Goal: Task Accomplishment & Management: Manage account settings

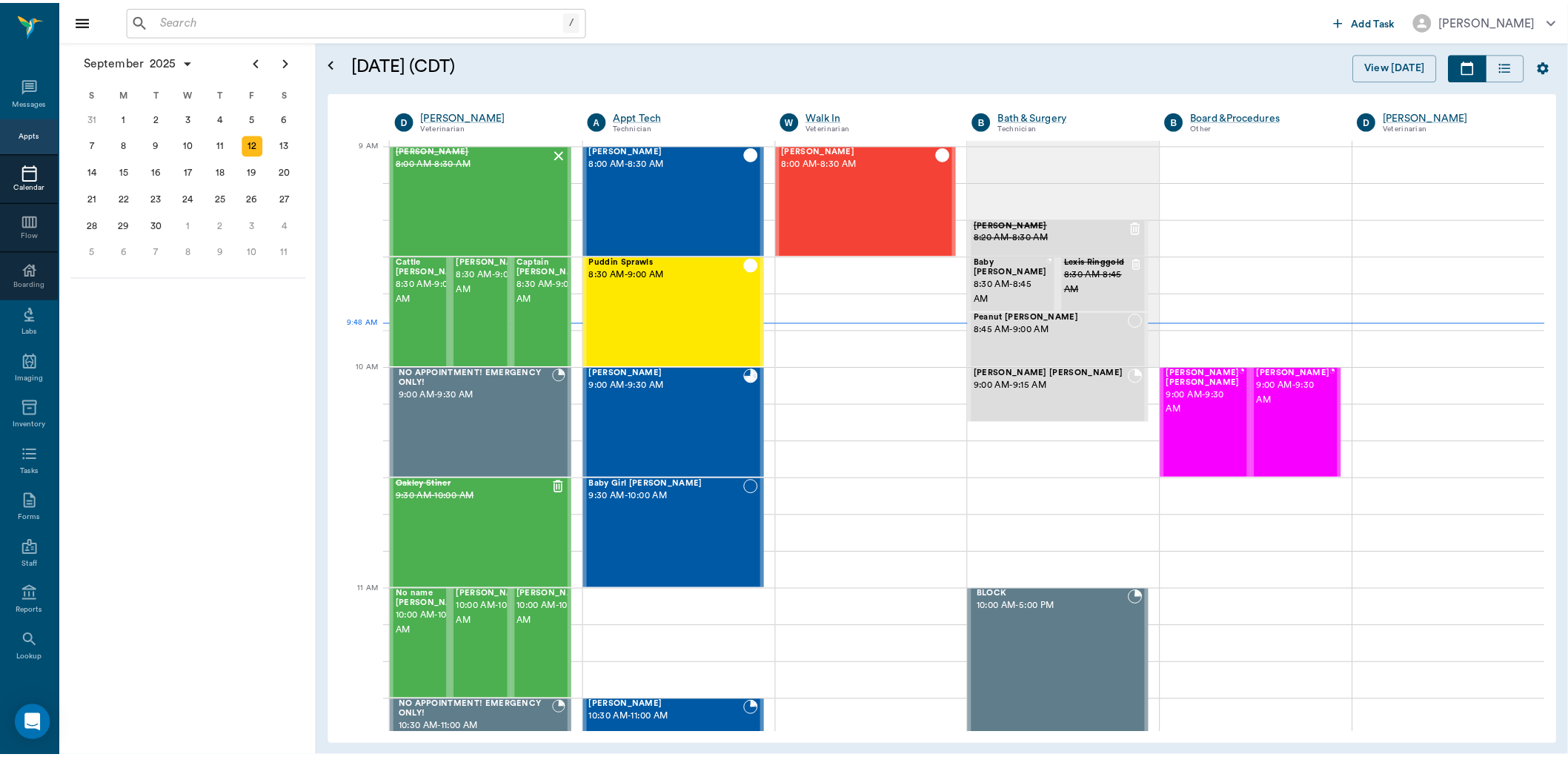
scroll to position [222, 0]
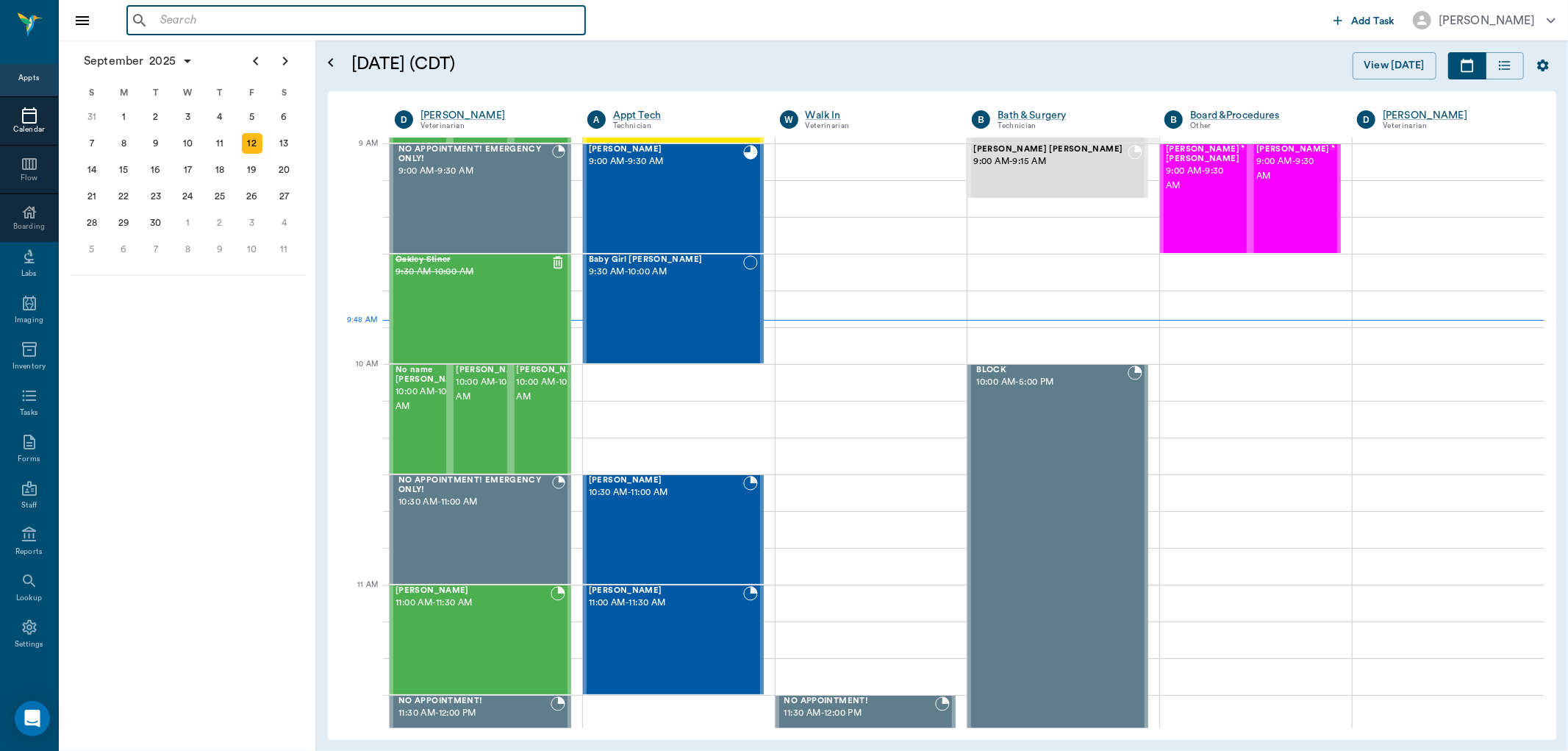
click at [164, 19] on input "text" at bounding box center [366, 20] width 425 height 20
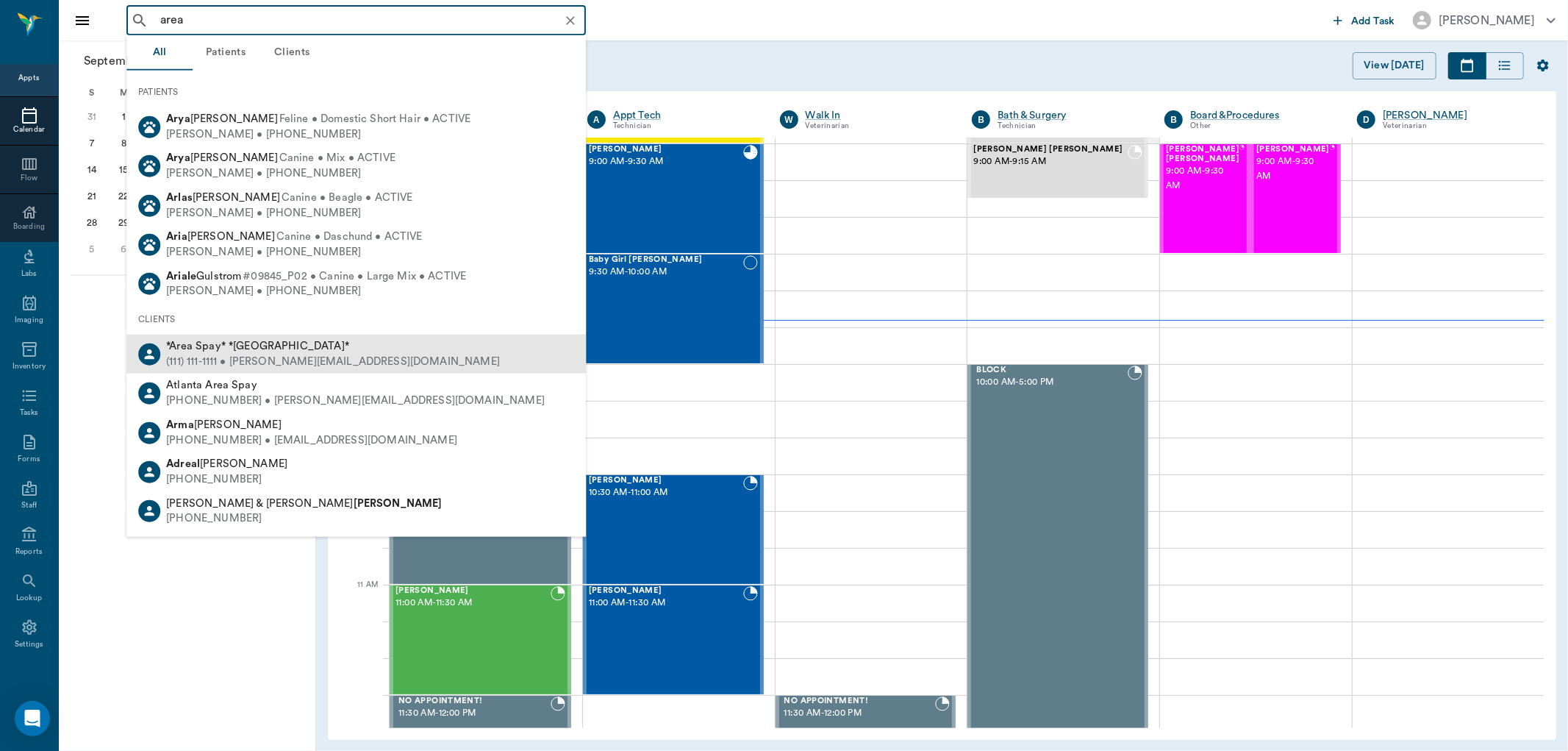
click at [231, 344] on span "*Area Spay* *[GEOGRAPHIC_DATA]*" at bounding box center [257, 346] width 183 height 11
type input "area"
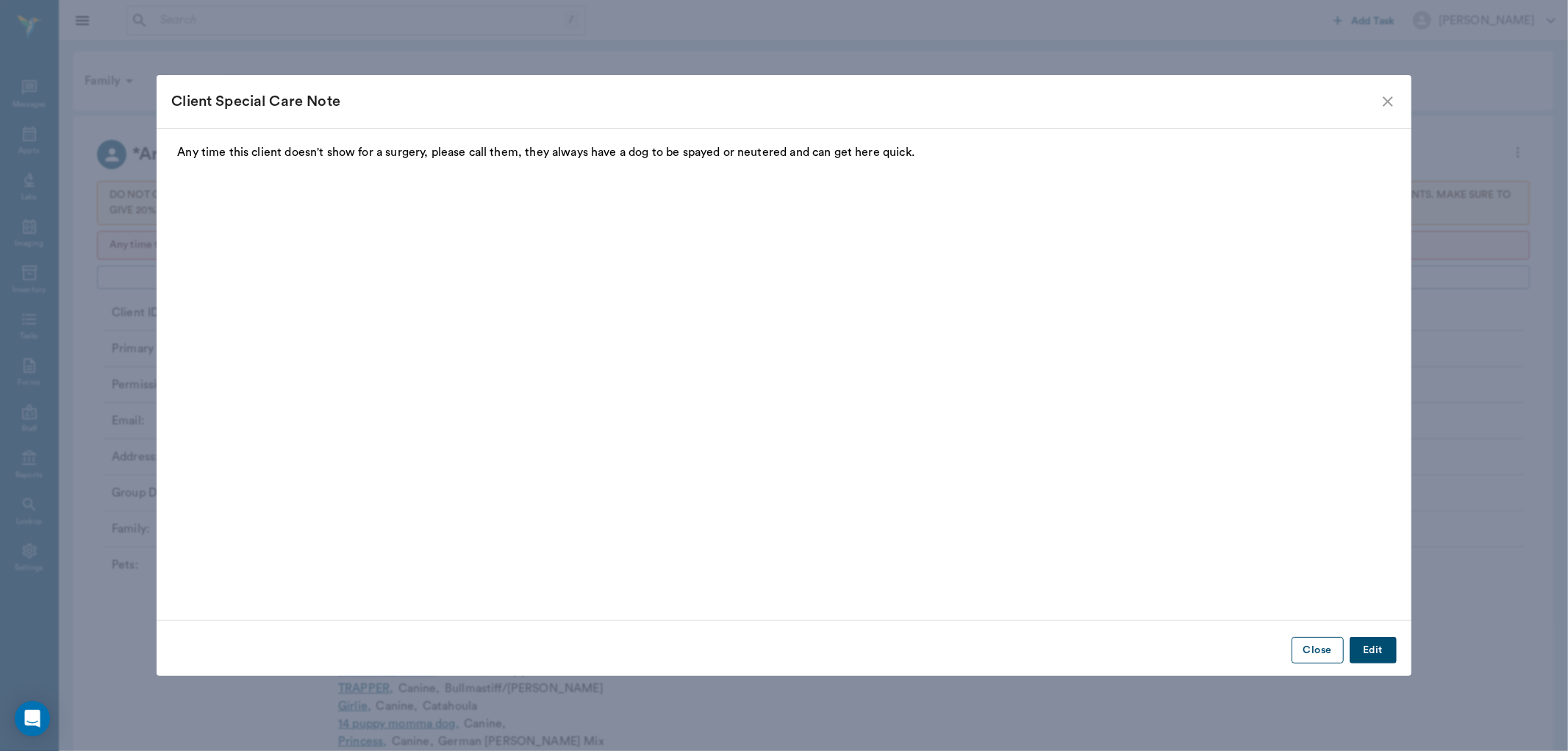
click at [1318, 651] on button "Close" at bounding box center [1317, 650] width 52 height 27
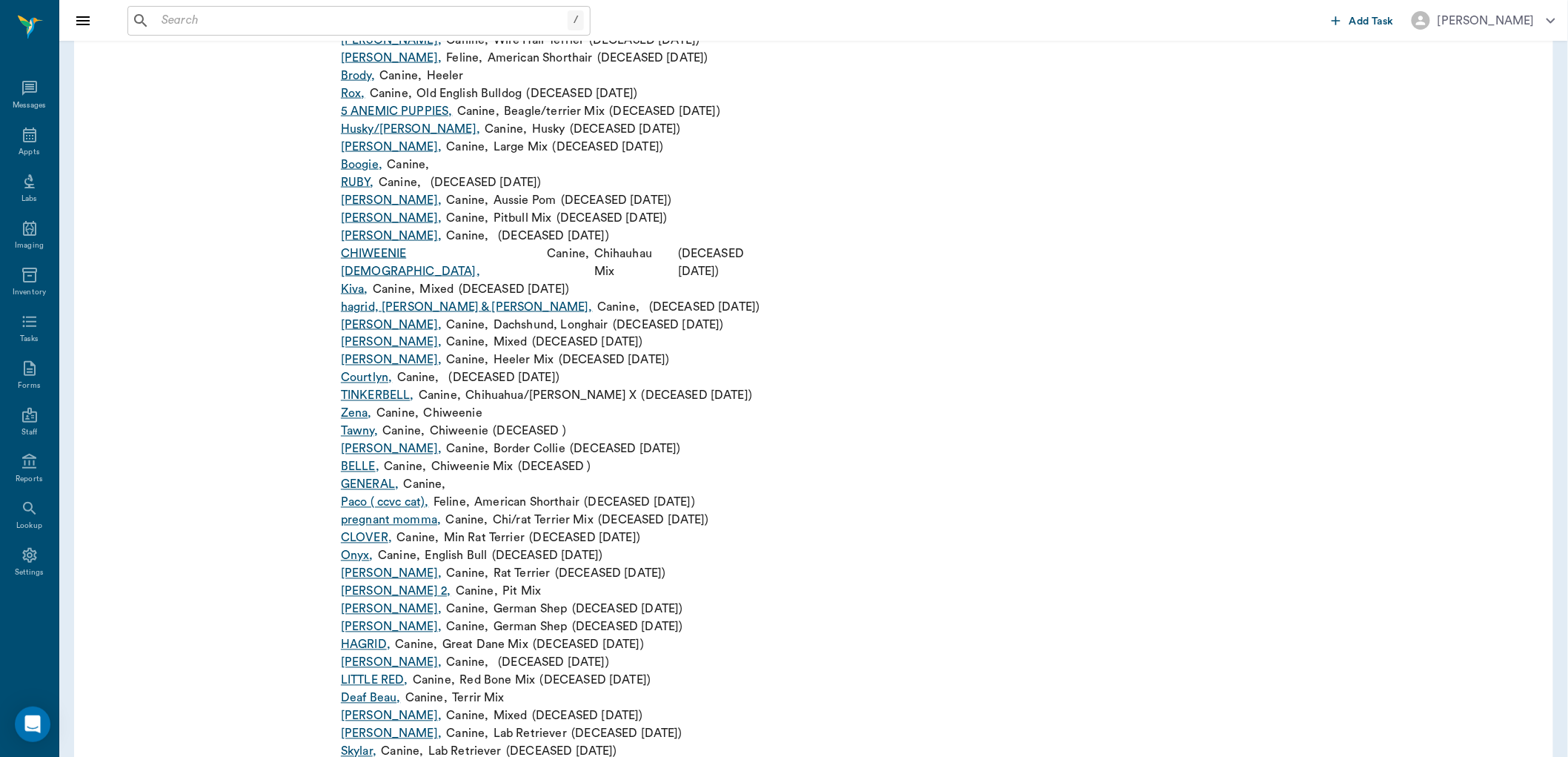
scroll to position [3211, 0]
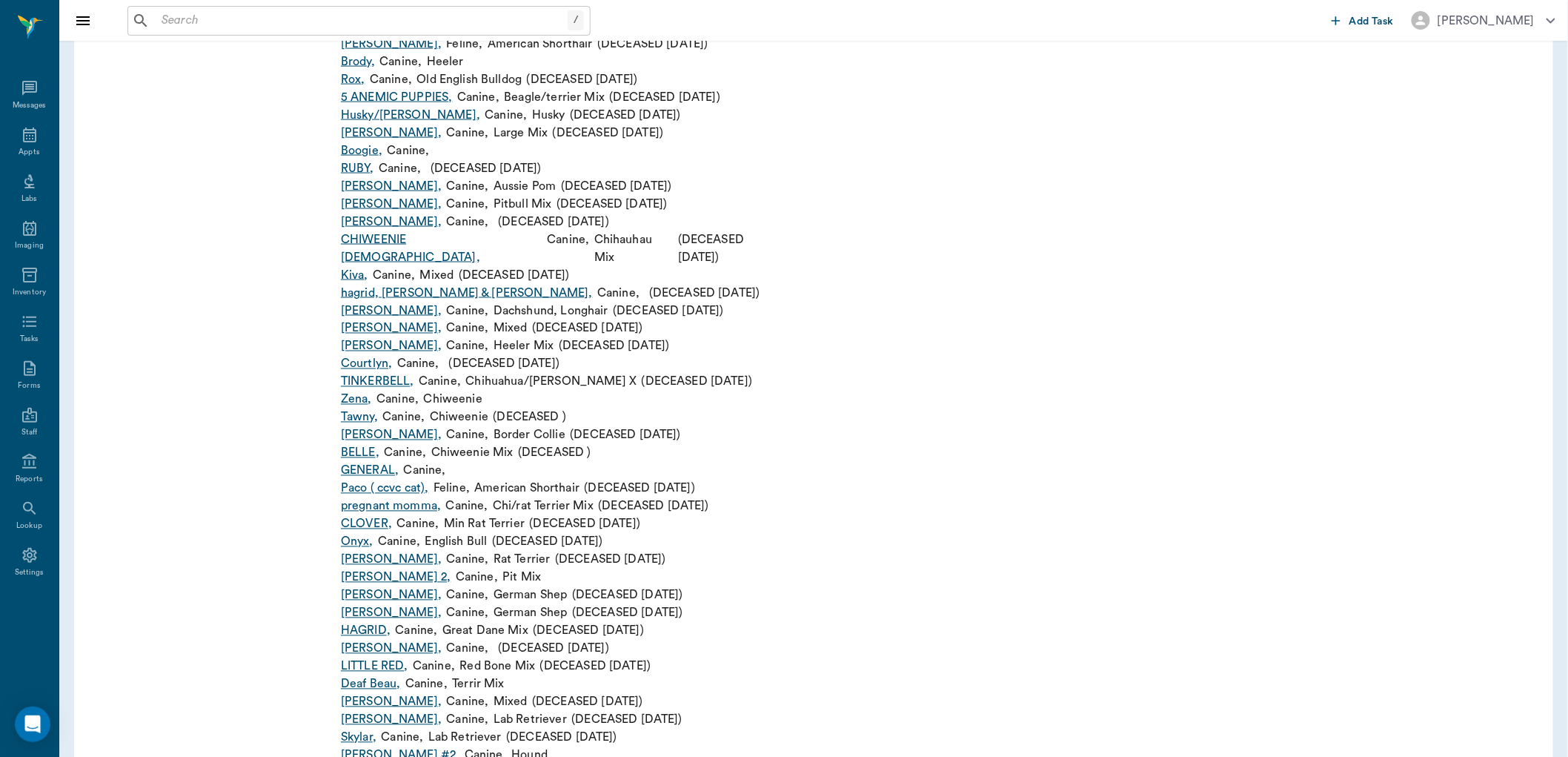
click at [371, 462] on link "GENERAL ," at bounding box center [370, 470] width 58 height 18
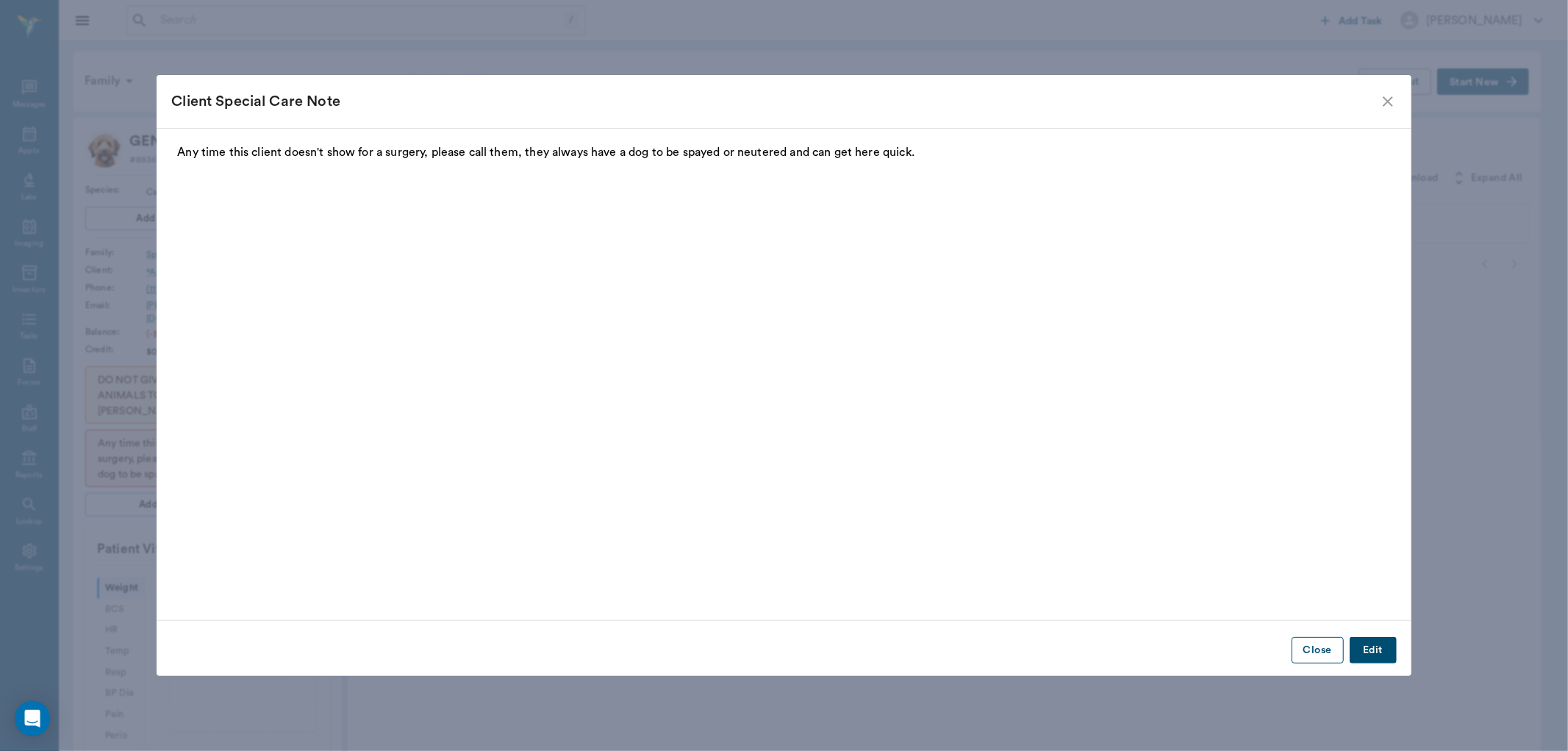
click at [1309, 653] on button "Close" at bounding box center [1317, 650] width 52 height 27
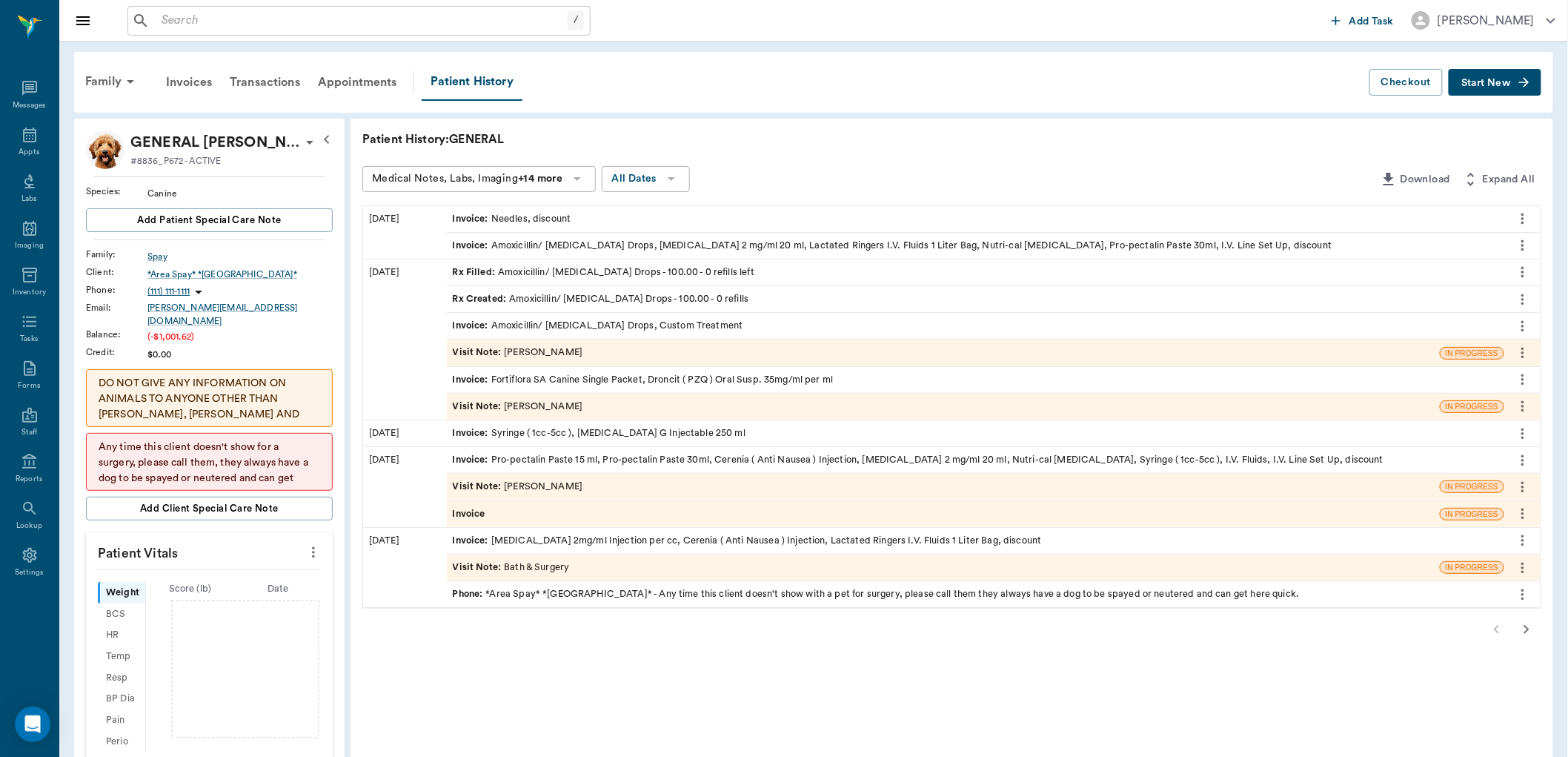
click at [1497, 83] on span "Start New" at bounding box center [1486, 83] width 49 height 0
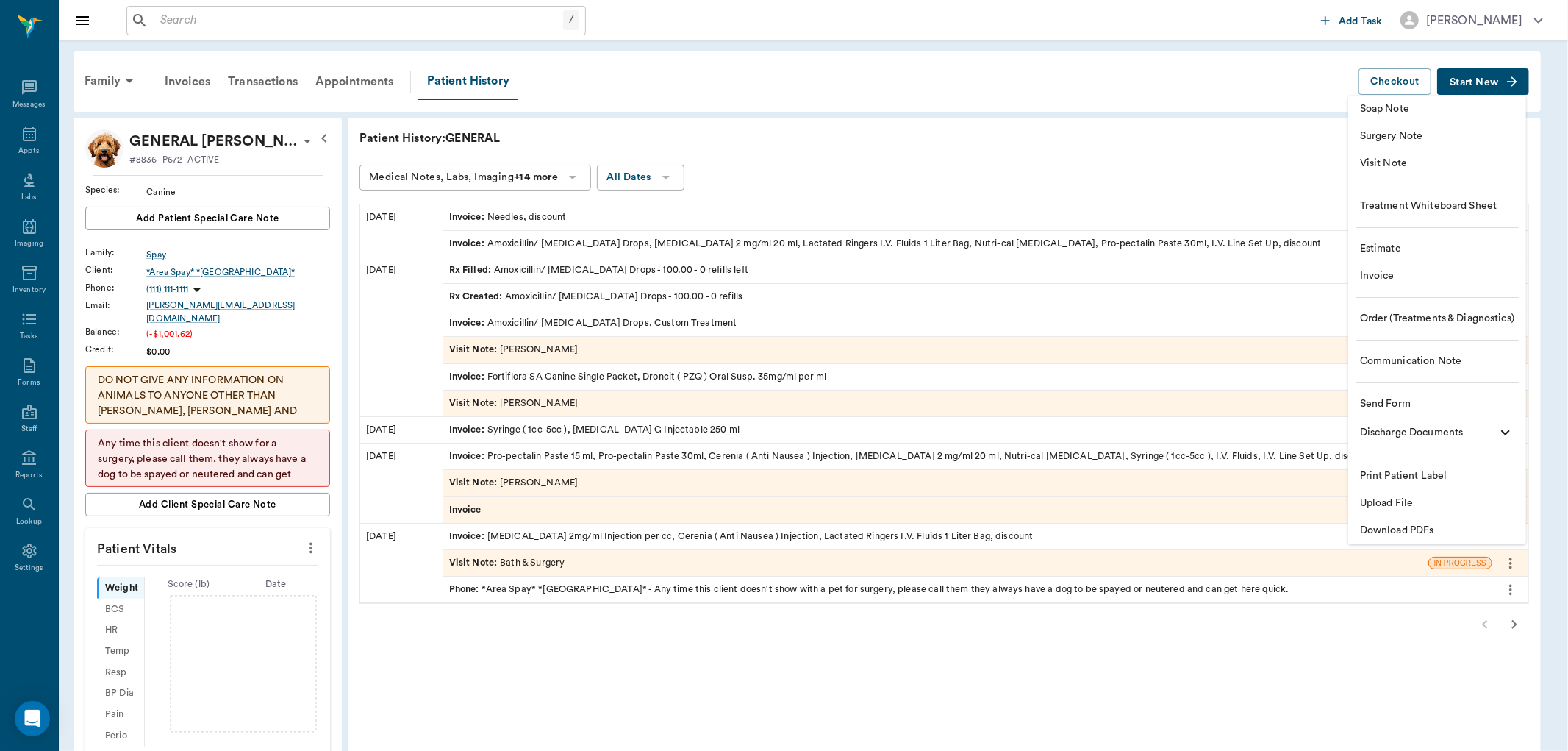
click at [1384, 277] on span "Invoice" at bounding box center [1437, 276] width 154 height 16
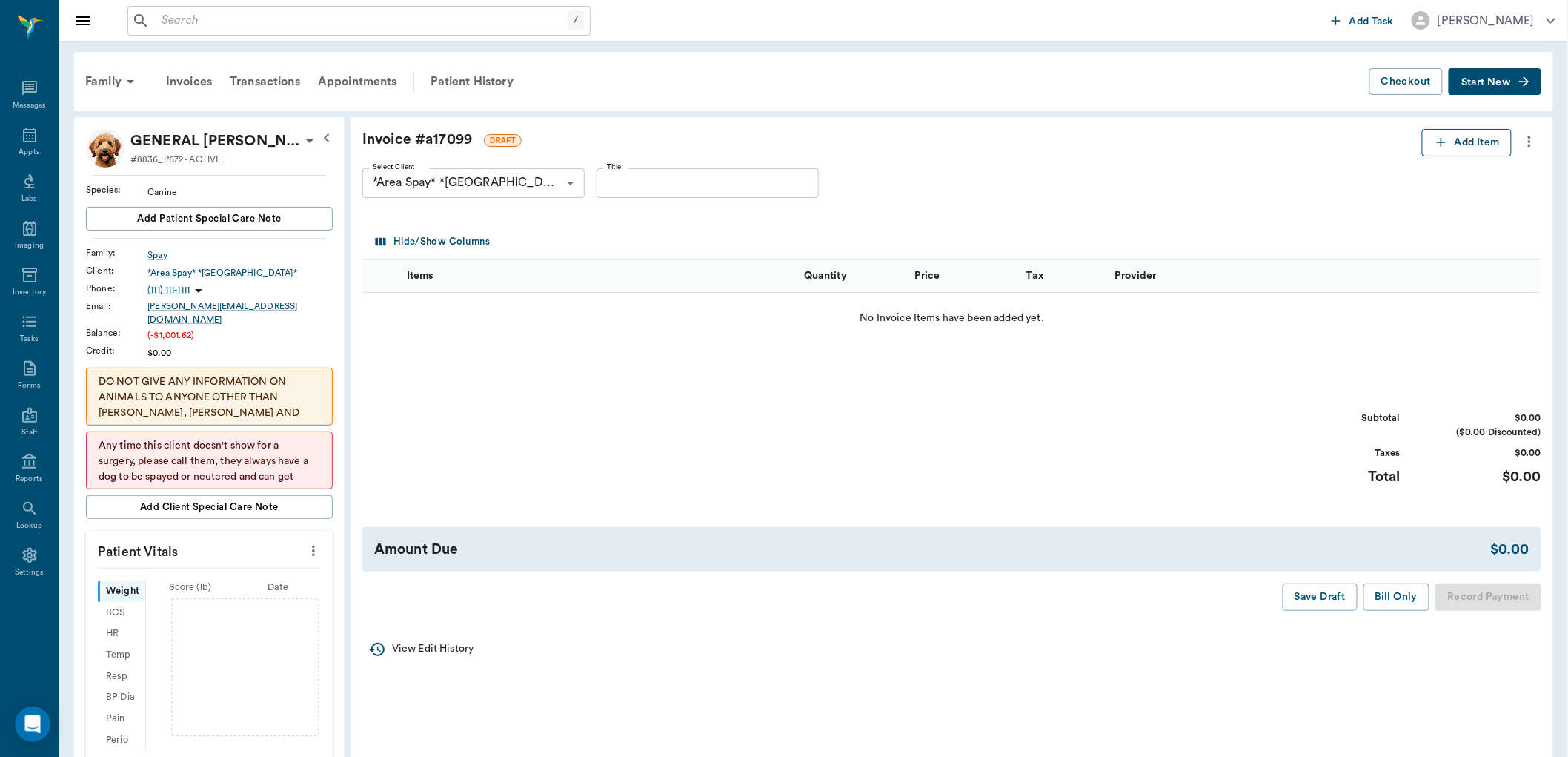
click at [1442, 144] on icon "button" at bounding box center [1441, 142] width 15 height 15
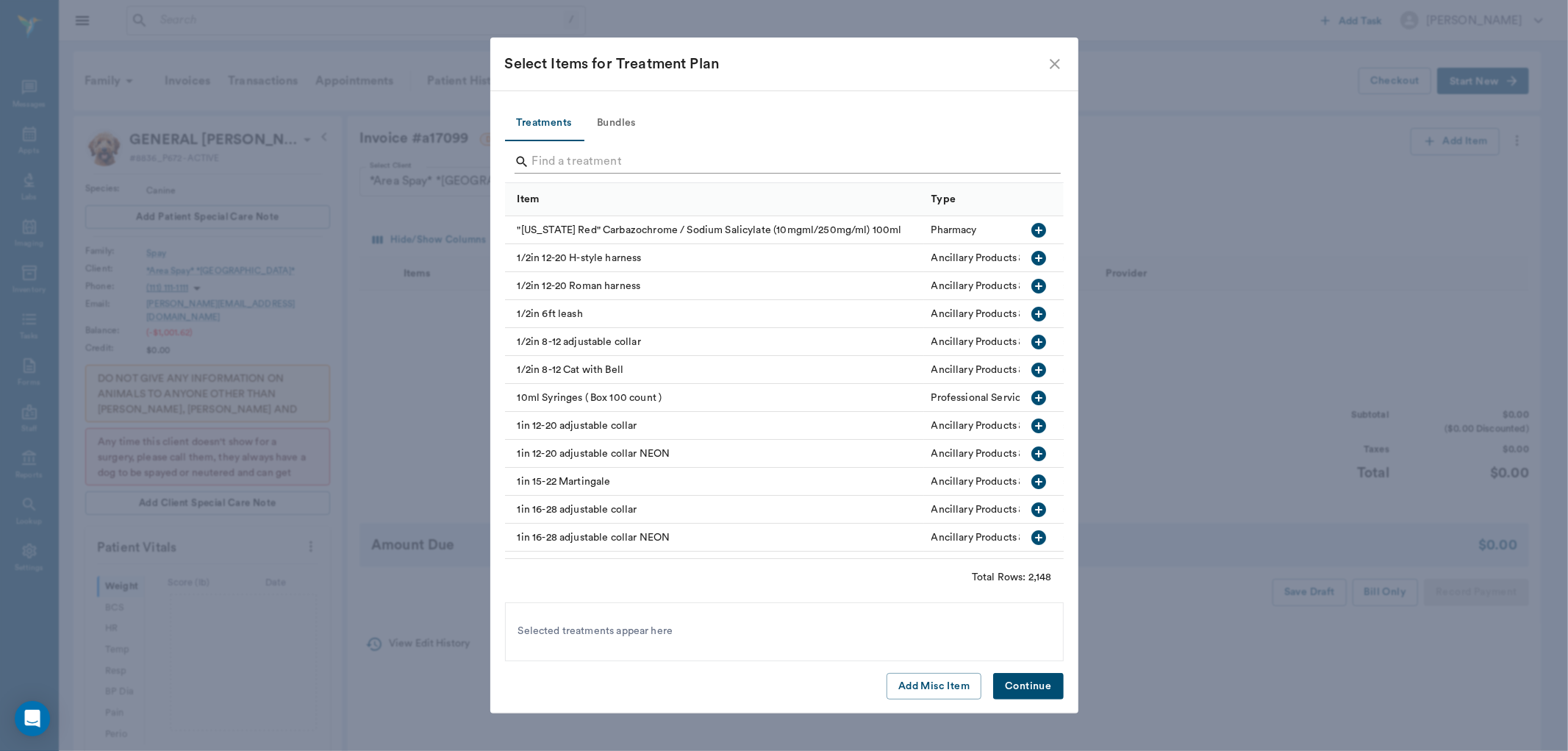
click at [545, 160] on input "Search" at bounding box center [785, 162] width 506 height 23
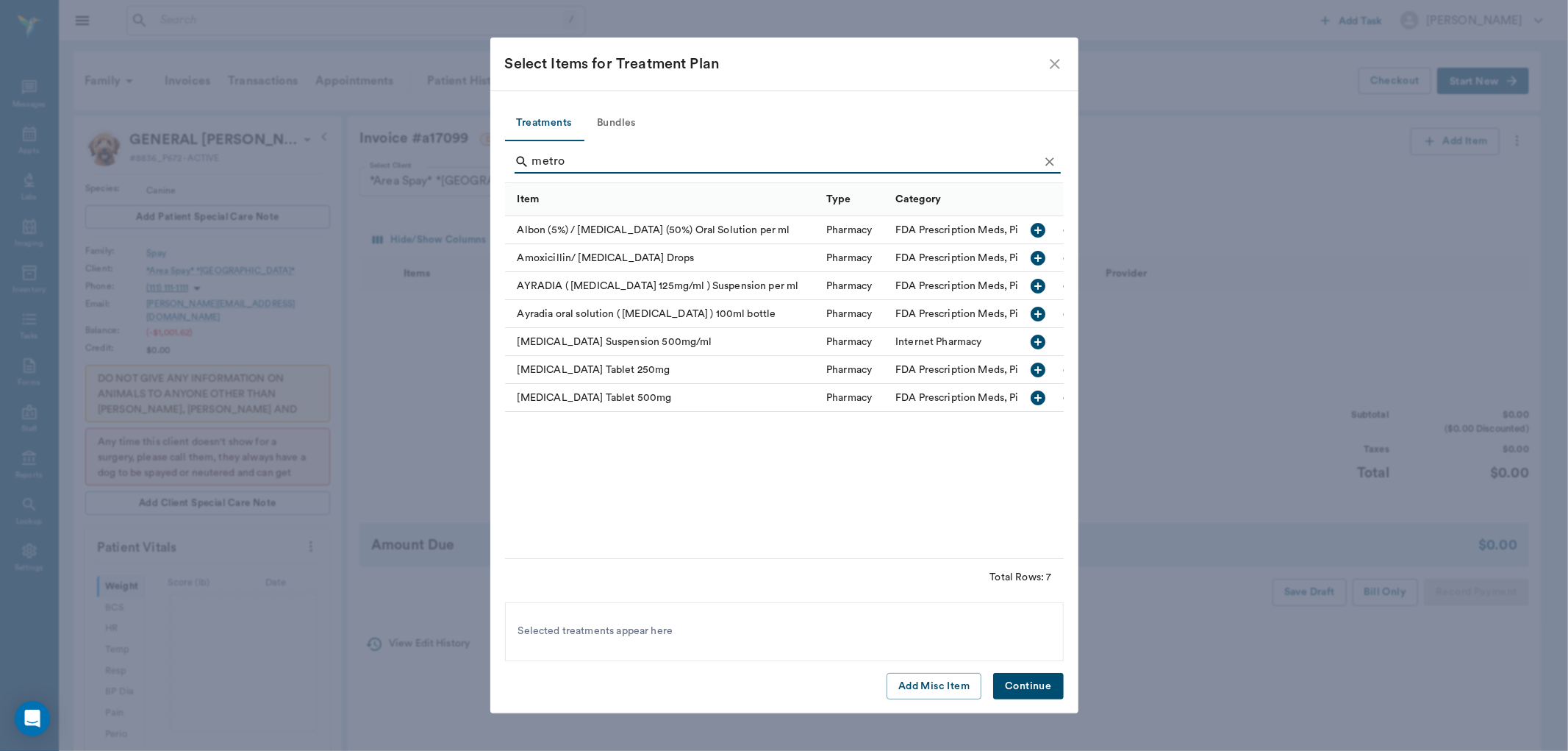
type input "metro"
click at [1041, 282] on icon "button" at bounding box center [1038, 286] width 15 height 15
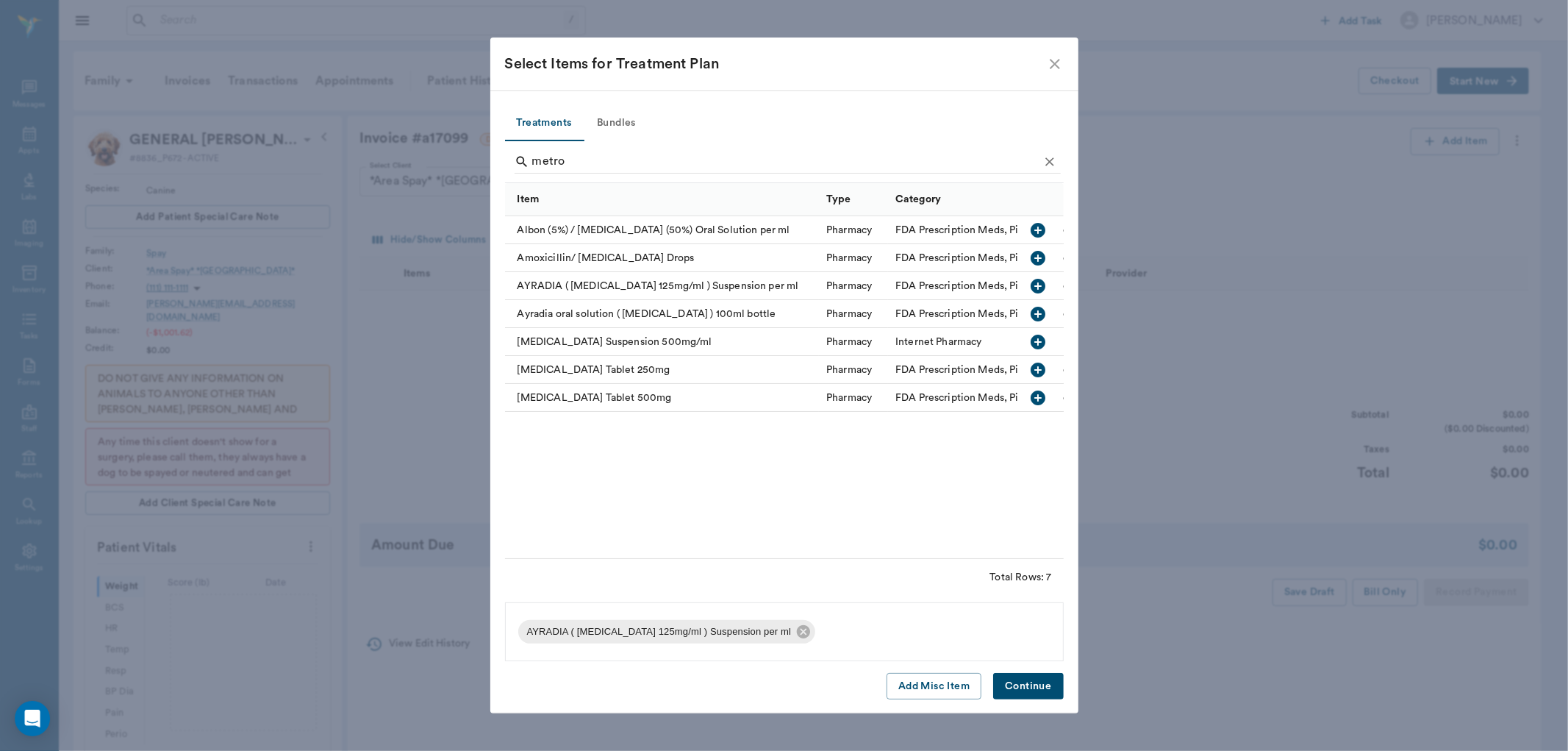
click at [1034, 682] on button "Continue" at bounding box center [1028, 686] width 70 height 27
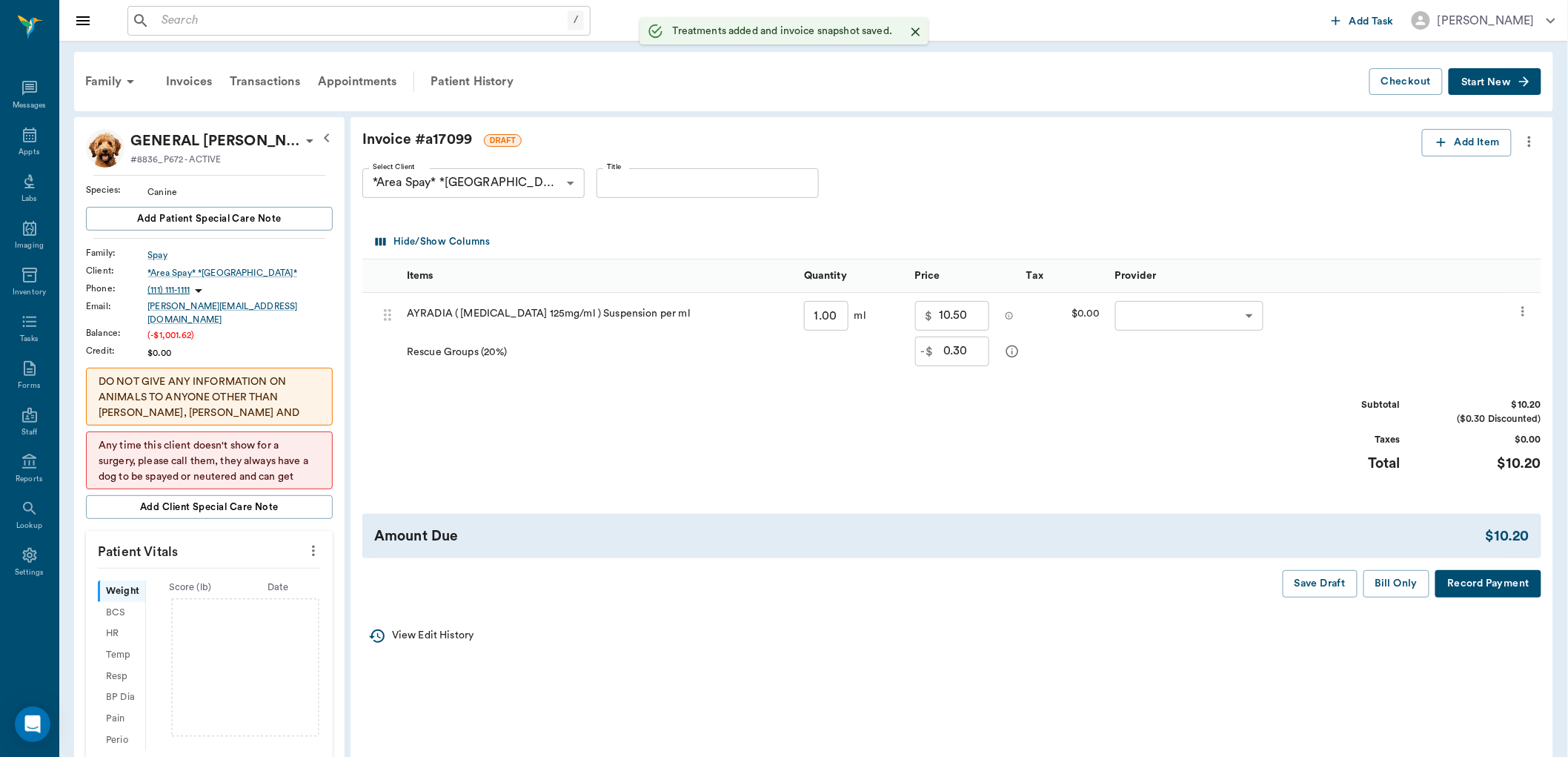
click at [828, 312] on input "1.00" at bounding box center [826, 316] width 45 height 30
type input "15"
type input "4.50"
type input "31.50"
type input "15"
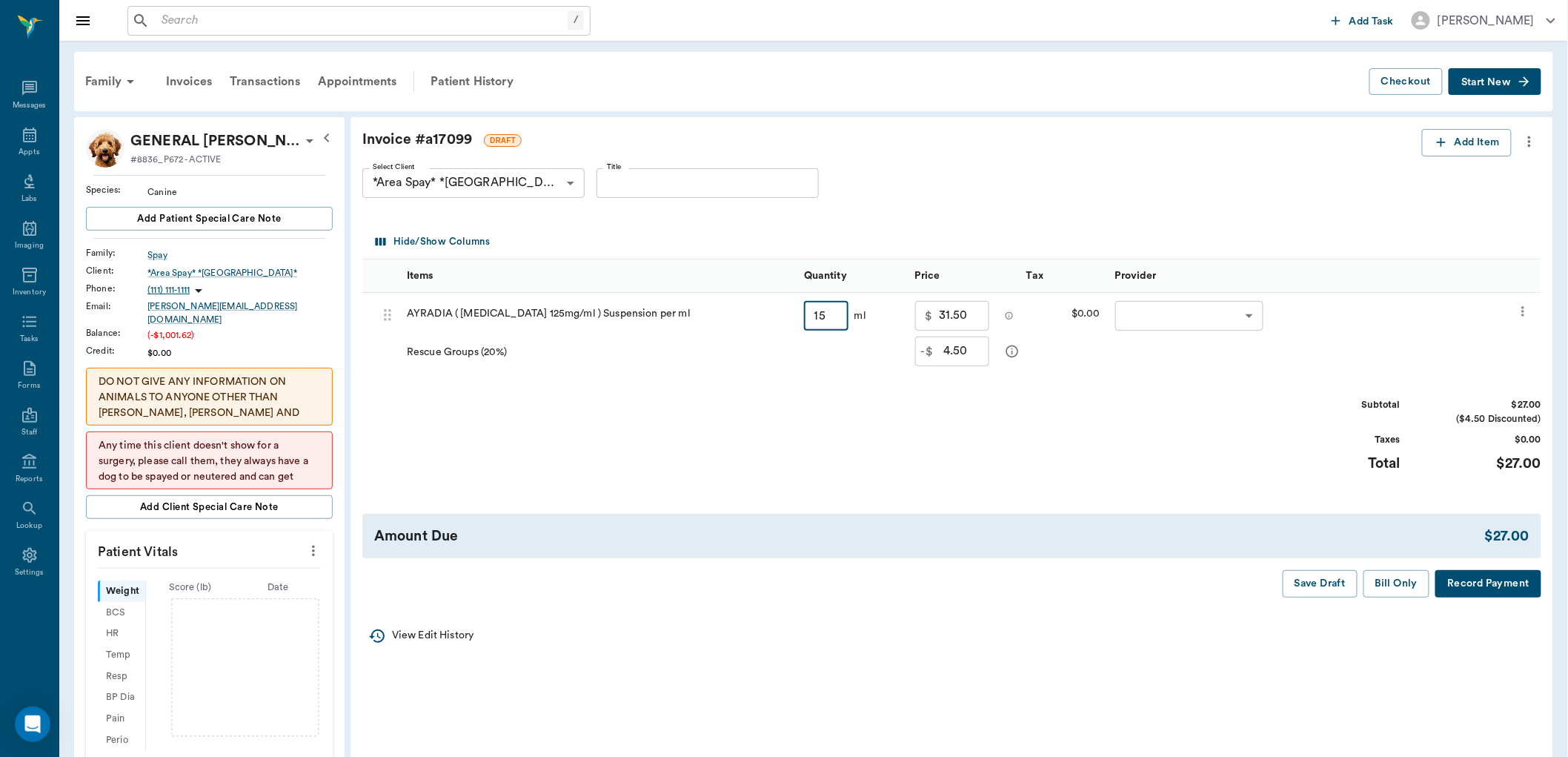
click at [1152, 320] on body "/ ​ Add Task [PERSON_NAME] Nectar Messages Appts Labs Imaging Inventory Tasks F…" at bounding box center [784, 693] width 1568 height 1385
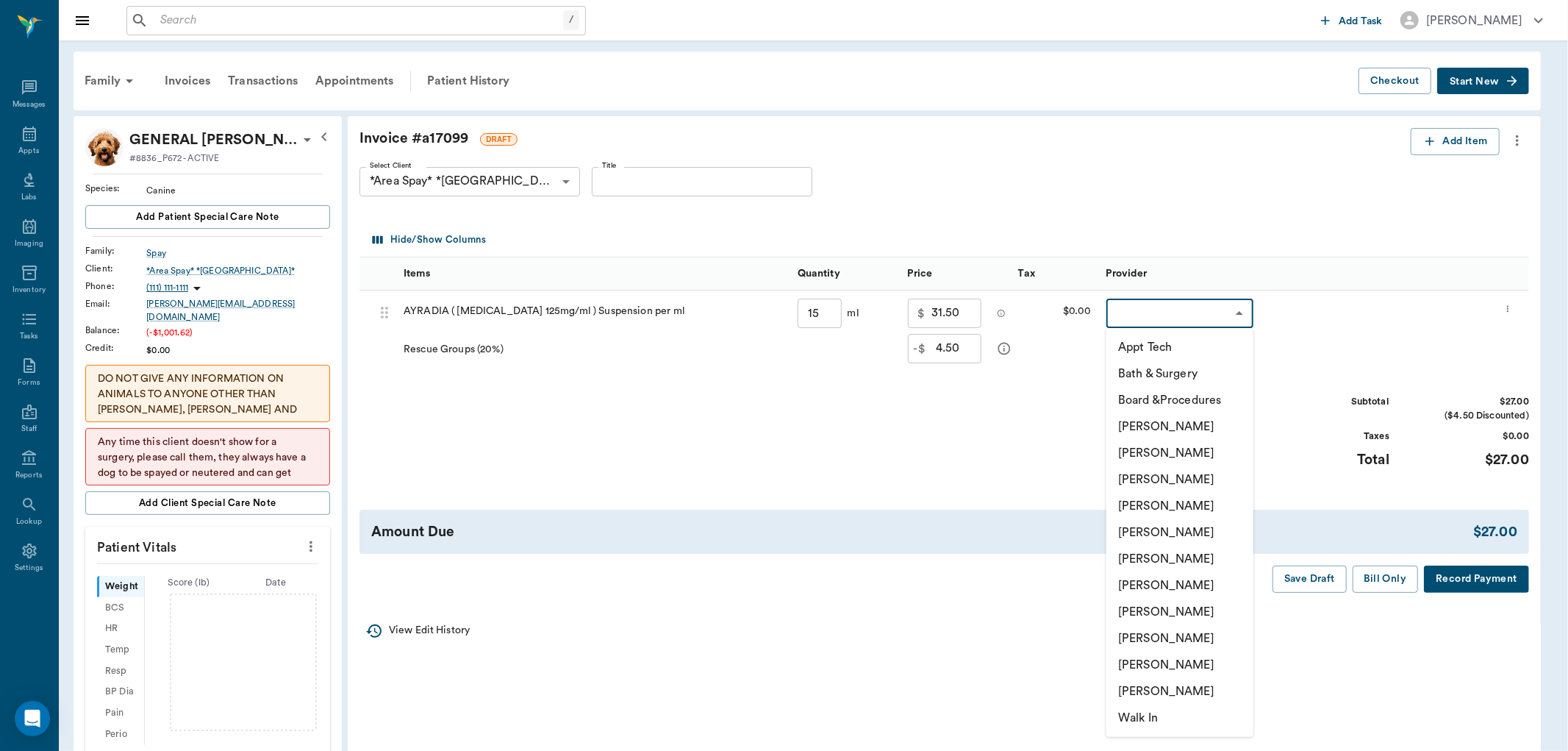
click at [1186, 635] on li "[PERSON_NAME]" at bounding box center [1179, 638] width 147 height 26
type input "none-63ec2ede52e12b0ba117d0d7"
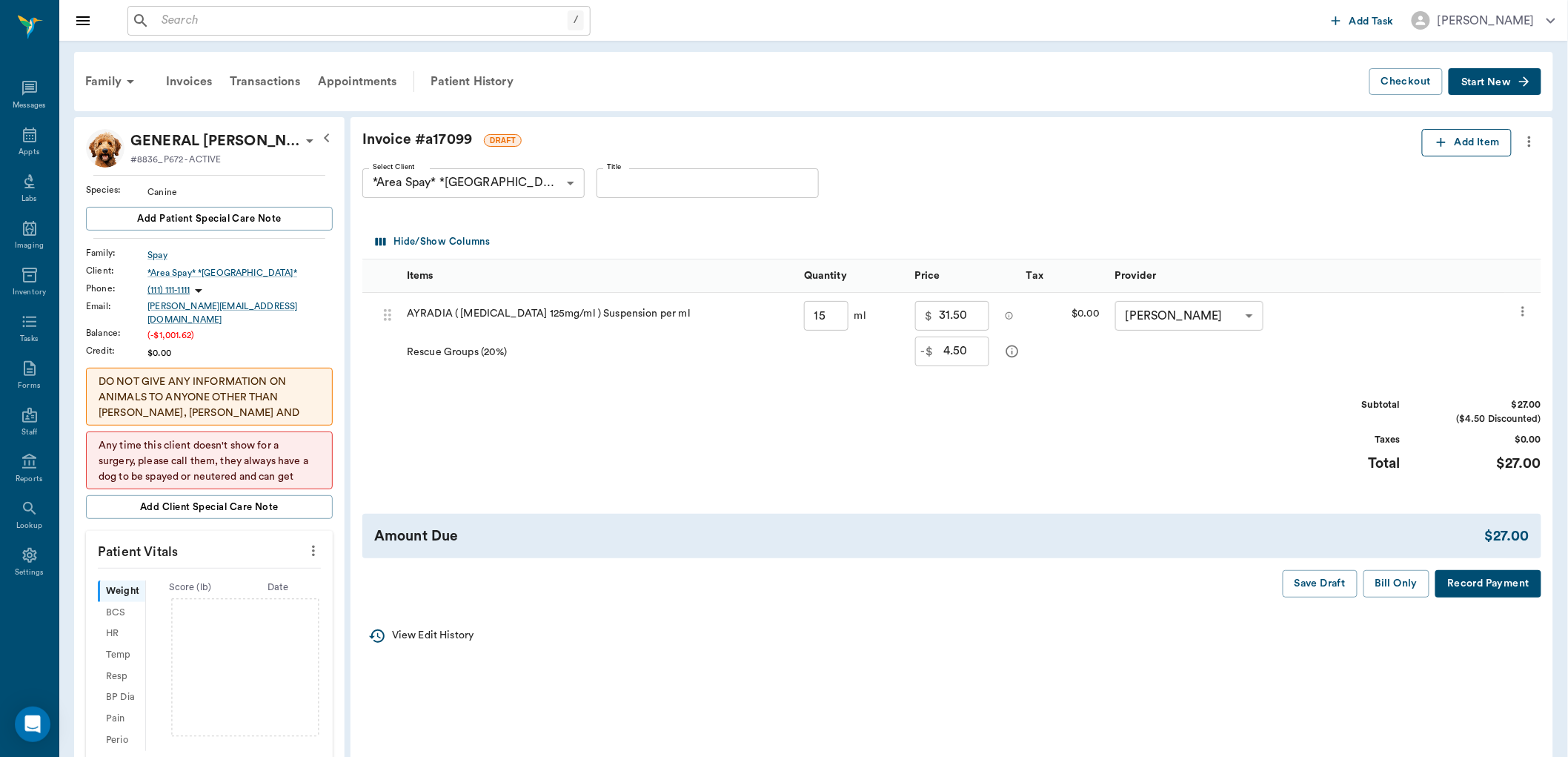
click at [1445, 145] on icon "button" at bounding box center [1441, 142] width 15 height 15
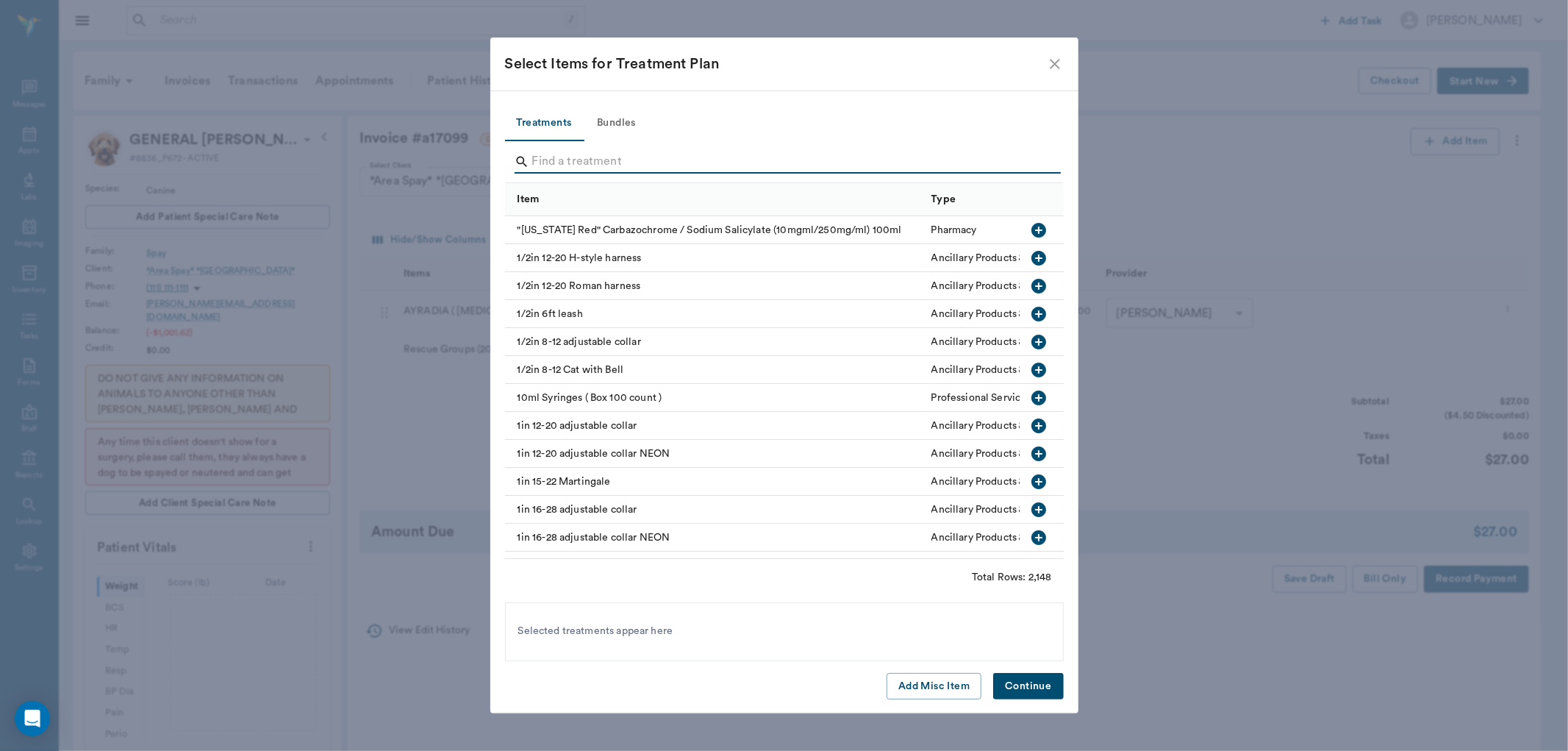
click at [562, 165] on input "Search" at bounding box center [785, 162] width 506 height 23
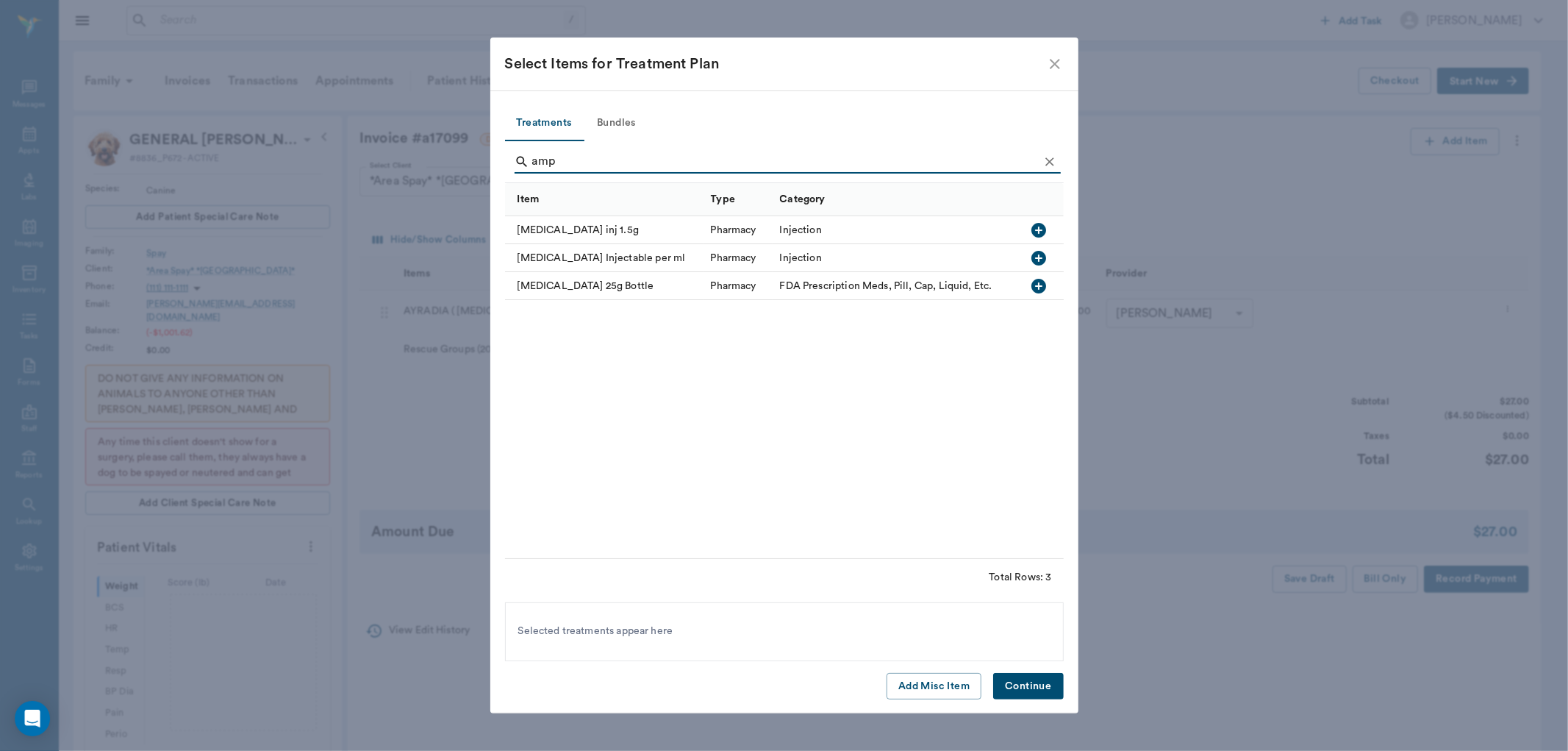
type input "amp"
click at [1039, 257] on icon "button" at bounding box center [1038, 258] width 18 height 18
click at [1041, 682] on button "Continue" at bounding box center [1028, 686] width 70 height 27
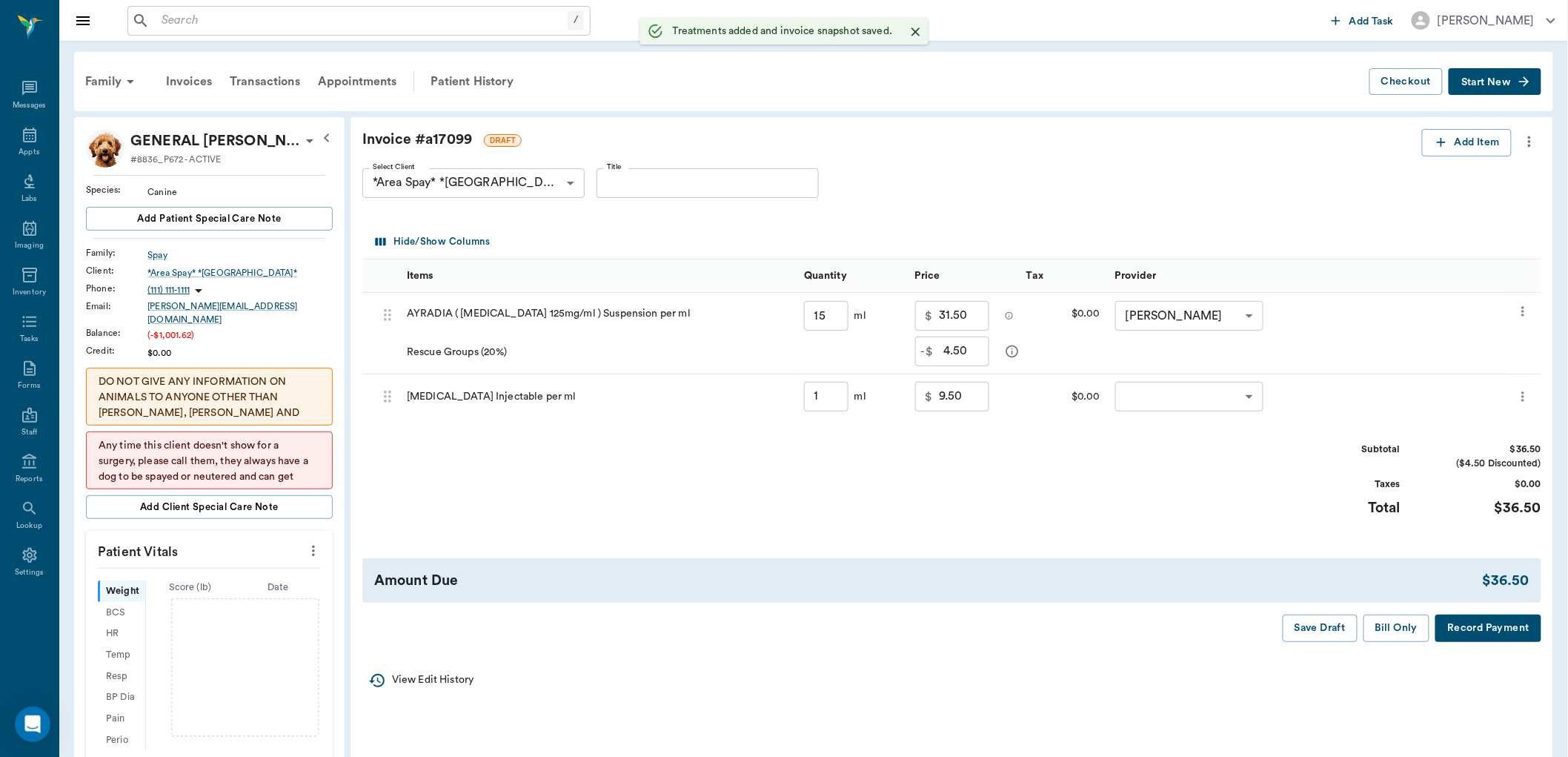
type input "15.00"
type input "1.00"
click at [1435, 144] on icon "button" at bounding box center [1441, 142] width 15 height 15
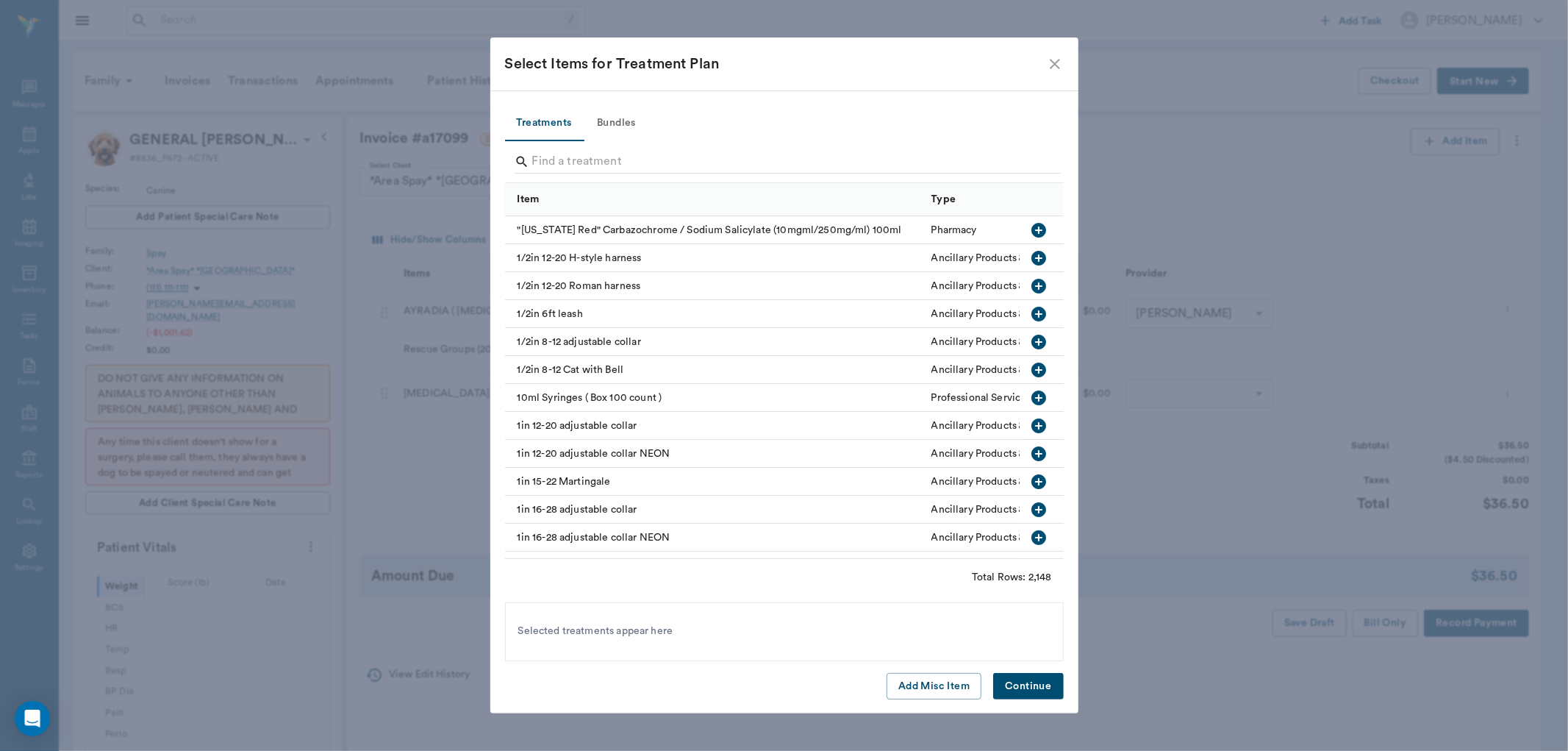
click at [1055, 65] on icon "close" at bounding box center [1055, 63] width 10 height 10
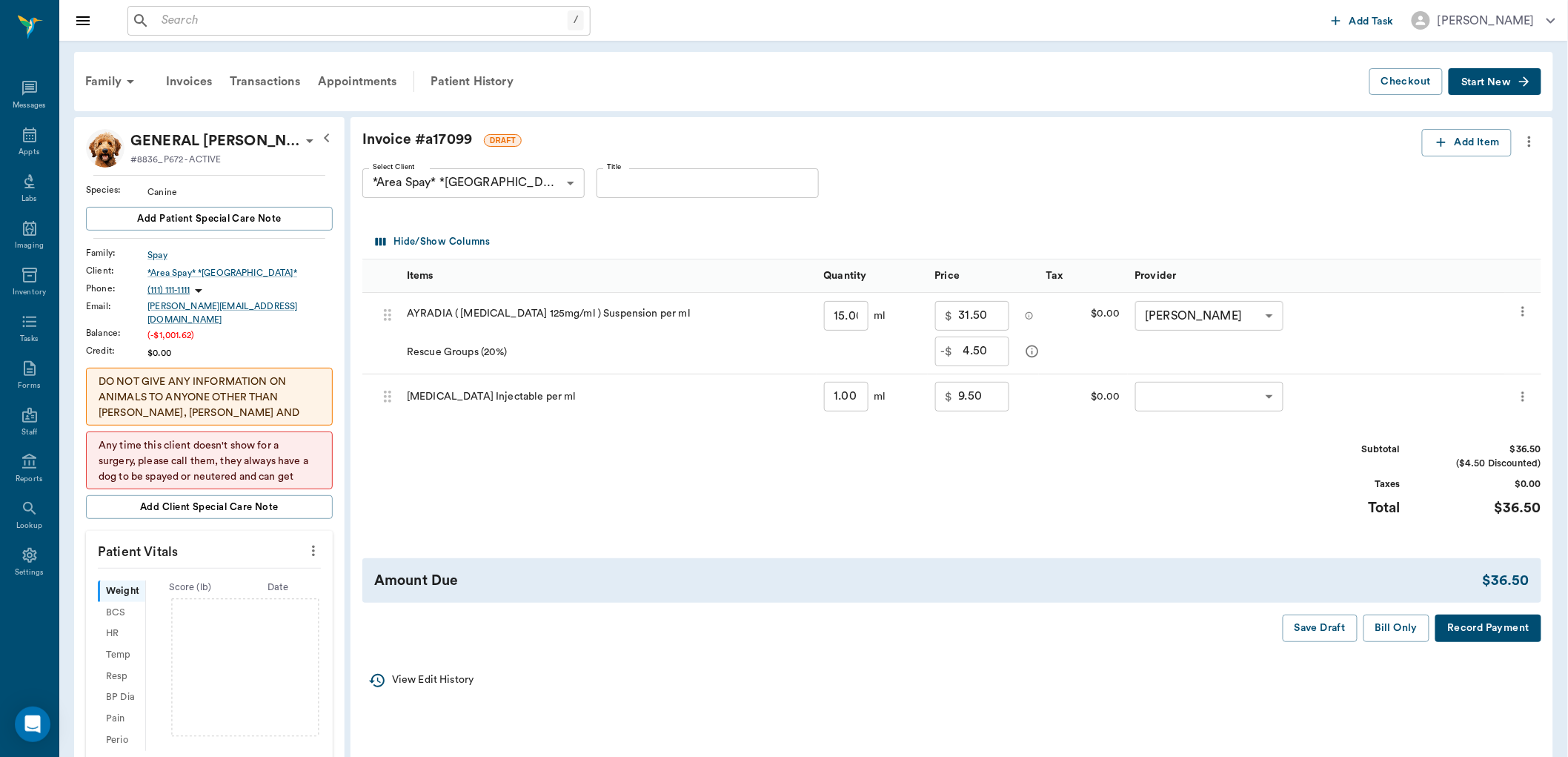
click at [1520, 394] on icon "more" at bounding box center [1522, 397] width 15 height 18
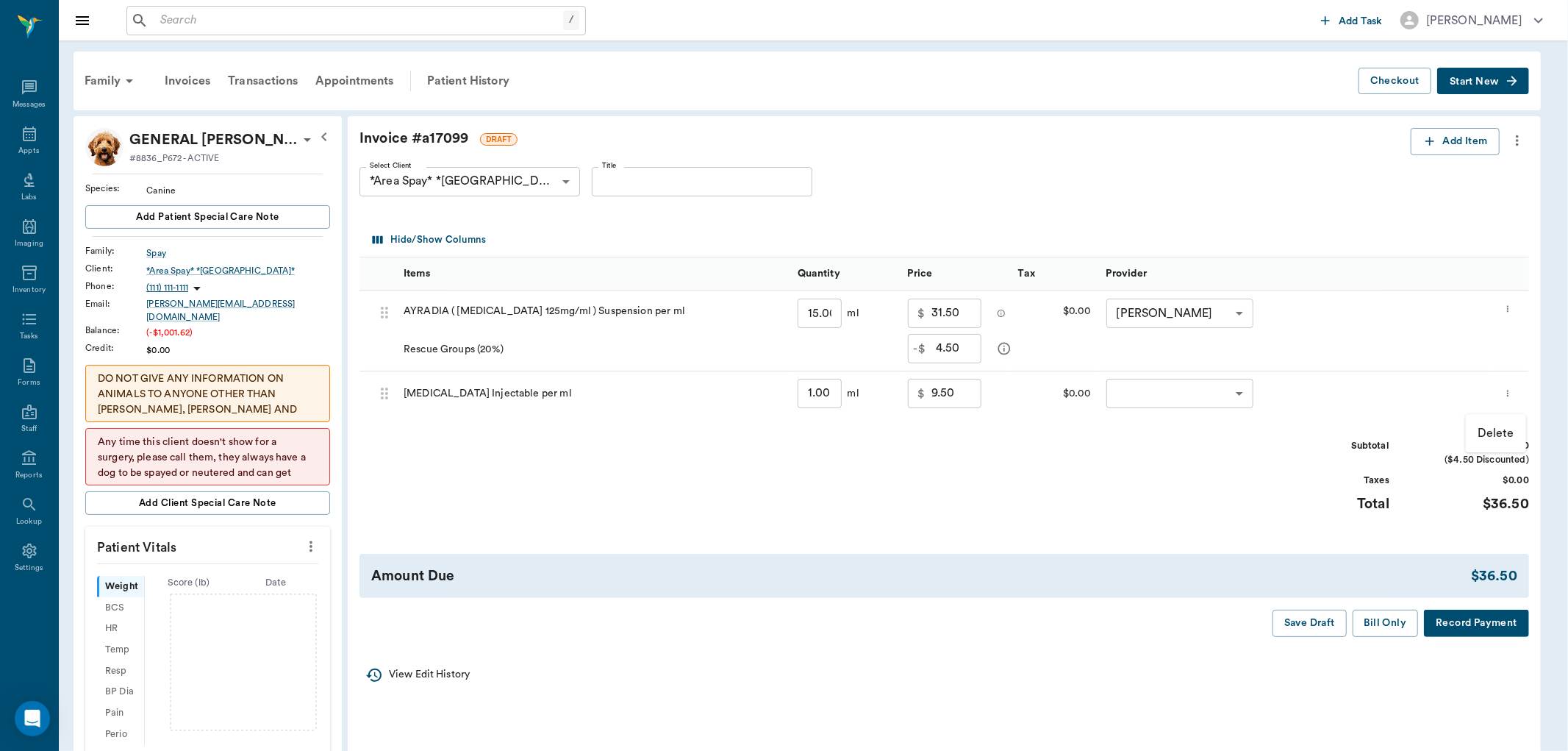
click at [1332, 192] on div at bounding box center [784, 376] width 1568 height 751
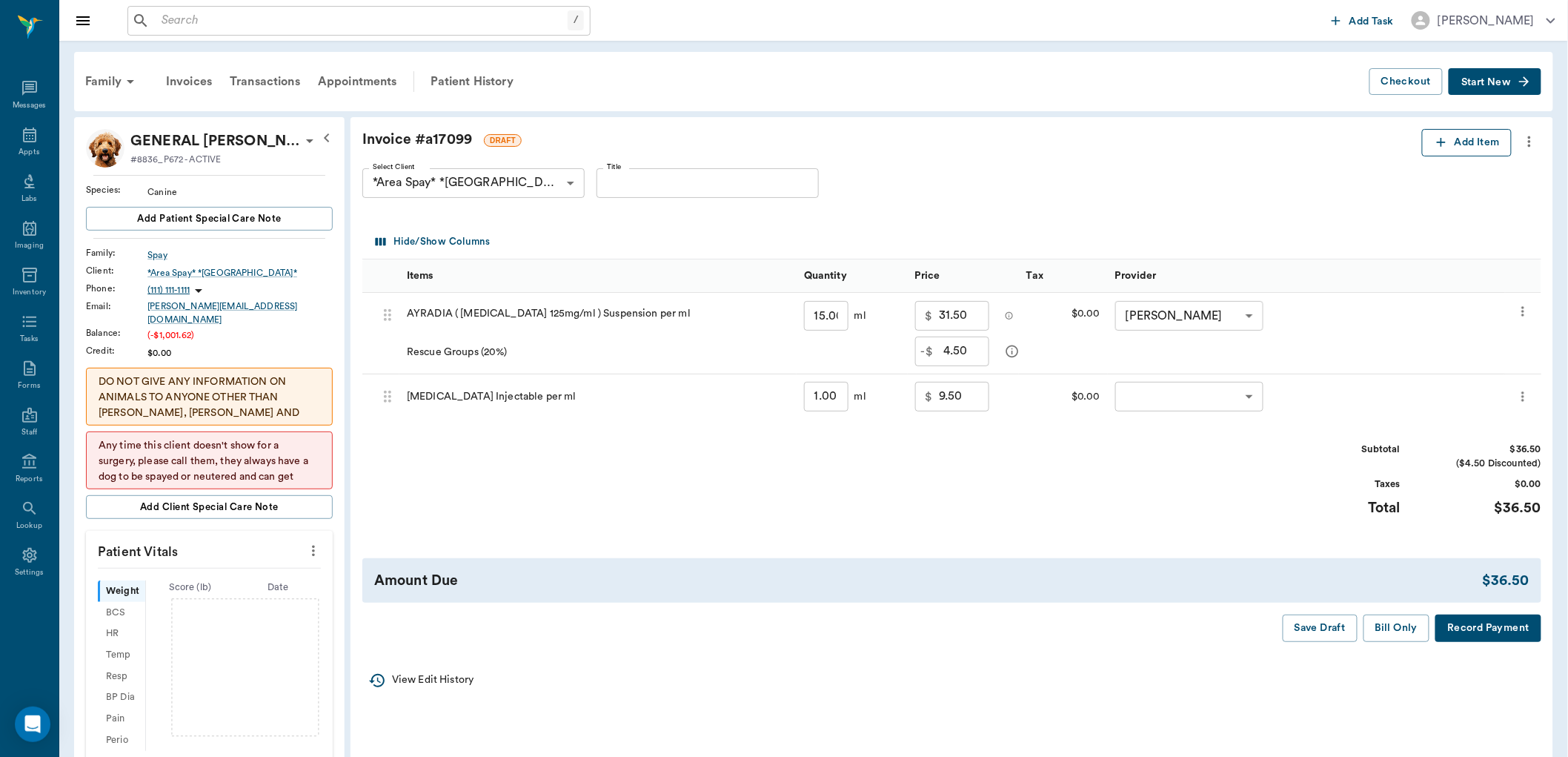
click at [1436, 141] on icon "button" at bounding box center [1441, 142] width 15 height 15
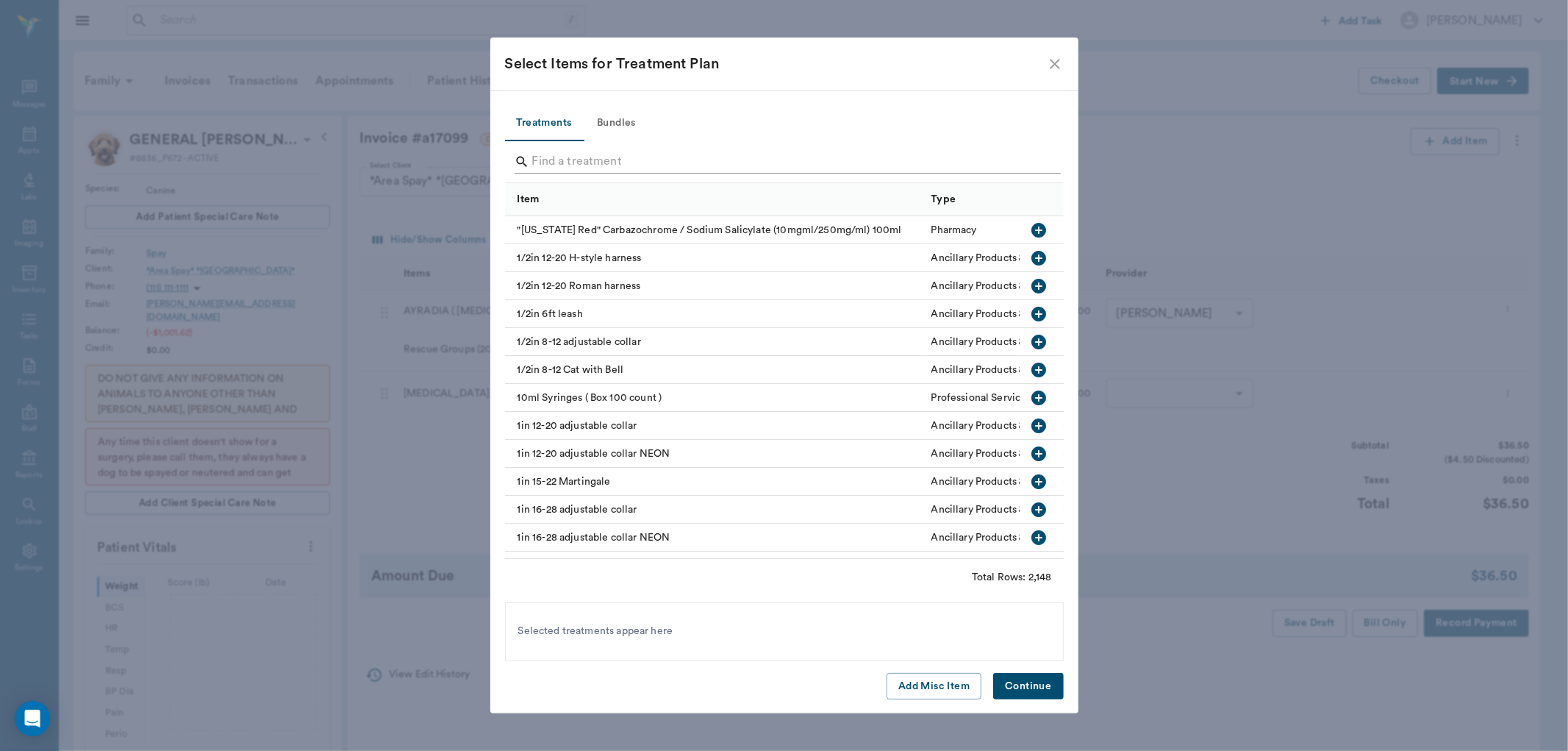
click at [558, 166] on input "Search" at bounding box center [785, 162] width 506 height 23
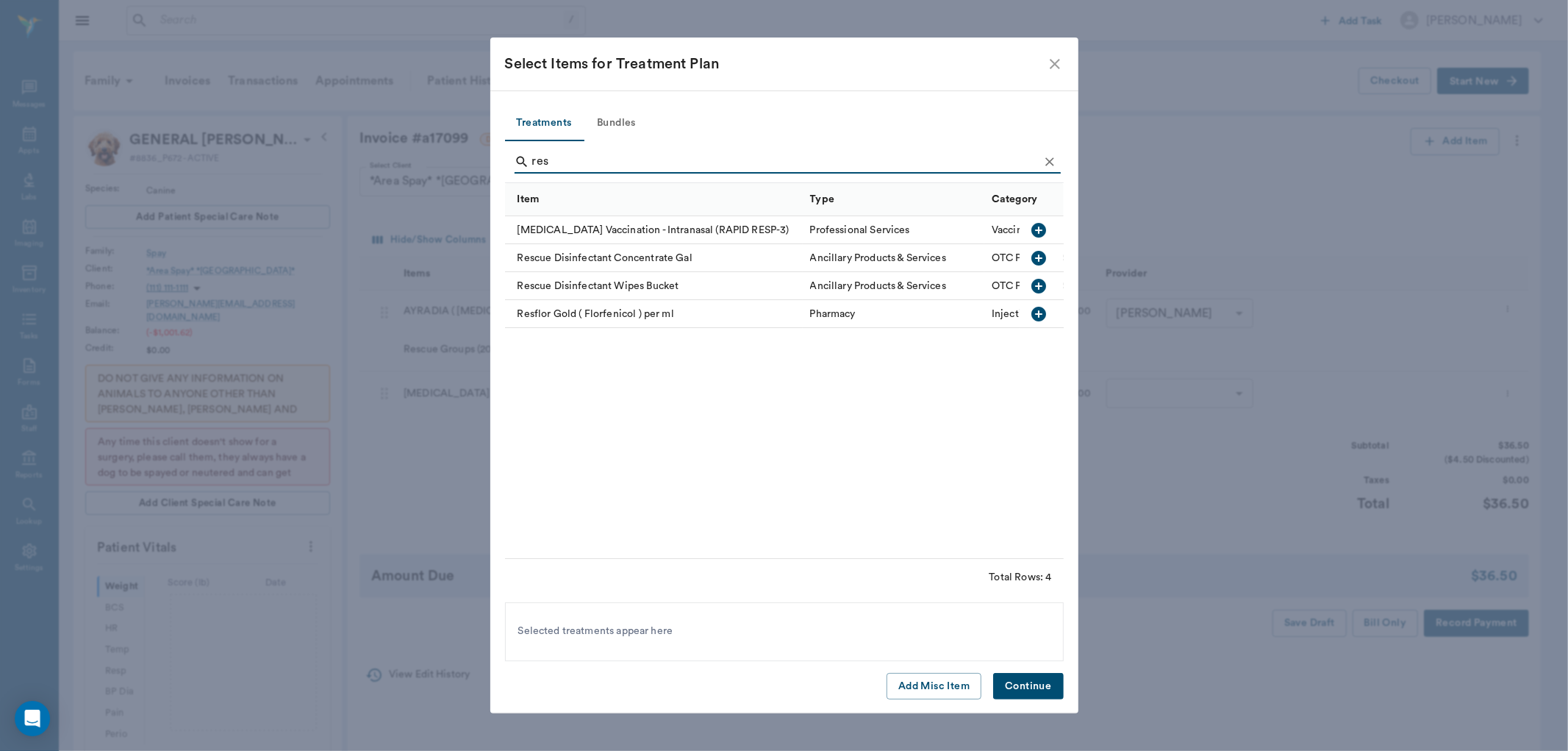
type input "res"
click at [1048, 167] on icon "Clear" at bounding box center [1049, 161] width 15 height 15
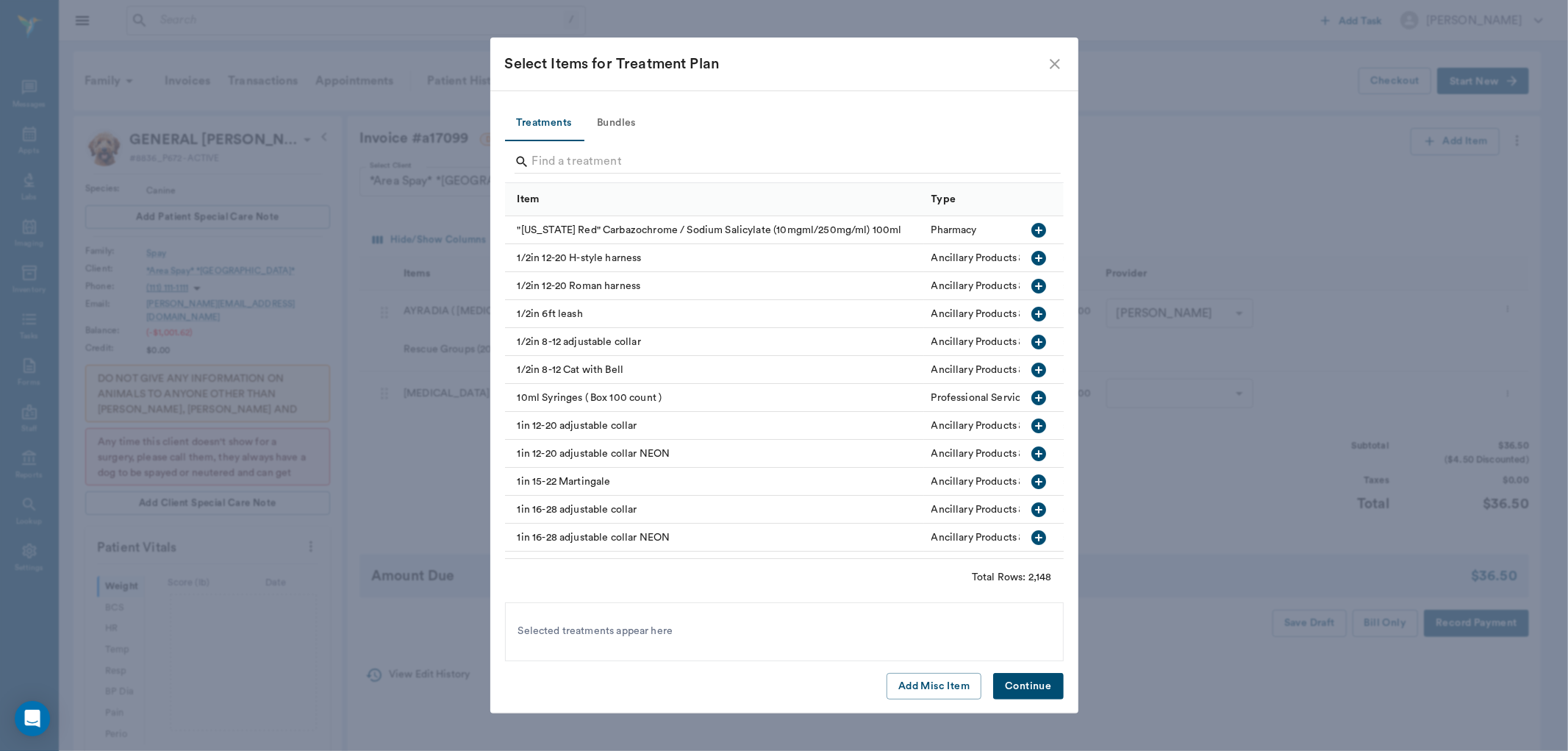
click at [1050, 66] on icon "close" at bounding box center [1055, 64] width 18 height 18
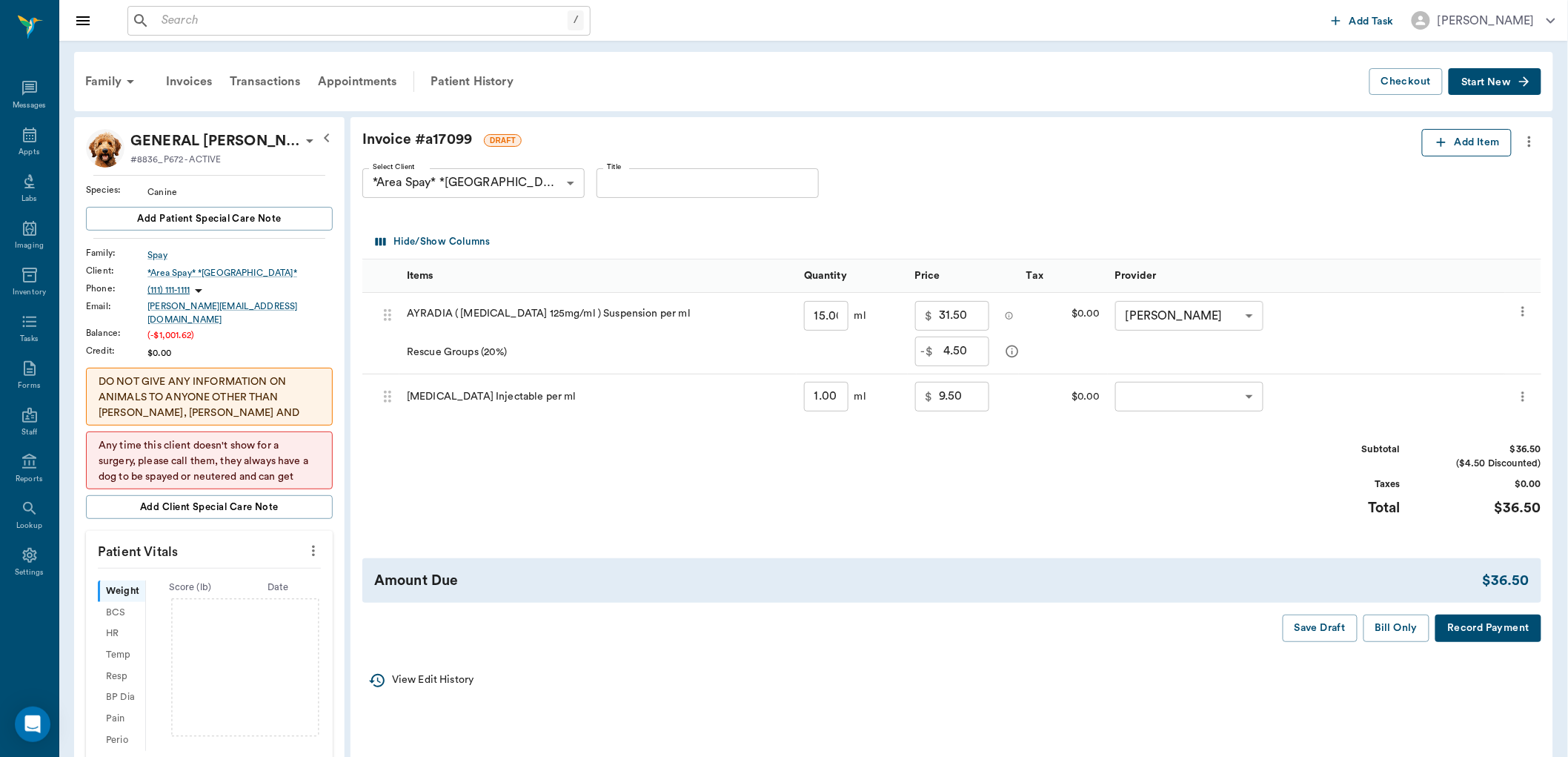
click at [1441, 141] on icon "button" at bounding box center [1441, 142] width 9 height 9
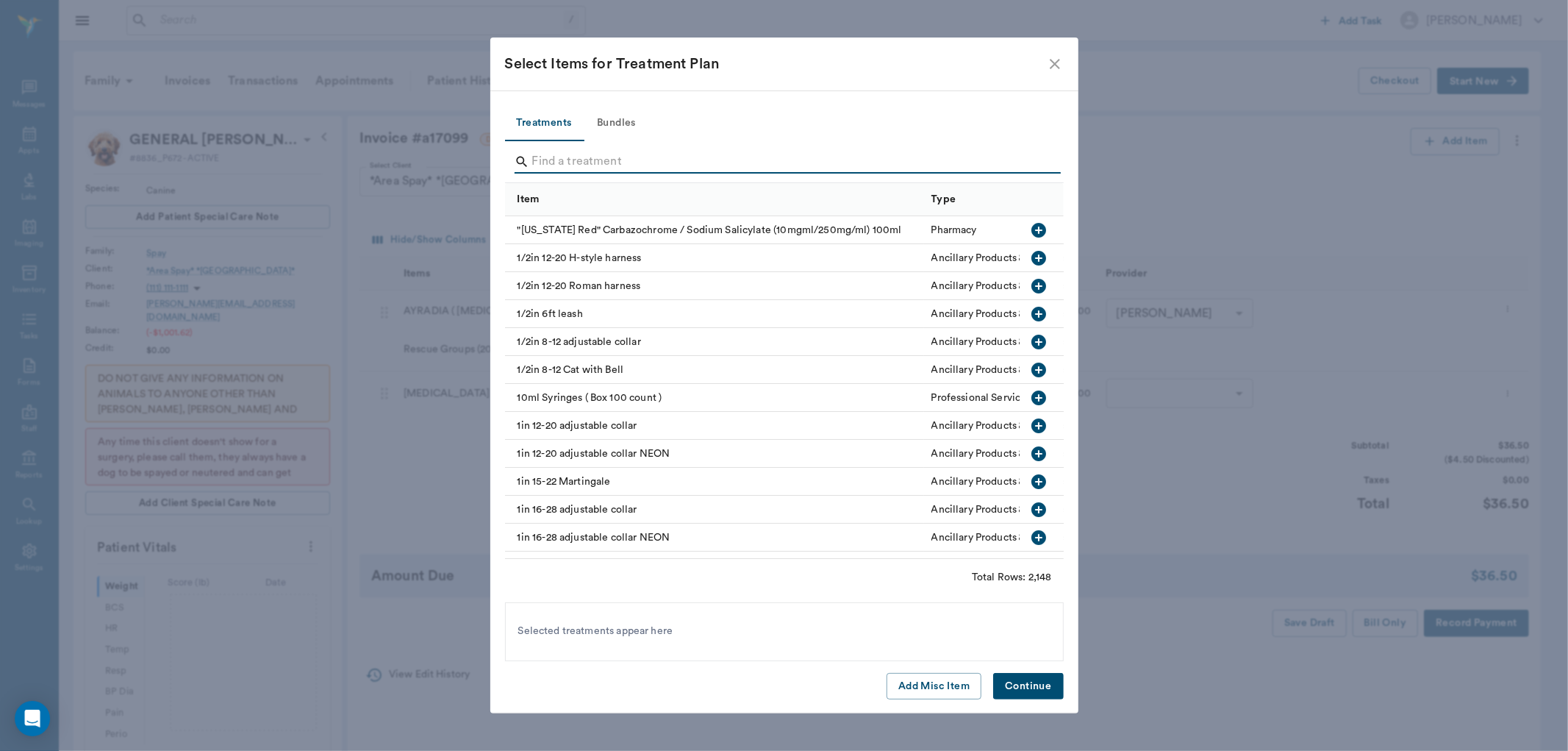
click at [541, 164] on input "Search" at bounding box center [785, 162] width 506 height 23
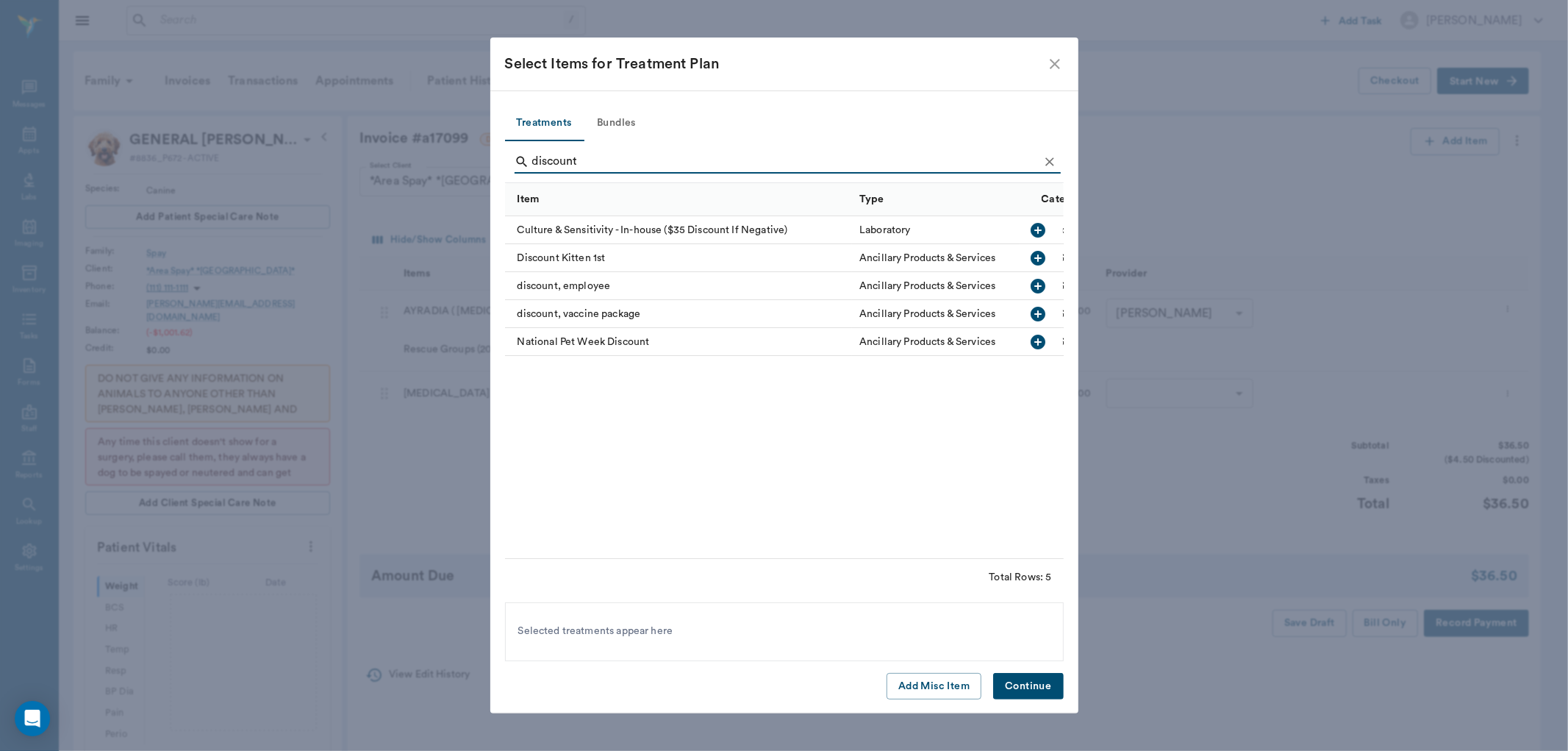
drag, startPoint x: 604, startPoint y: 155, endPoint x: 466, endPoint y: 164, distance: 138.3
click at [467, 157] on div "Select Items for Treatment Plan Treatments Bundles discount Item Type Category …" at bounding box center [784, 376] width 1568 height 751
type input "discount"
click at [918, 680] on button "Add Misc Item" at bounding box center [934, 686] width 95 height 27
click at [1045, 686] on button "Continue" at bounding box center [1028, 686] width 70 height 27
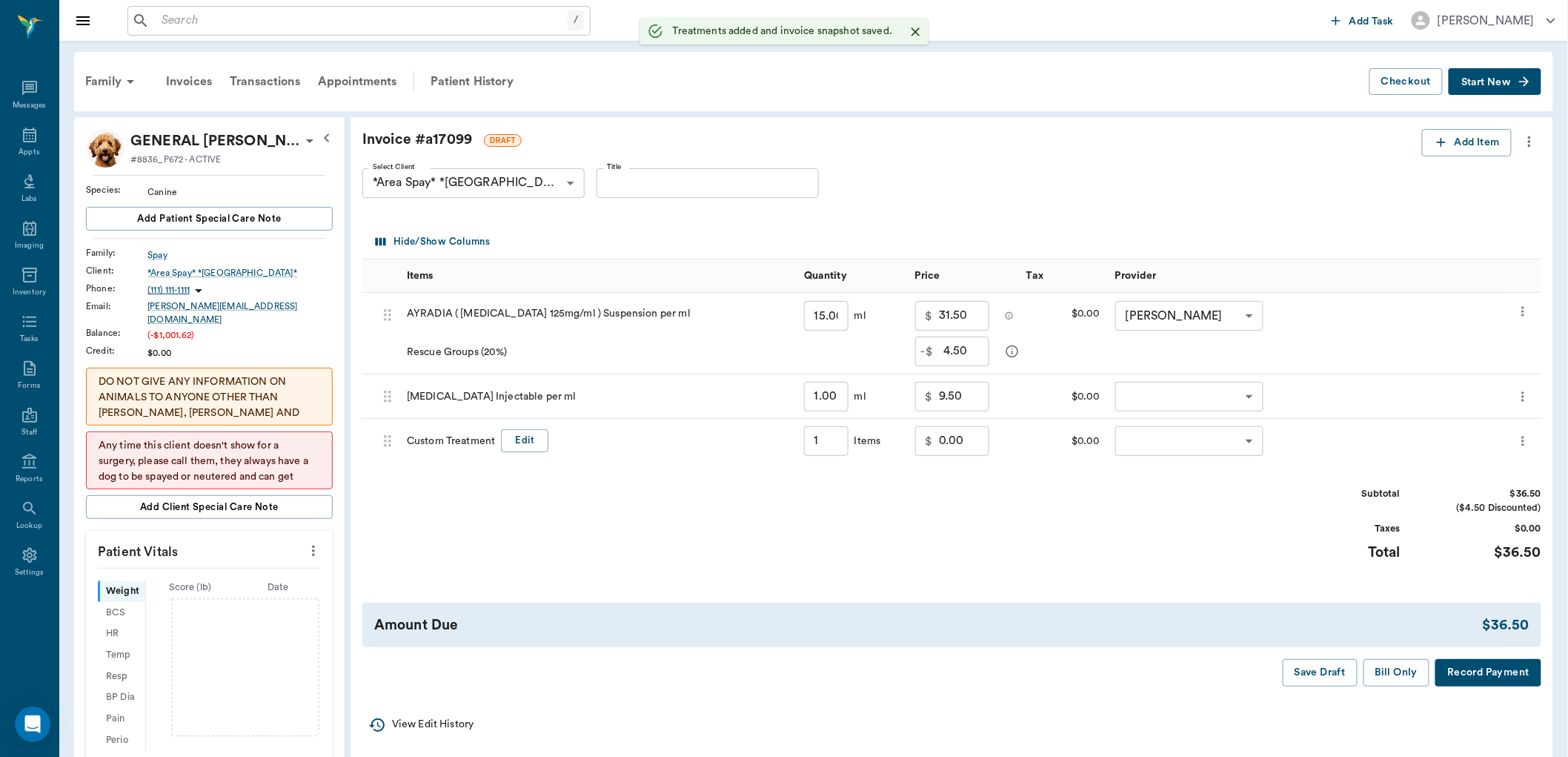
type input "1.00"
click at [528, 437] on button "Edit" at bounding box center [524, 440] width 47 height 23
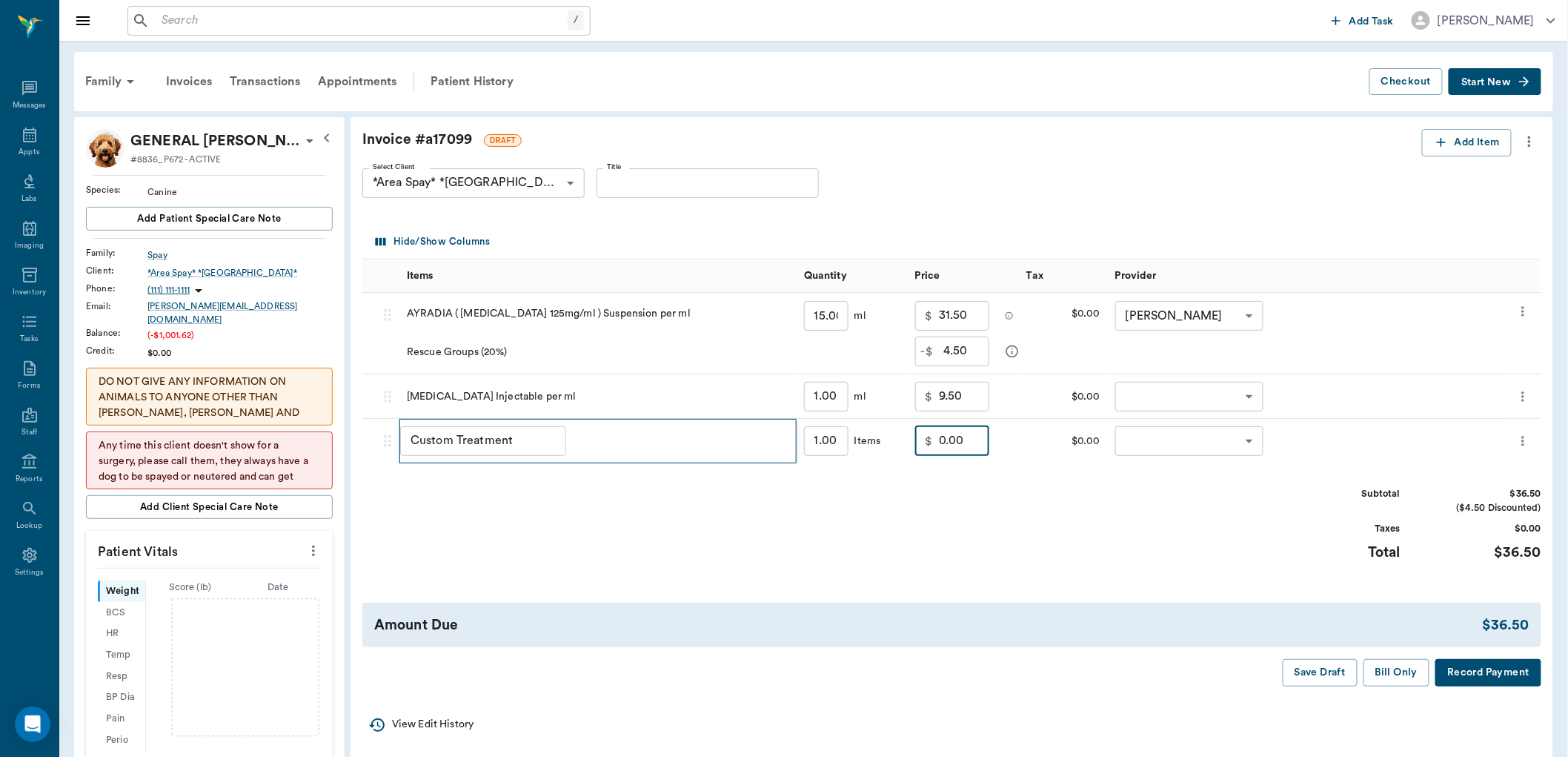
click at [954, 443] on input "0.00" at bounding box center [964, 441] width 50 height 30
type input "1.90"
click at [529, 440] on button "Edit" at bounding box center [524, 440] width 47 height 23
drag, startPoint x: 524, startPoint y: 440, endPoint x: 338, endPoint y: 444, distance: 186.0
click at [356, 441] on div "Invoice # a17099 DRAFT Add Item Select Client *Area Spay* *[GEOGRAPHIC_DATA]* 6…" at bounding box center [952, 408] width 1203 height 581
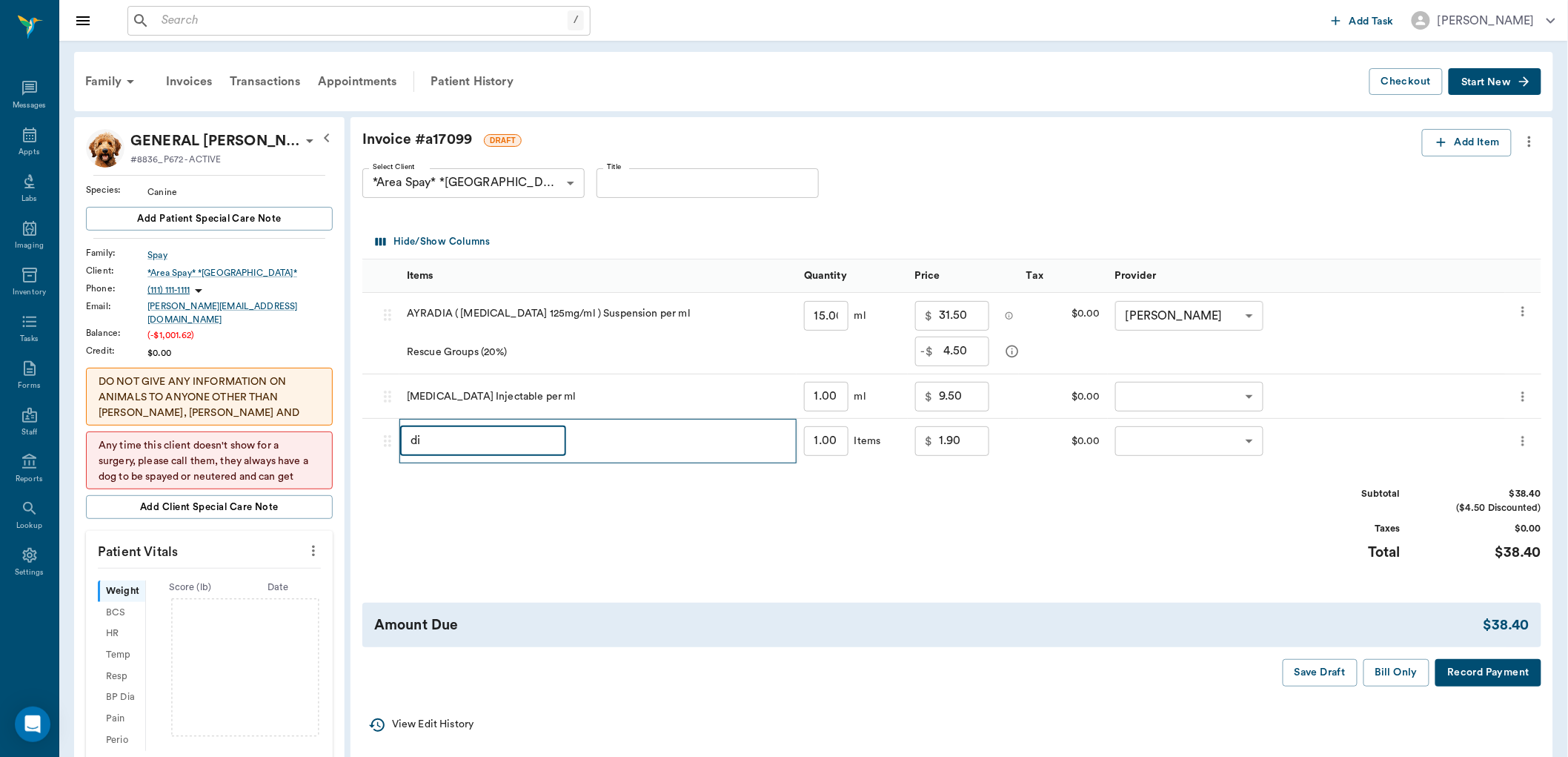
type input "d"
type input "Discount"
click at [934, 441] on div "$ 1.90 ​" at bounding box center [952, 441] width 74 height 30
drag, startPoint x: 969, startPoint y: 438, endPoint x: 916, endPoint y: 441, distance: 53.1
click at [916, 441] on div "$ 0.00 ​" at bounding box center [952, 441] width 74 height 30
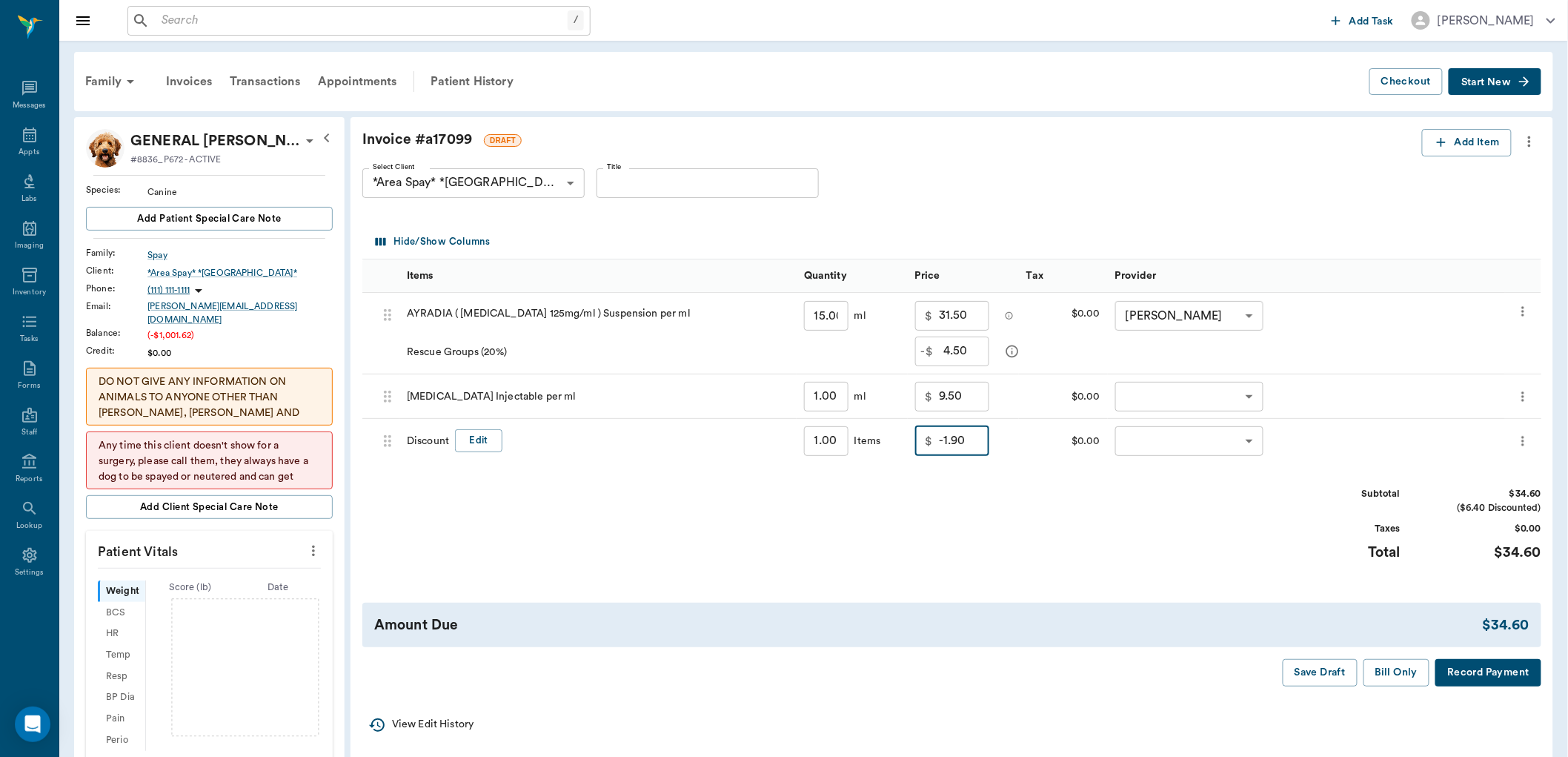
type input "-1.90"
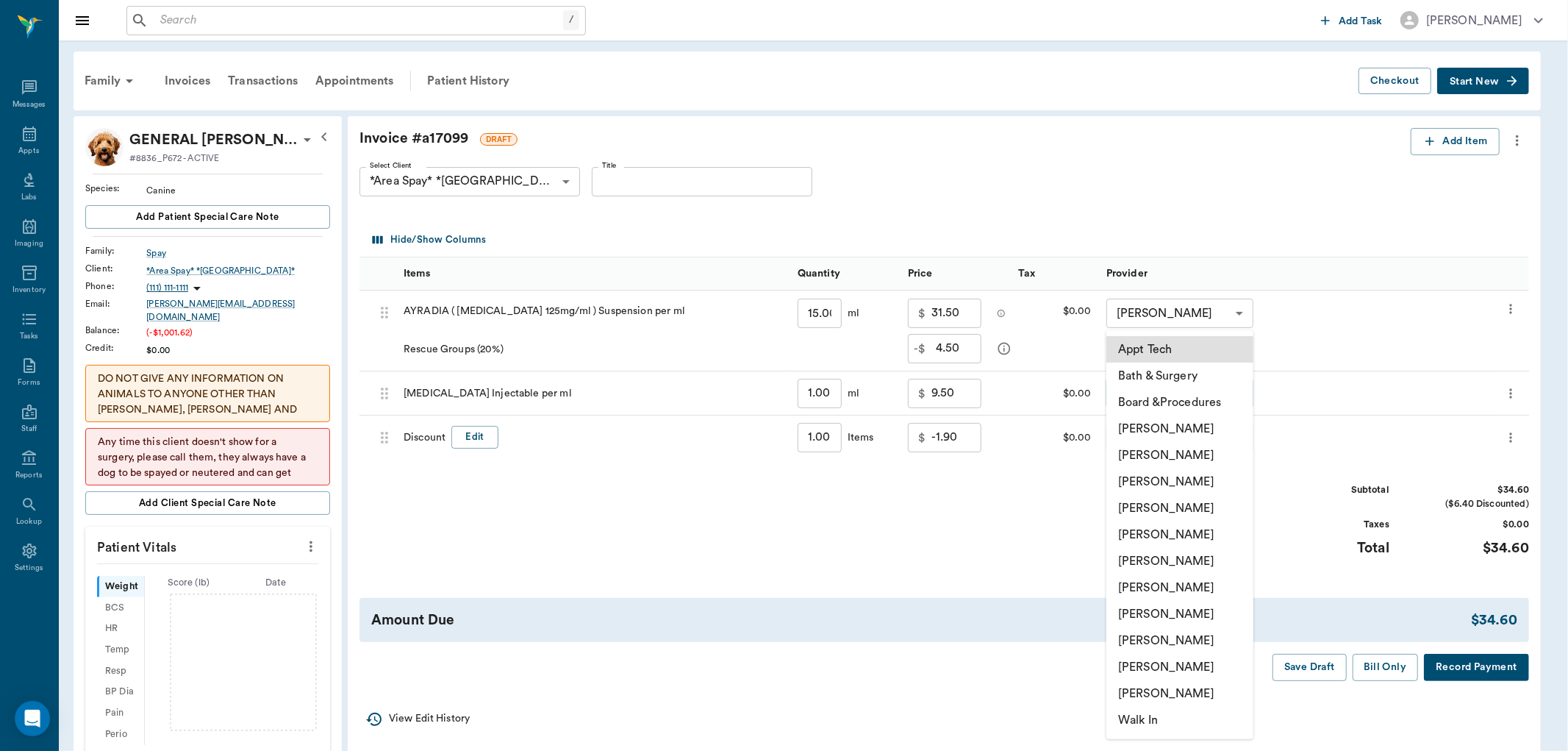
click at [1149, 397] on body "/ ​ Add Task [PERSON_NAME] Nectar Messages Appts Labs Imaging Inventory Tasks F…" at bounding box center [784, 687] width 1568 height 1374
click at [1152, 640] on li "[PERSON_NAME]" at bounding box center [1179, 640] width 147 height 26
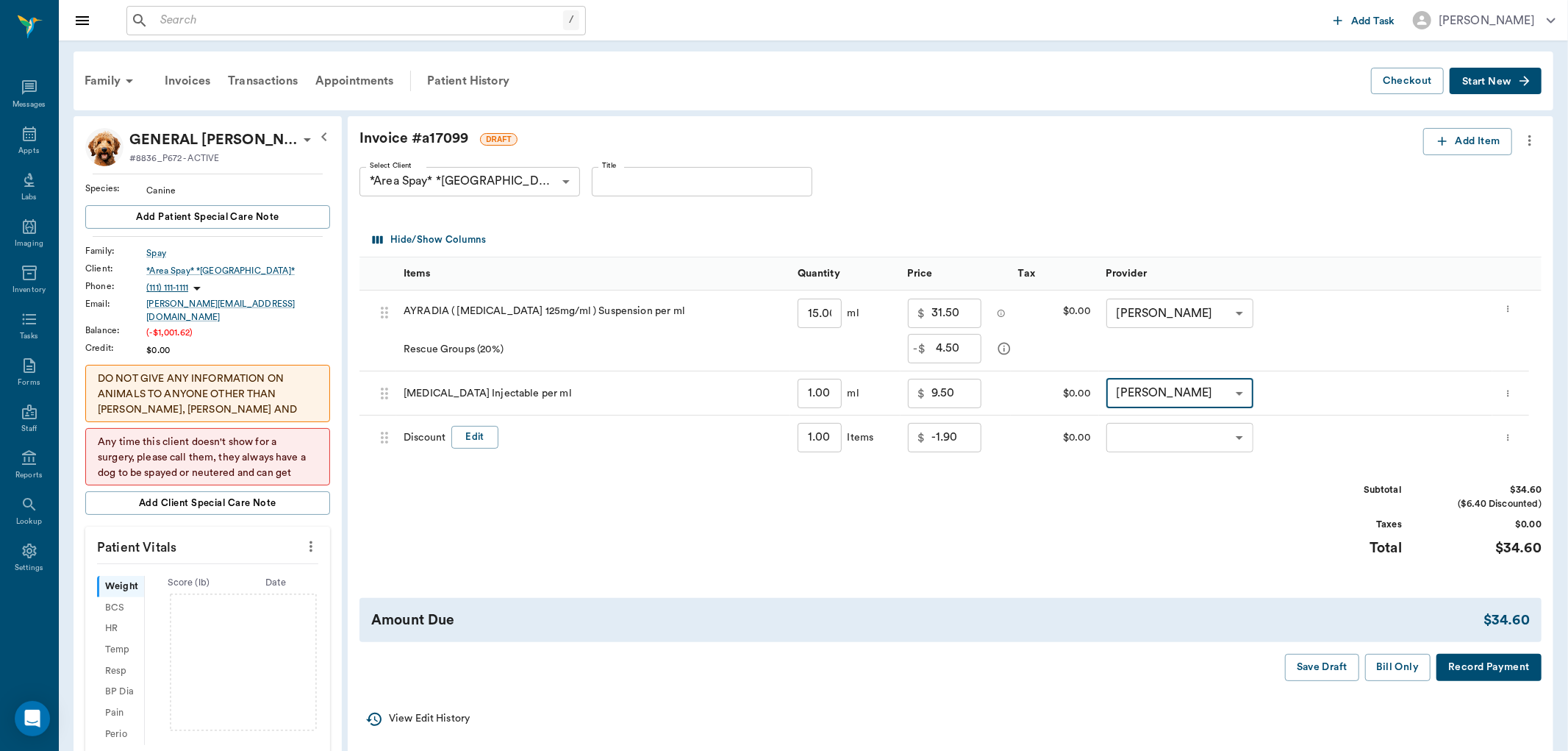
type input "none-63ec2ede52e12b0ba117d0d7"
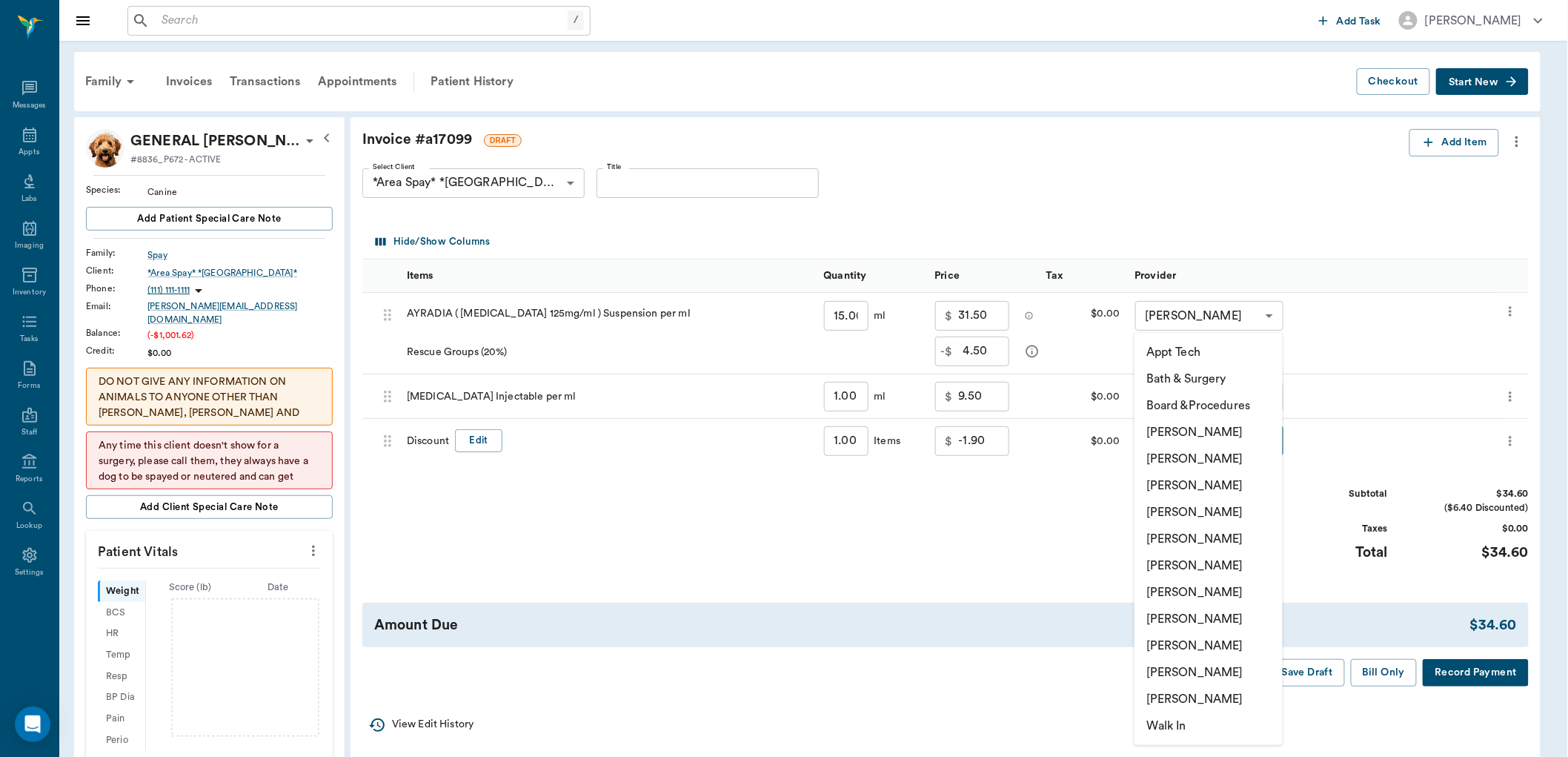
click at [1179, 447] on body "/ ​ Add Task [PERSON_NAME] Nectar Messages Appts Labs Imaging Inventory Tasks F…" at bounding box center [784, 693] width 1568 height 1385
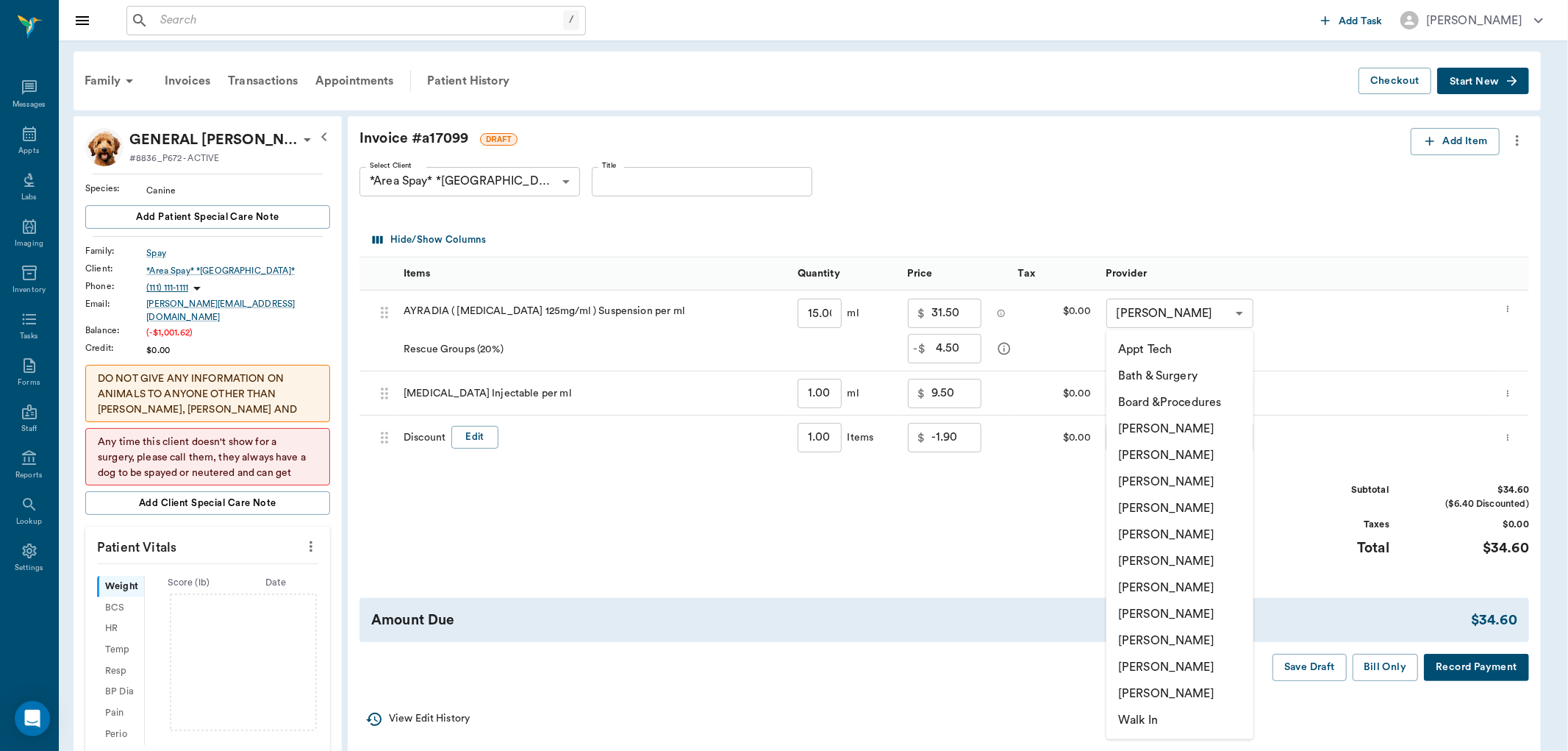
click at [1156, 633] on li "[PERSON_NAME]" at bounding box center [1179, 640] width 147 height 26
type input "none-63ec2ede52e12b0ba117d0d7"
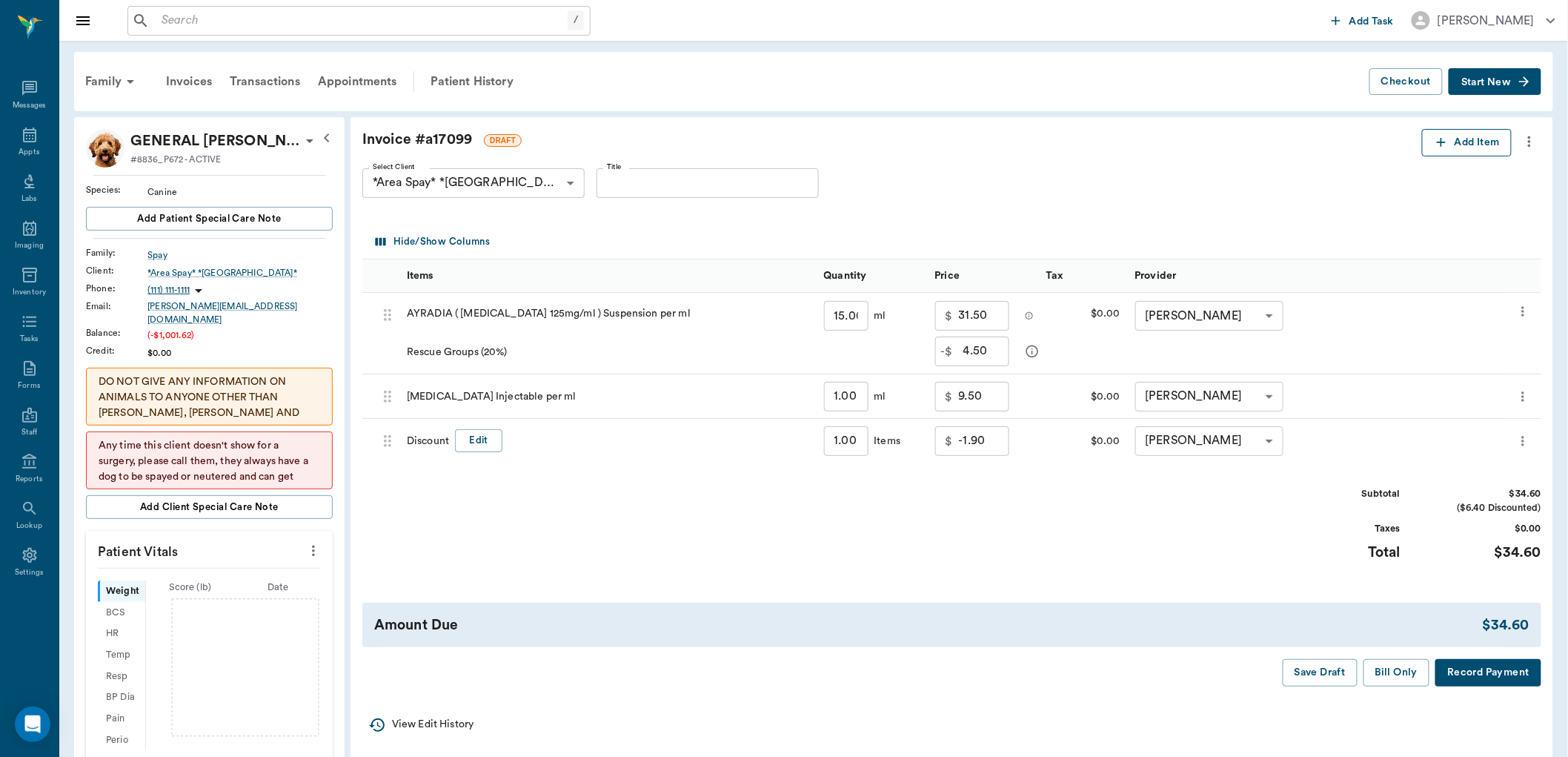
click at [1439, 143] on icon "button" at bounding box center [1441, 142] width 15 height 15
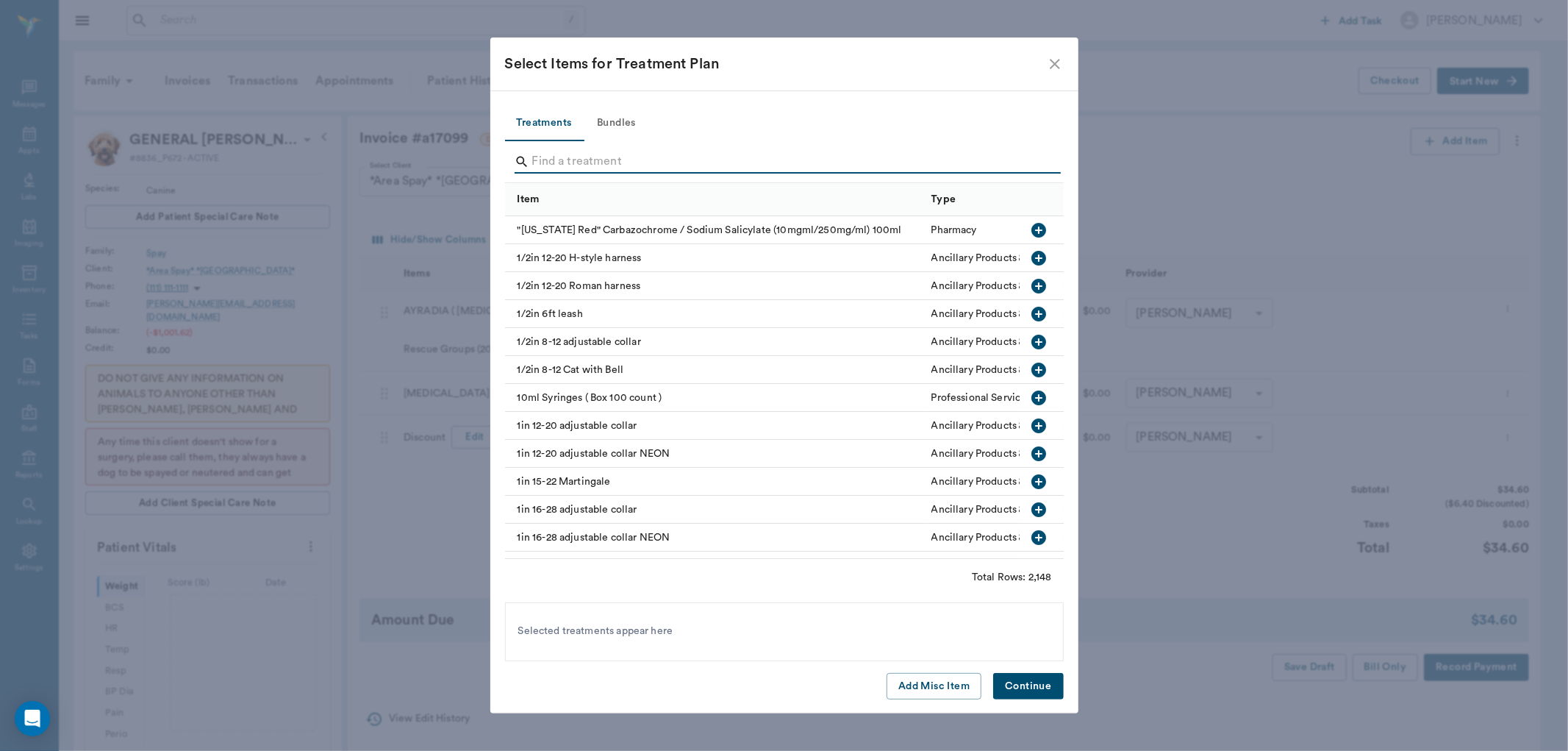
click at [580, 162] on input "Search" at bounding box center [785, 162] width 506 height 23
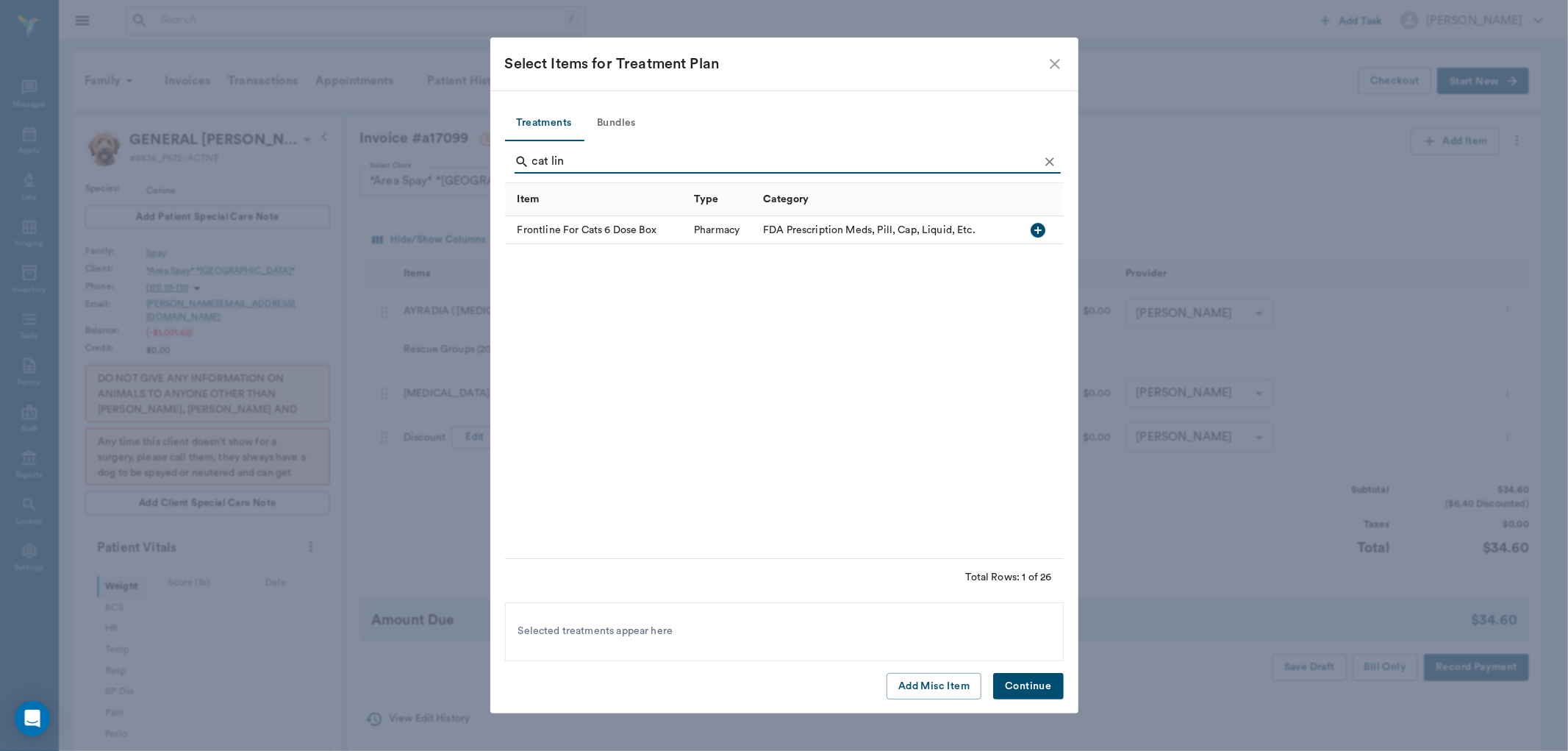
drag, startPoint x: 585, startPoint y: 165, endPoint x: 517, endPoint y: 150, distance: 69.6
click at [522, 156] on div "cat lin" at bounding box center [788, 162] width 546 height 23
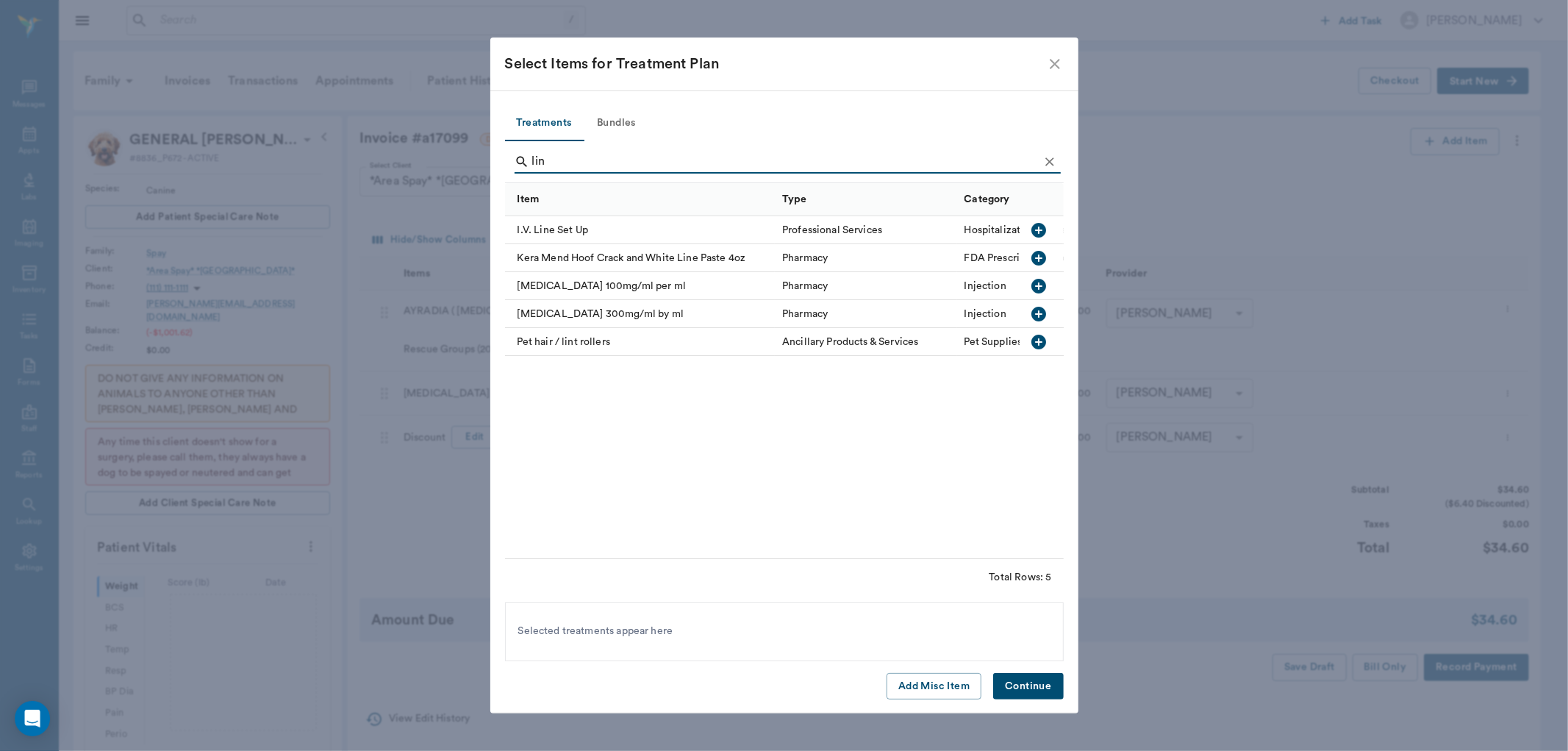
type input "lin"
click at [1042, 287] on icon "button" at bounding box center [1038, 286] width 15 height 15
click at [1024, 686] on button "Continue" at bounding box center [1028, 686] width 70 height 27
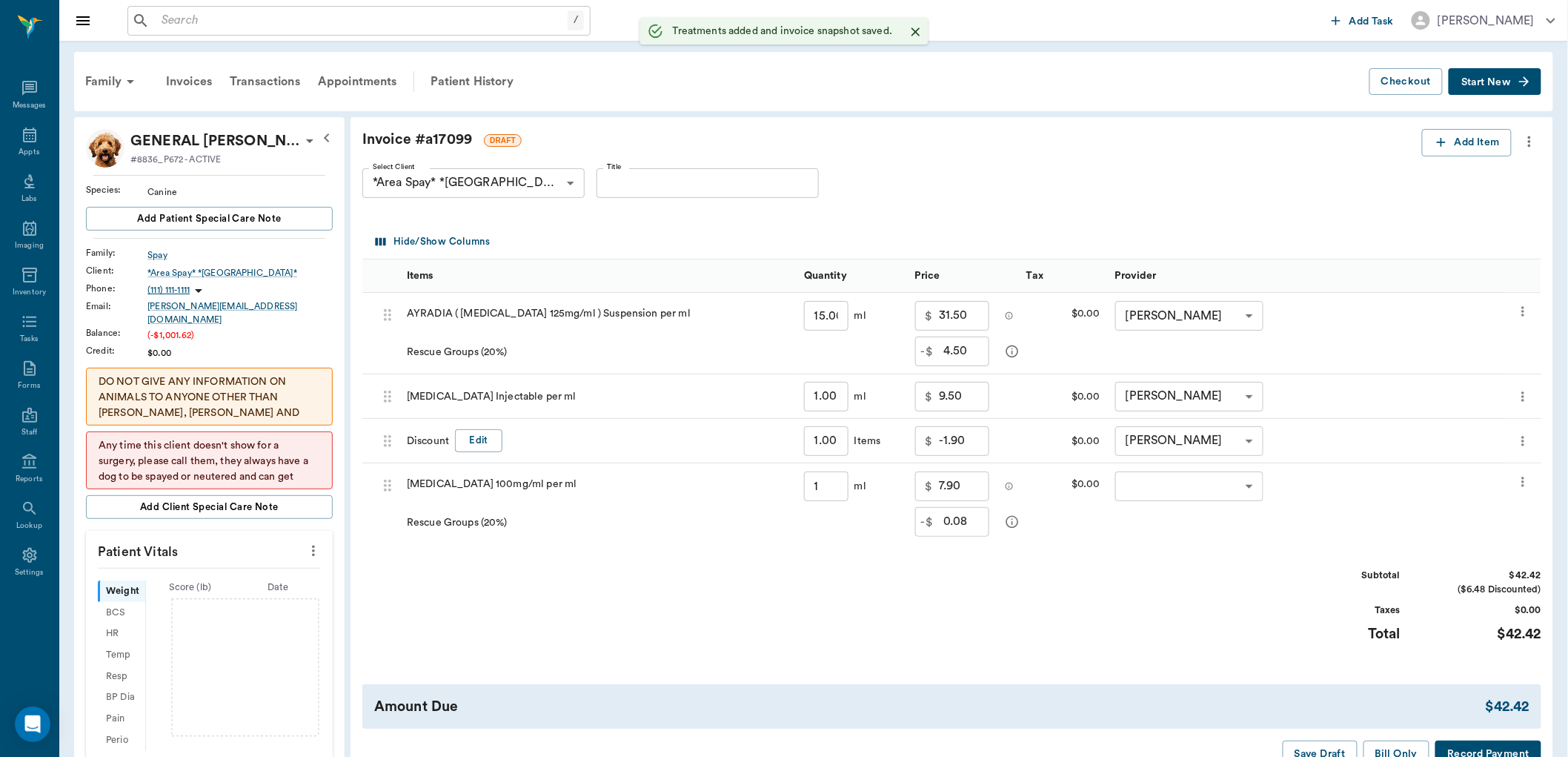
type input "1.00"
click at [1526, 490] on icon "more" at bounding box center [1522, 481] width 15 height 18
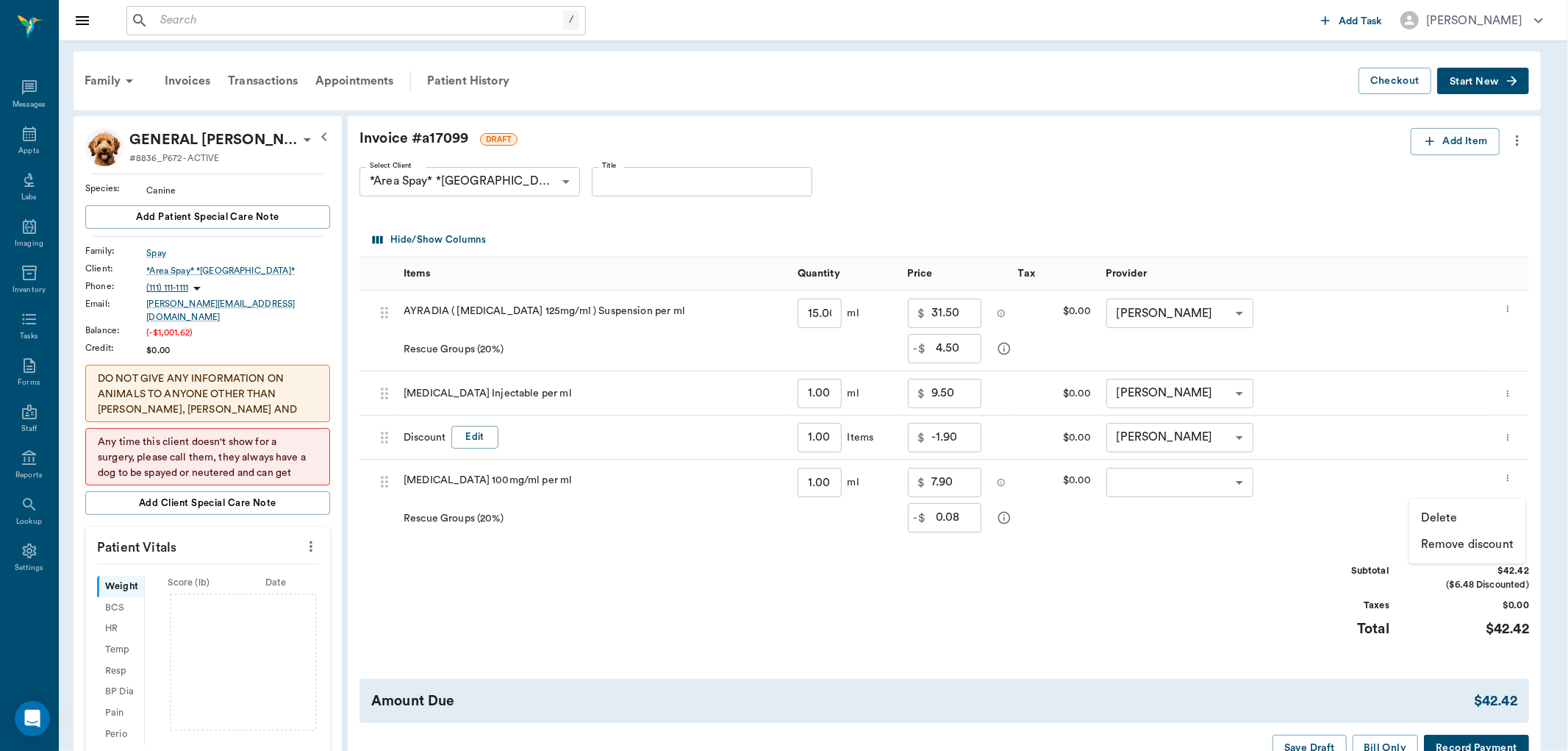
click at [1436, 515] on p "Delete" at bounding box center [1439, 517] width 37 height 18
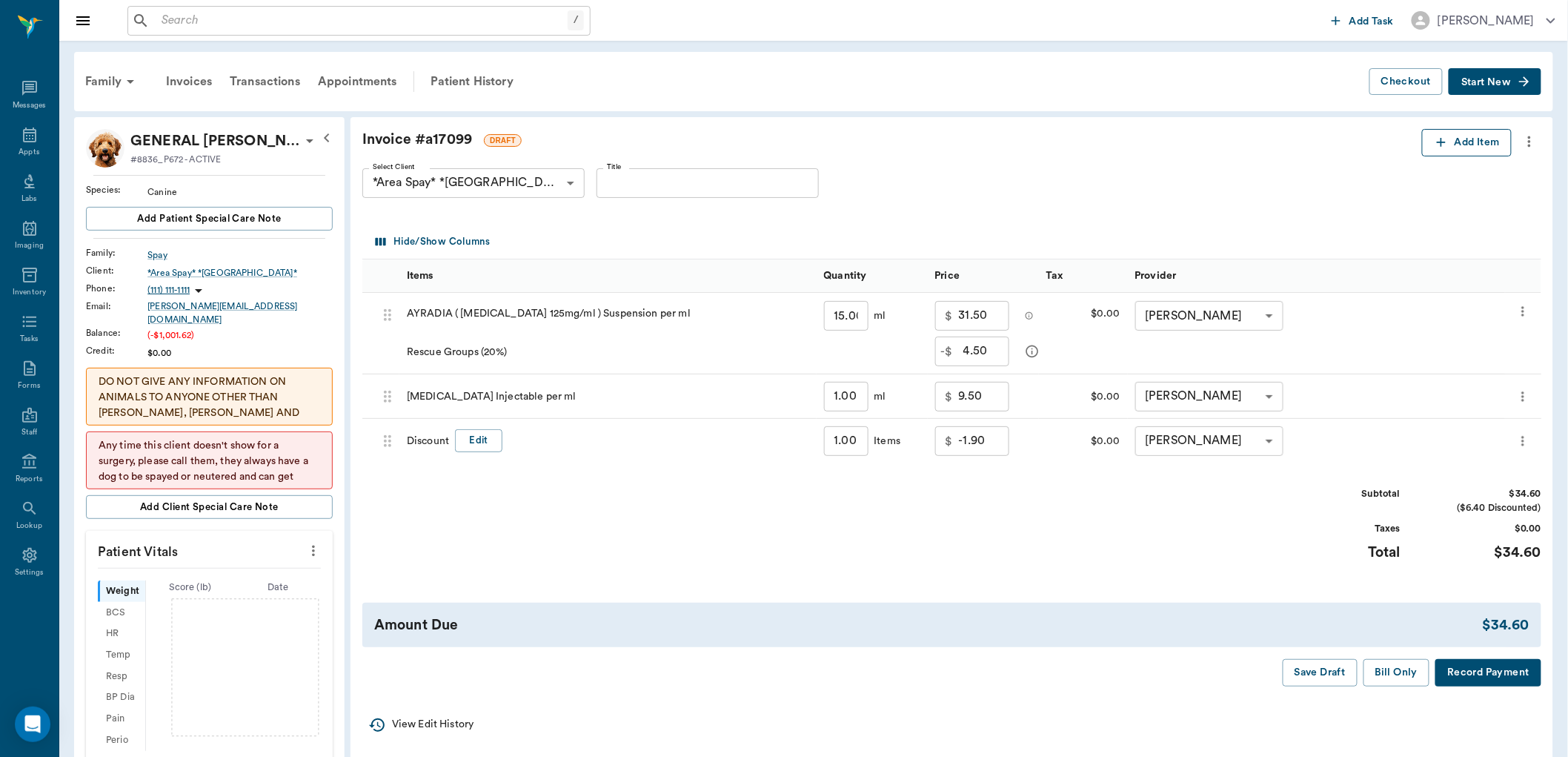
click at [1438, 142] on icon "button" at bounding box center [1441, 142] width 9 height 9
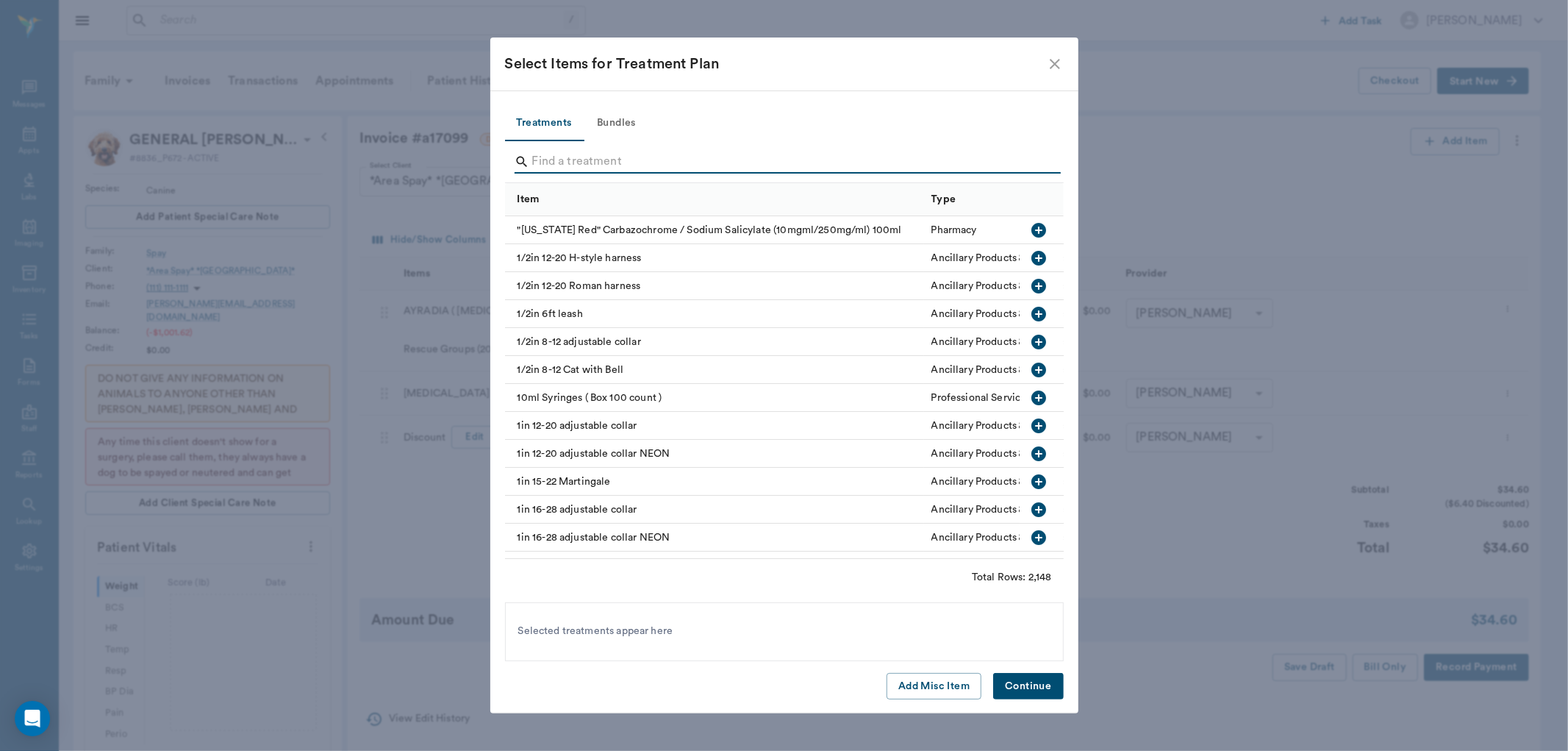
click at [581, 164] on input "Search" at bounding box center [785, 162] width 506 height 23
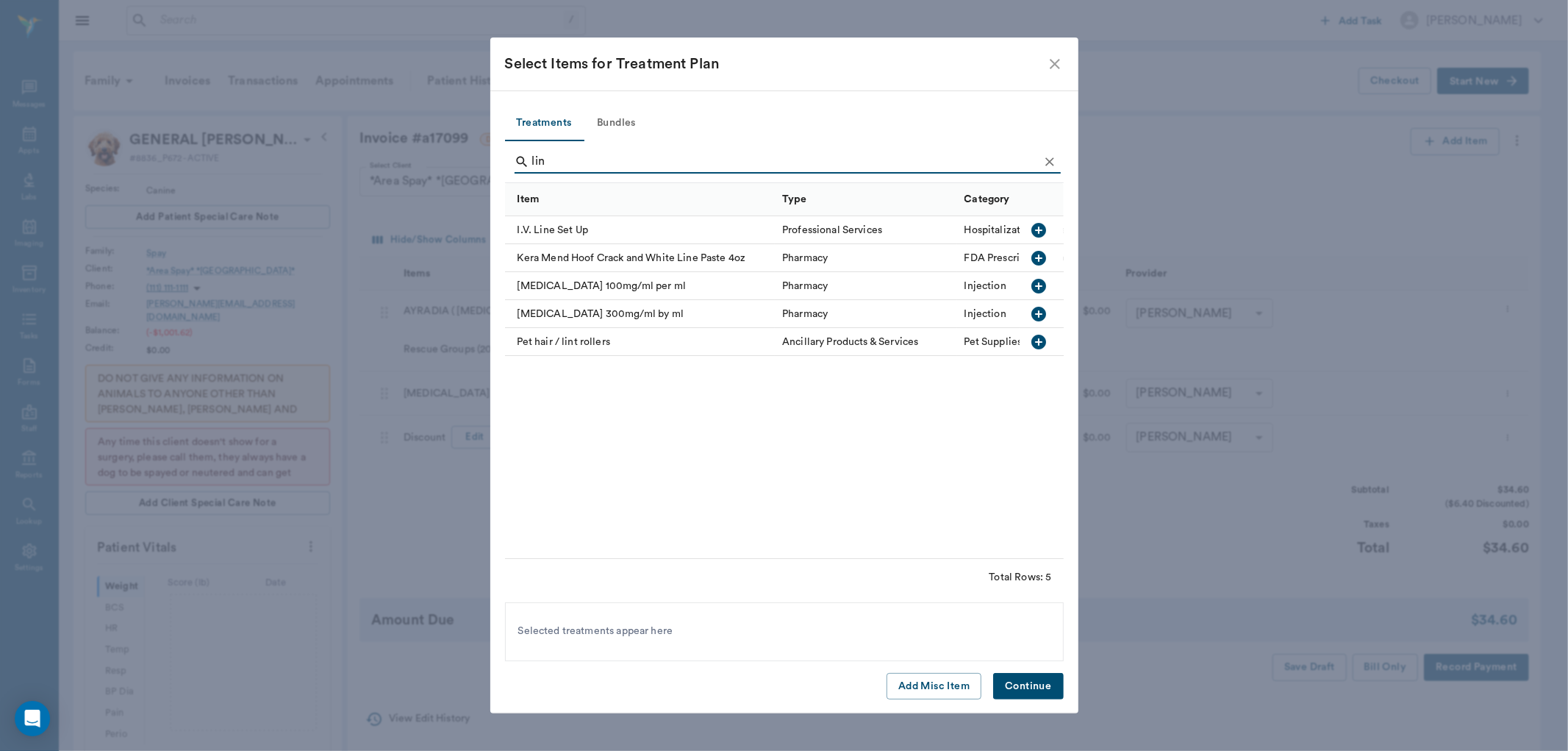
type input "lin"
click at [1038, 284] on icon "button" at bounding box center [1038, 286] width 18 height 18
click at [1035, 686] on button "Continue" at bounding box center [1028, 686] width 70 height 27
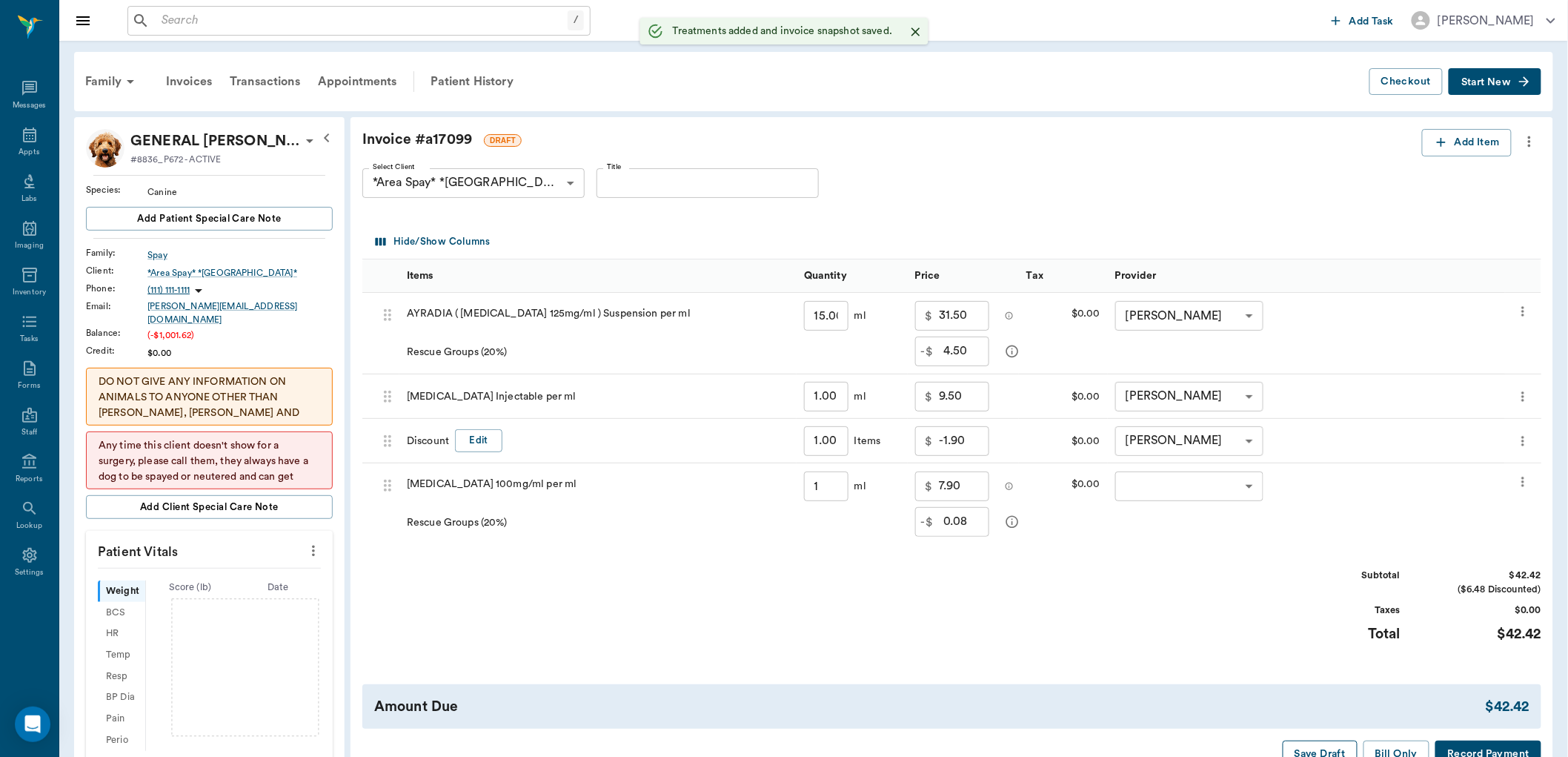
type input "1.00"
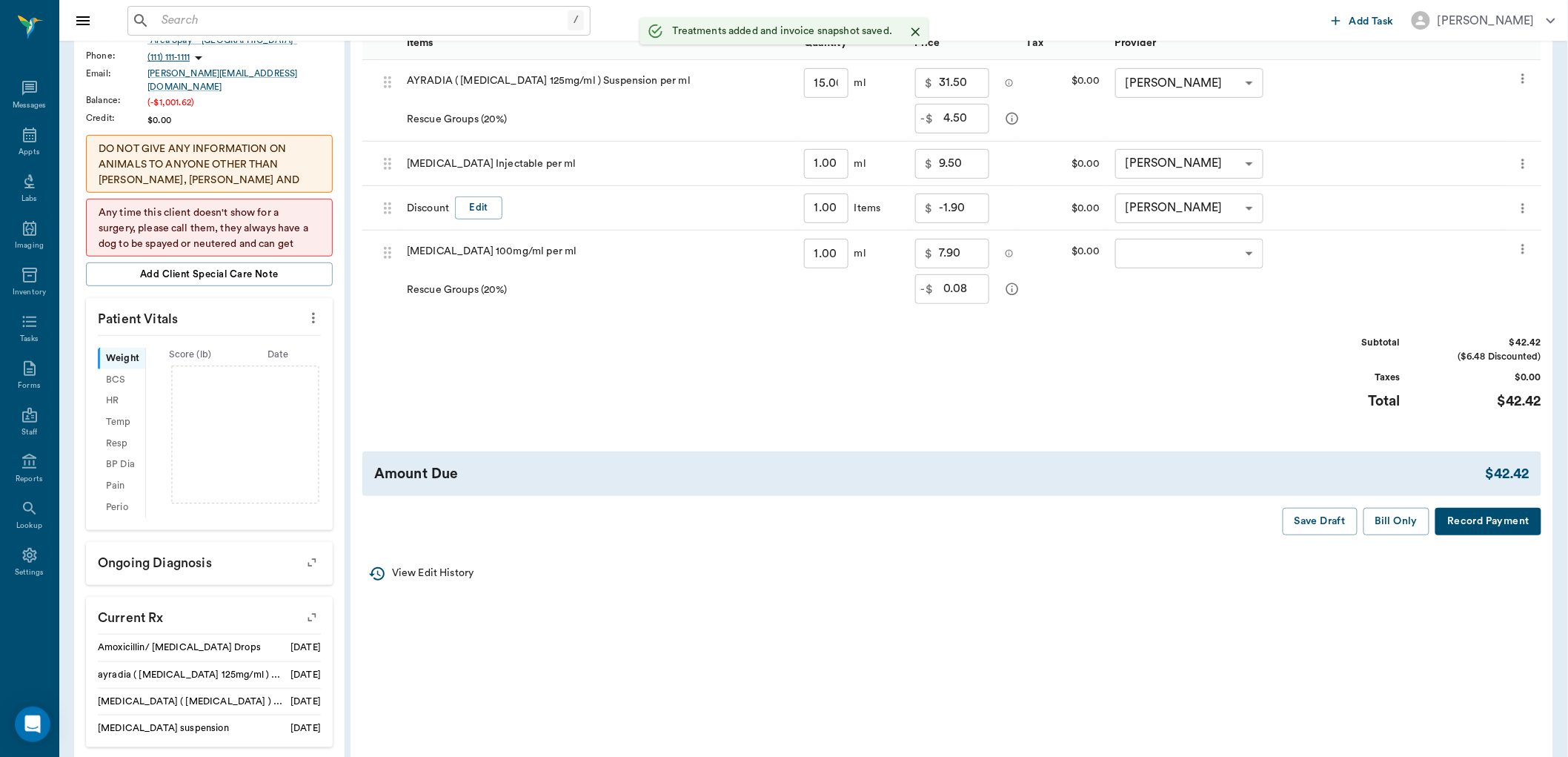
scroll to position [247, 0]
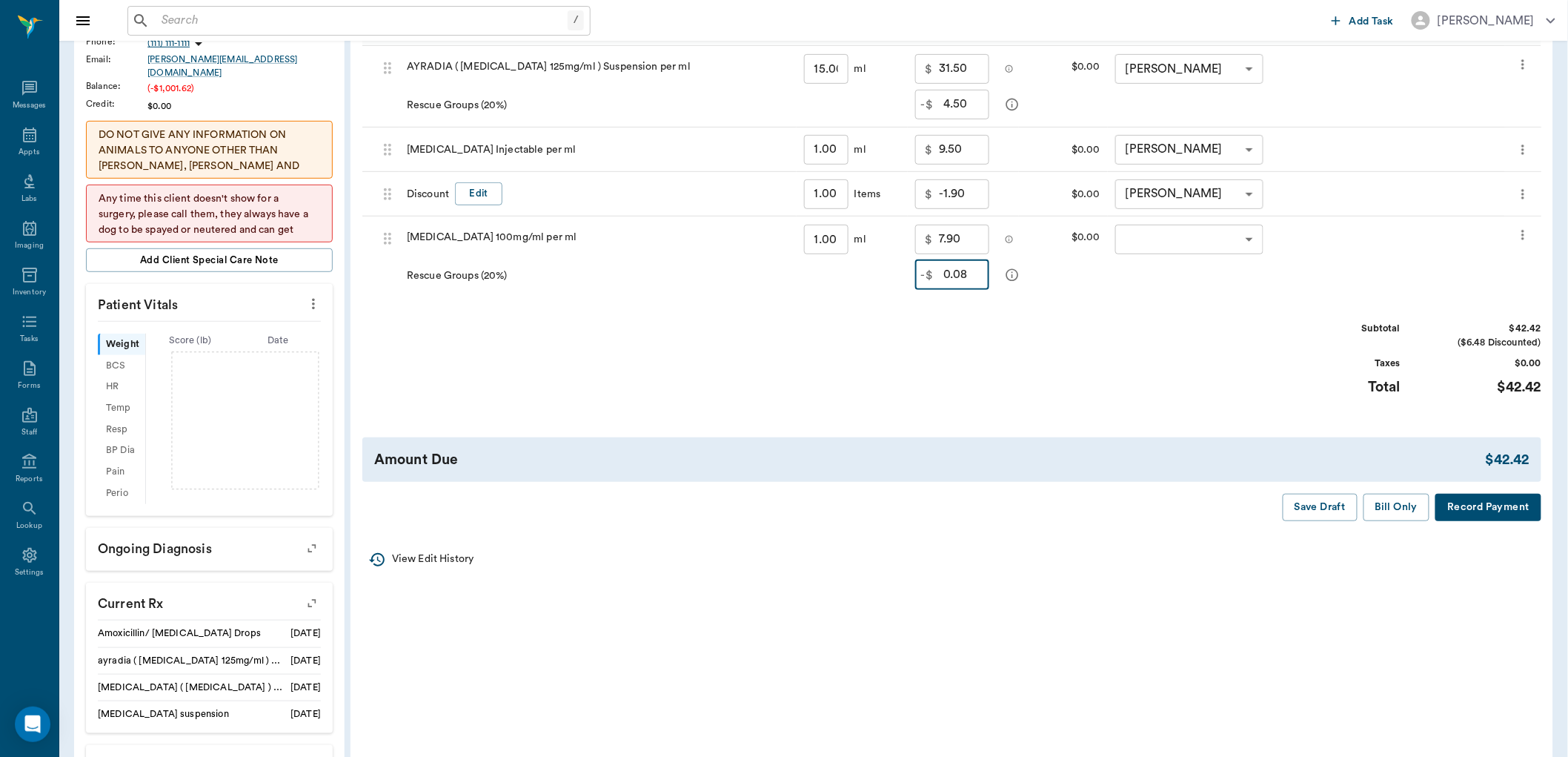
click at [970, 274] on input "0.08" at bounding box center [966, 275] width 46 height 30
type input "1.58"
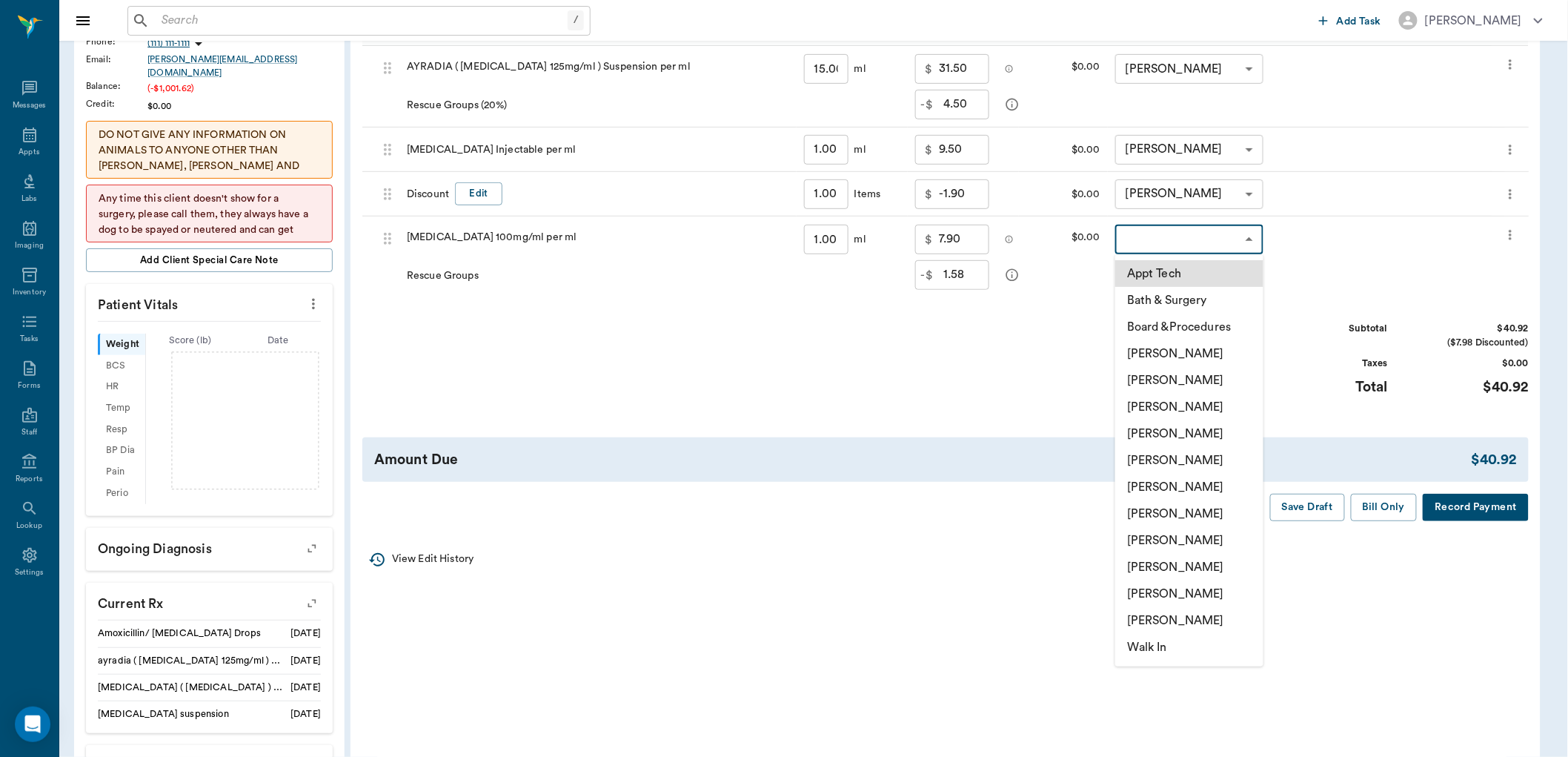
click at [1131, 243] on body "/ ​ Add Task [PERSON_NAME] Nectar Messages Appts Labs Imaging Inventory Tasks F…" at bounding box center [784, 446] width 1568 height 1385
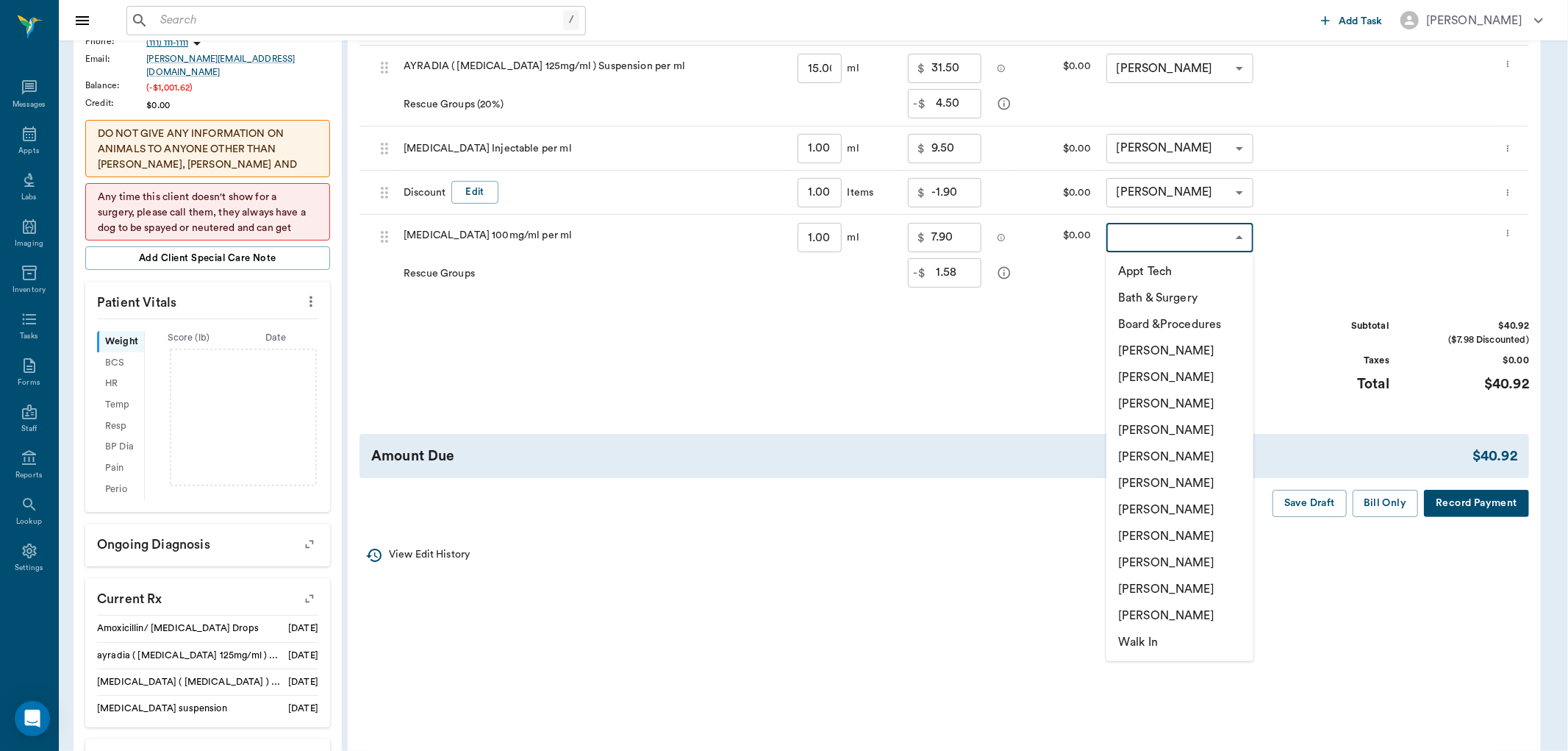
click at [1148, 565] on li "[PERSON_NAME]" at bounding box center [1179, 562] width 147 height 26
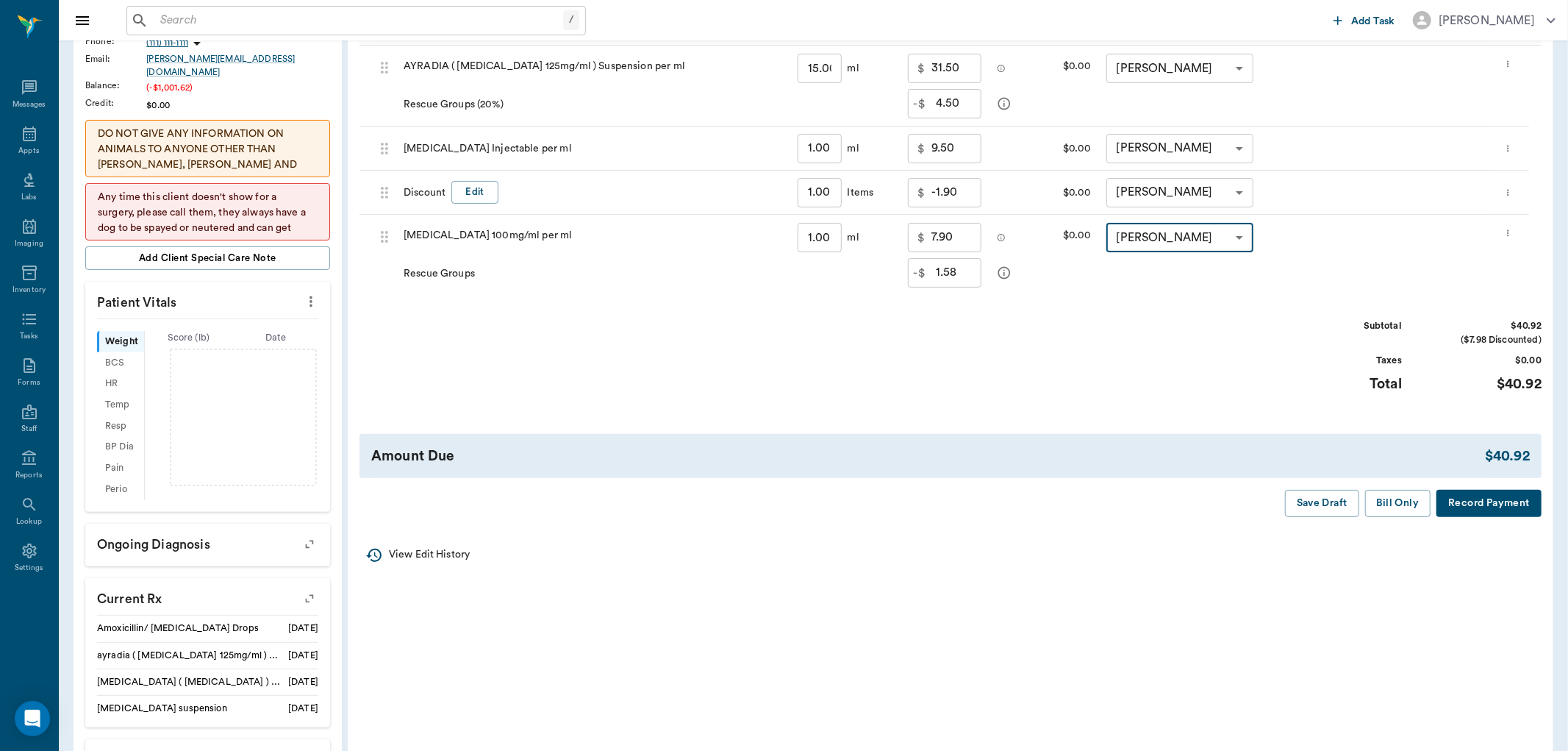
type input "none-63ec2ede52e12b0ba117d0d7"
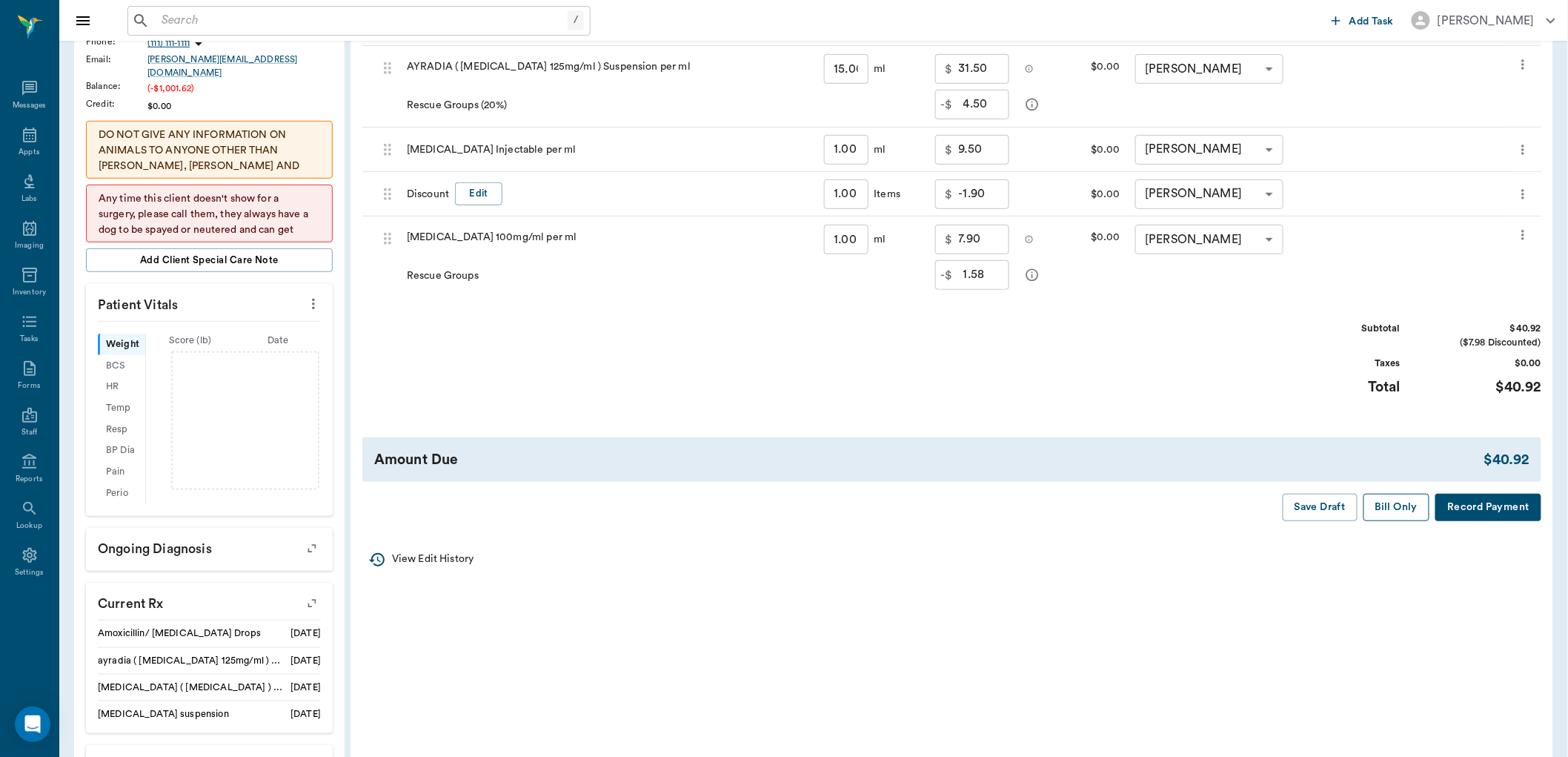
click at [1387, 504] on button "Bill Only" at bounding box center [1396, 507] width 67 height 27
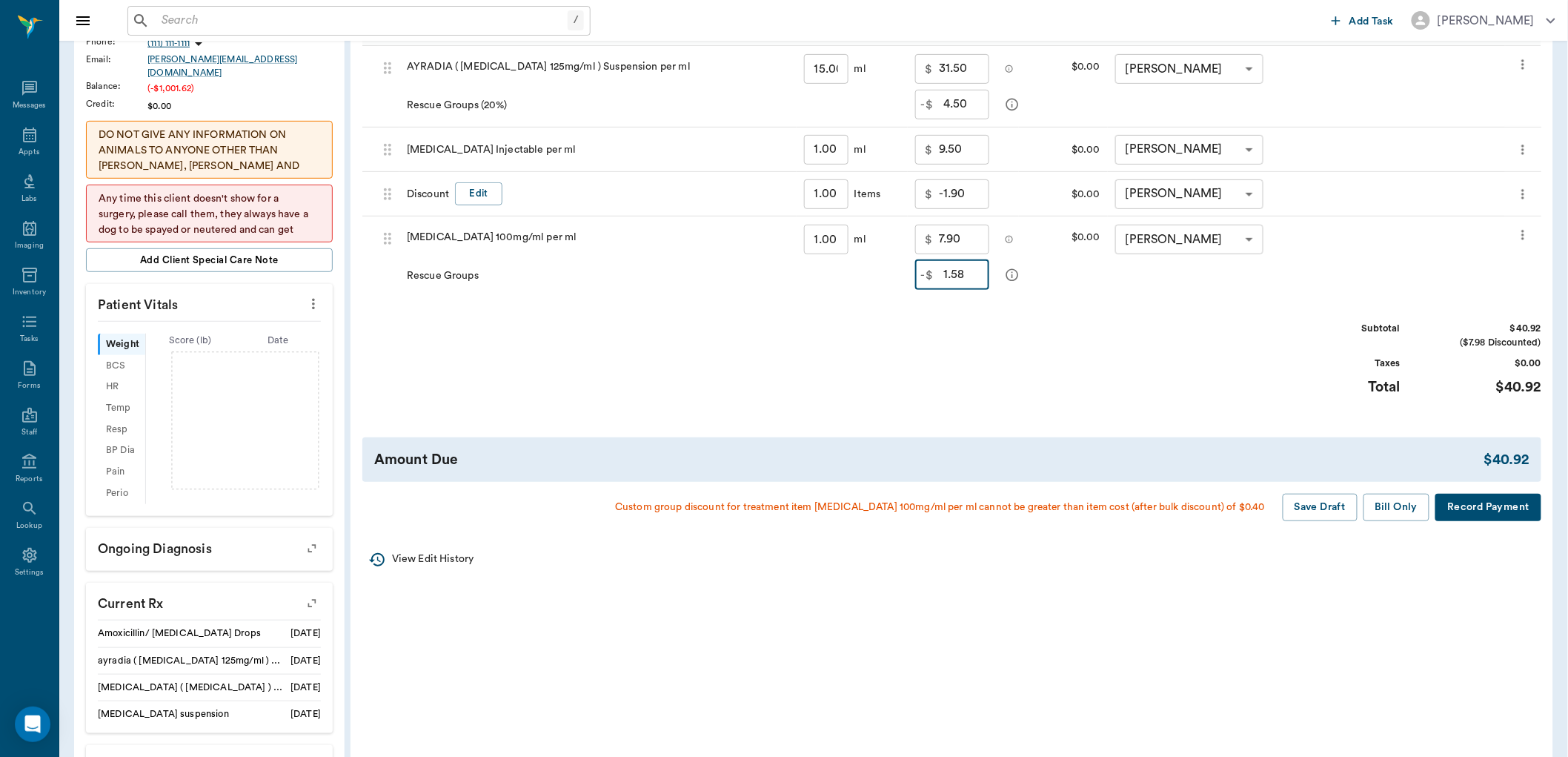
click at [967, 280] on input "1.58" at bounding box center [966, 275] width 46 height 30
drag, startPoint x: 967, startPoint y: 274, endPoint x: 934, endPoint y: 275, distance: 33.0
click at [934, 275] on div "-$ 4. ​" at bounding box center [952, 275] width 74 height 30
click at [1395, 507] on button "Bill Only" at bounding box center [1396, 507] width 67 height 27
click at [971, 276] on input "0.40" at bounding box center [966, 275] width 46 height 30
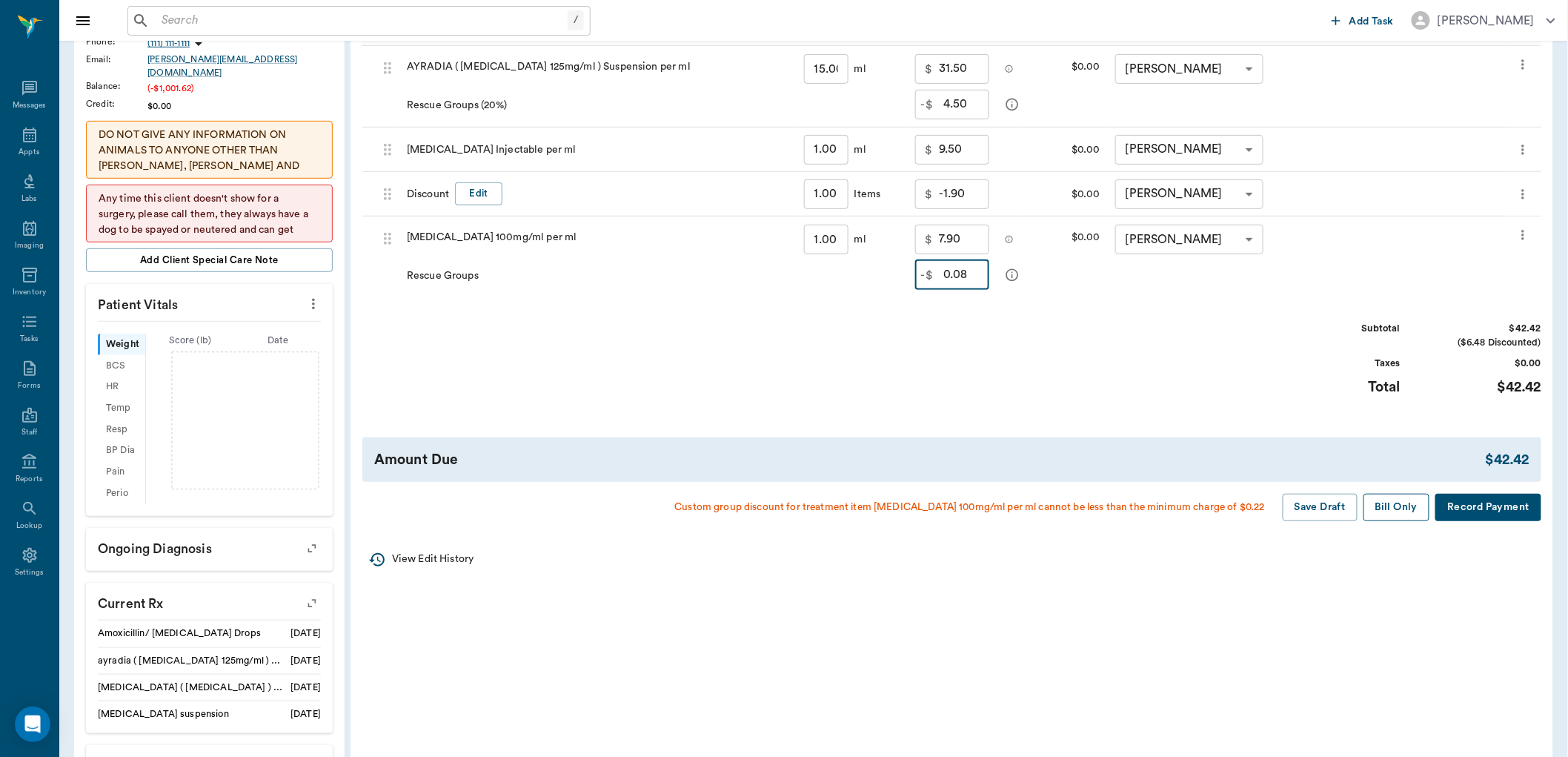
type input "0.08"
click at [1413, 513] on button "Bill Only" at bounding box center [1396, 507] width 67 height 27
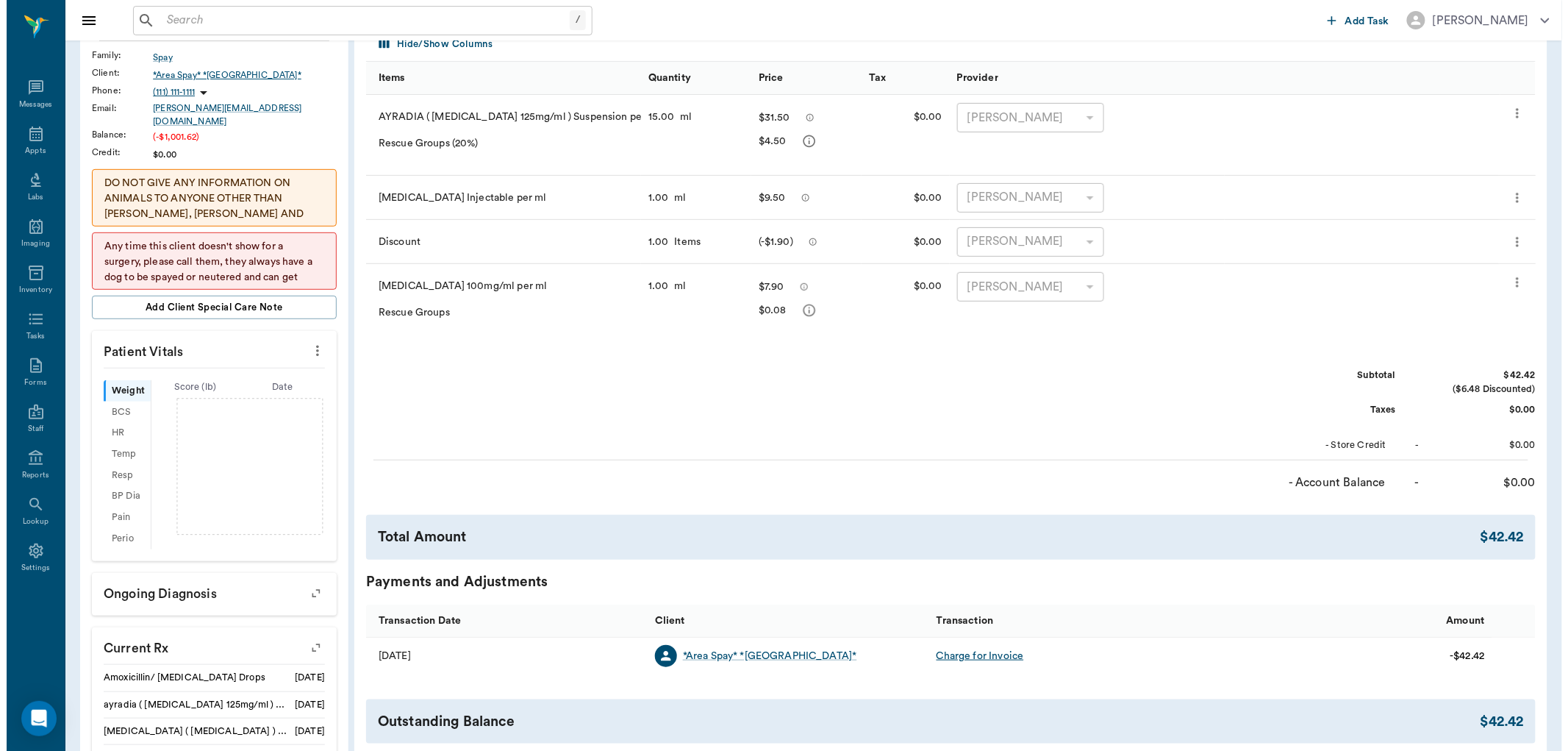
scroll to position [0, 0]
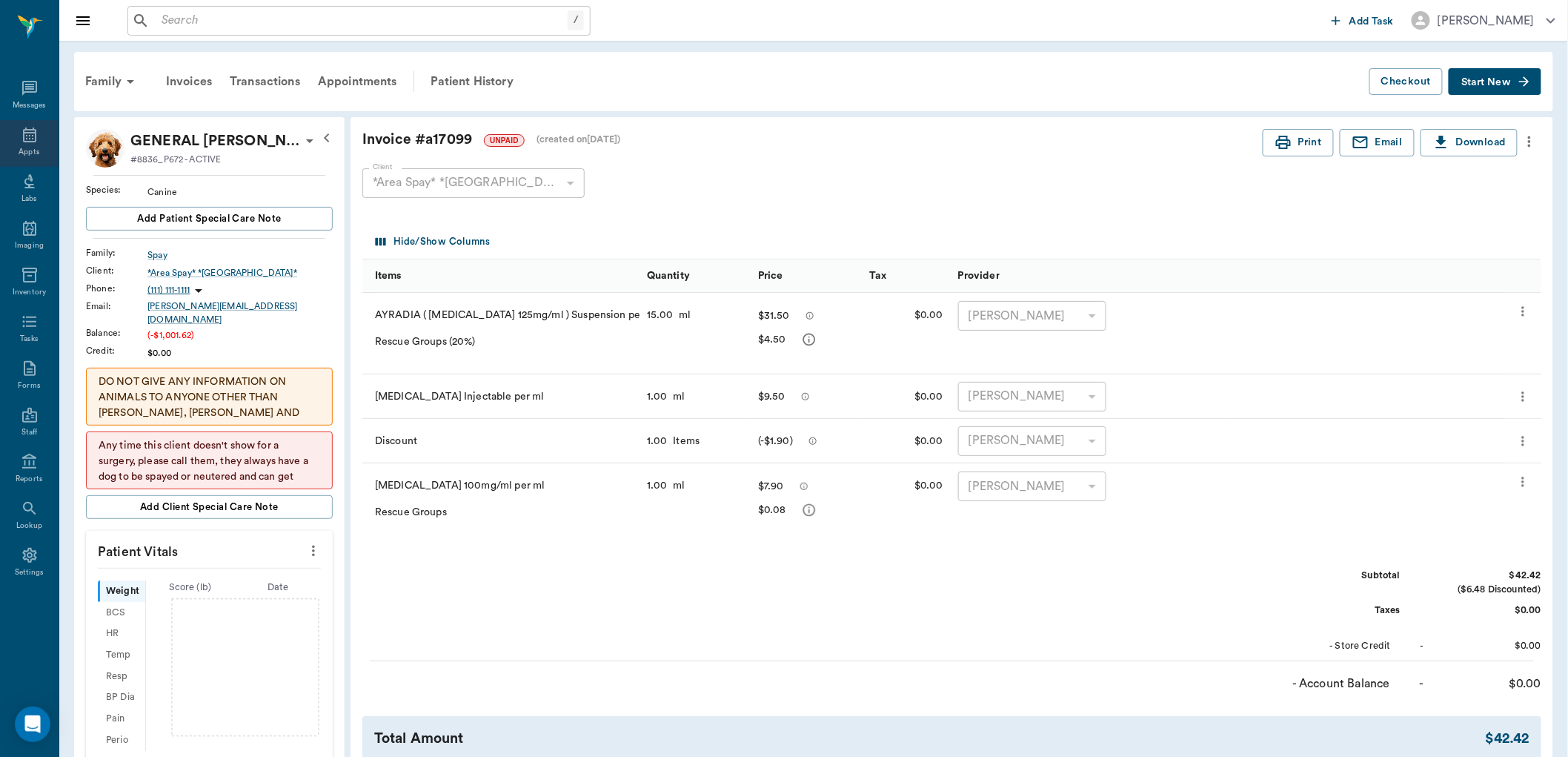
click at [33, 142] on icon at bounding box center [29, 134] width 18 height 18
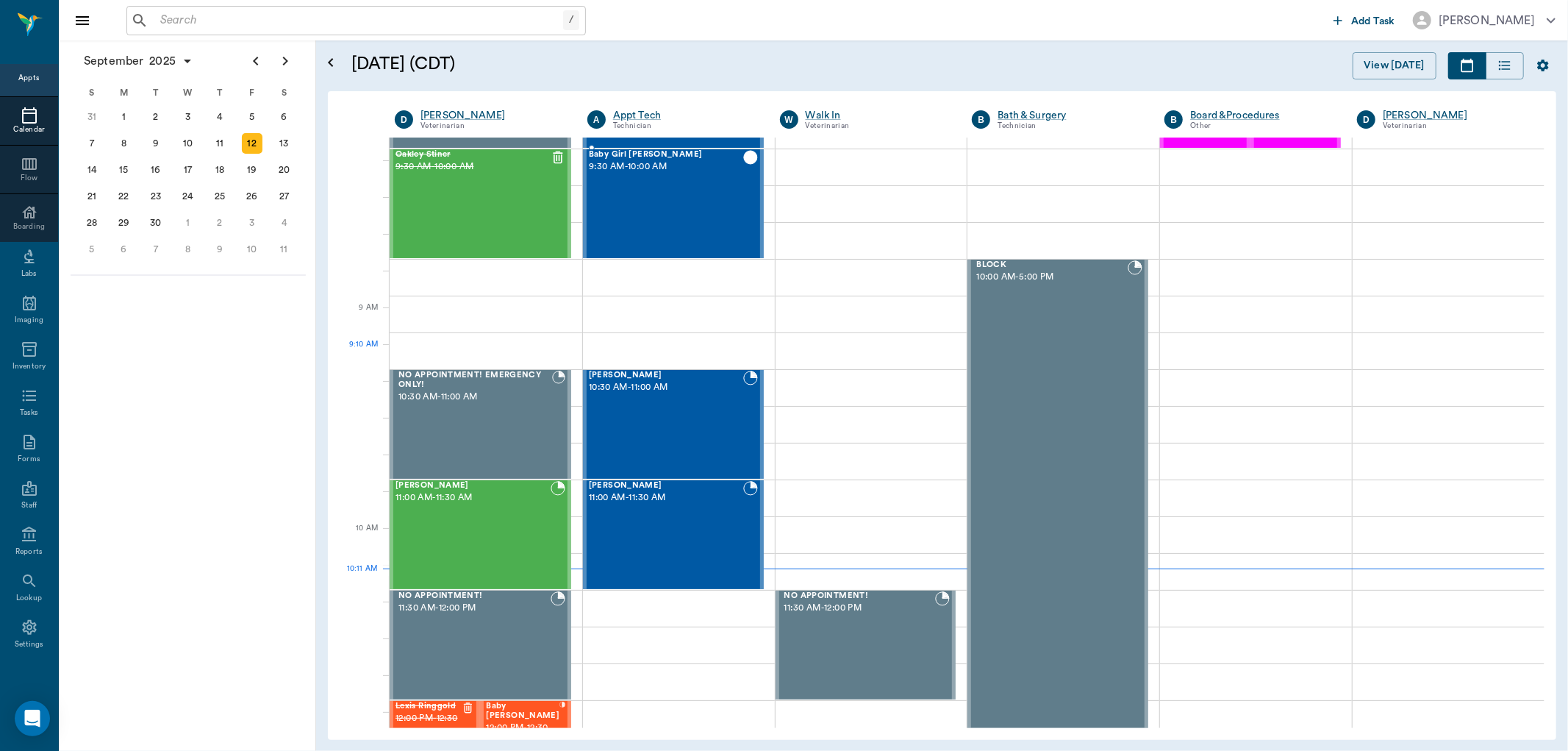
scroll to position [326, 0]
click at [671, 457] on div "[PERSON_NAME] 10:30 AM - 11:00 AM" at bounding box center [666, 424] width 154 height 108
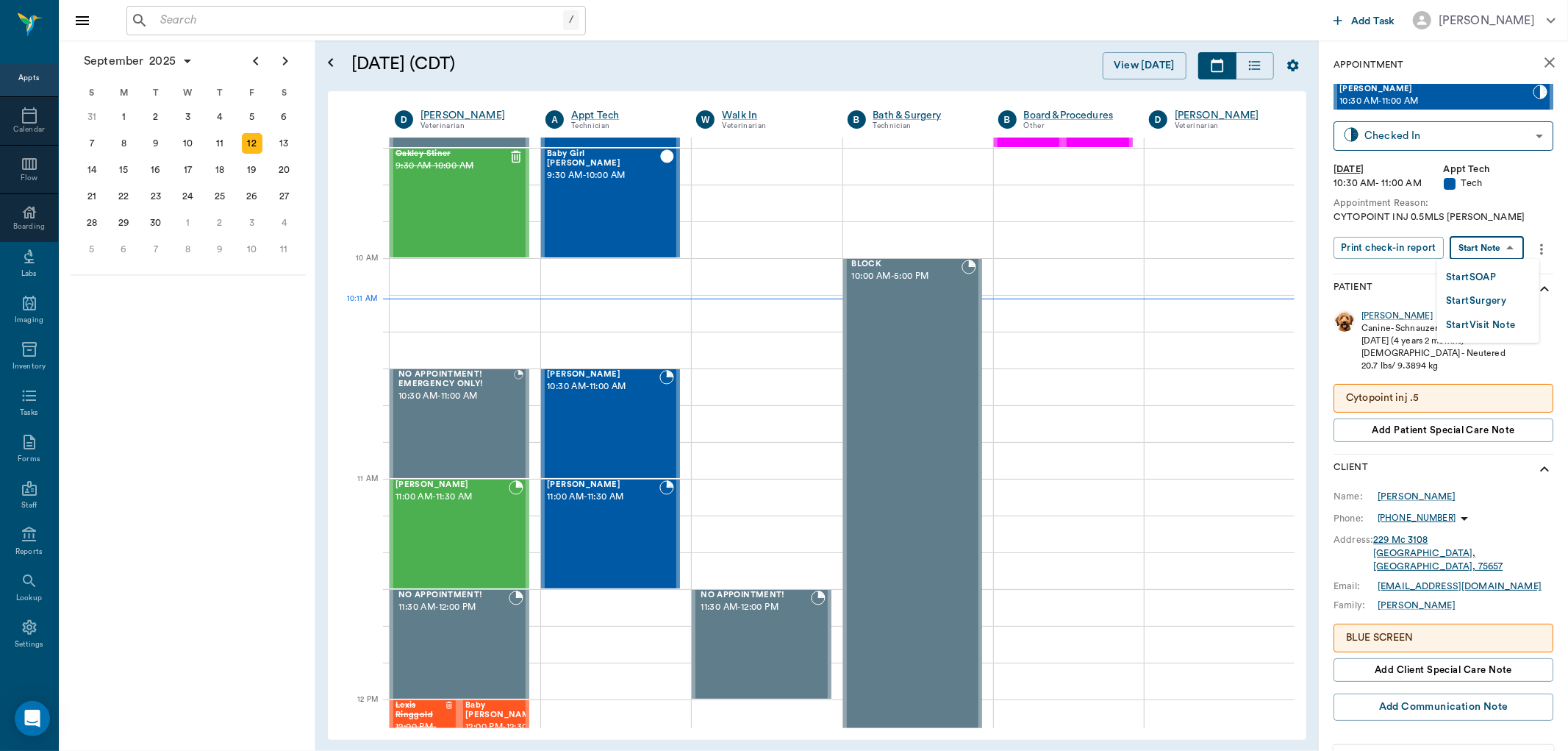
click at [1499, 242] on body "/ ​ Add Task [PERSON_NAME] Nectar Messages Appts Calendar Flow Boarding Labs Im…" at bounding box center [784, 376] width 1568 height 751
click at [1483, 270] on button "Start SOAP" at bounding box center [1471, 277] width 50 height 17
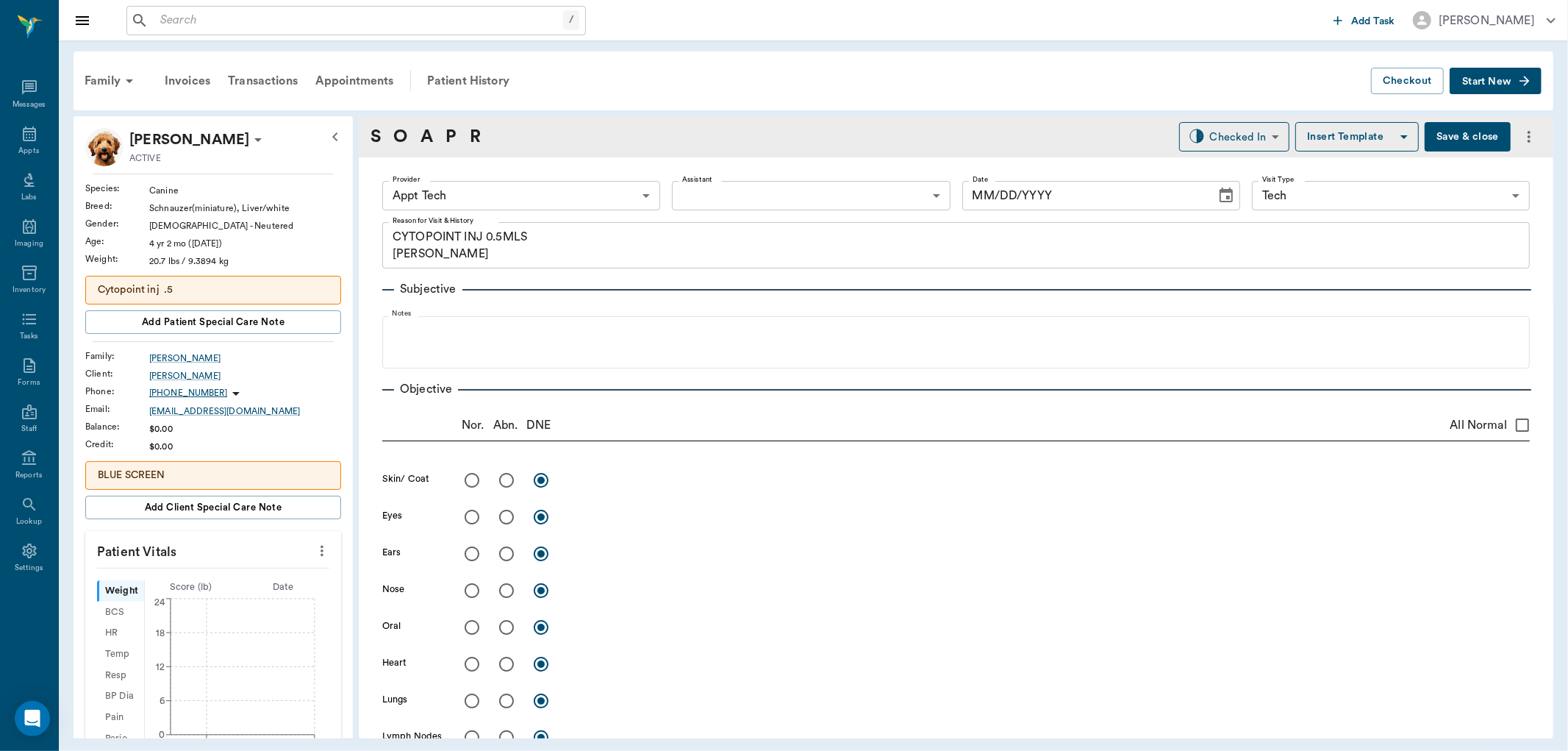
type input "63ec2f075fda476ae8351a4c"
type input "65d2be4f46e3a538d89b8c1a"
type textarea "CYTOPOINT INJ 0.5MLS [PERSON_NAME]"
type input "[DATE]"
click at [314, 552] on icon "more" at bounding box center [322, 551] width 16 height 18
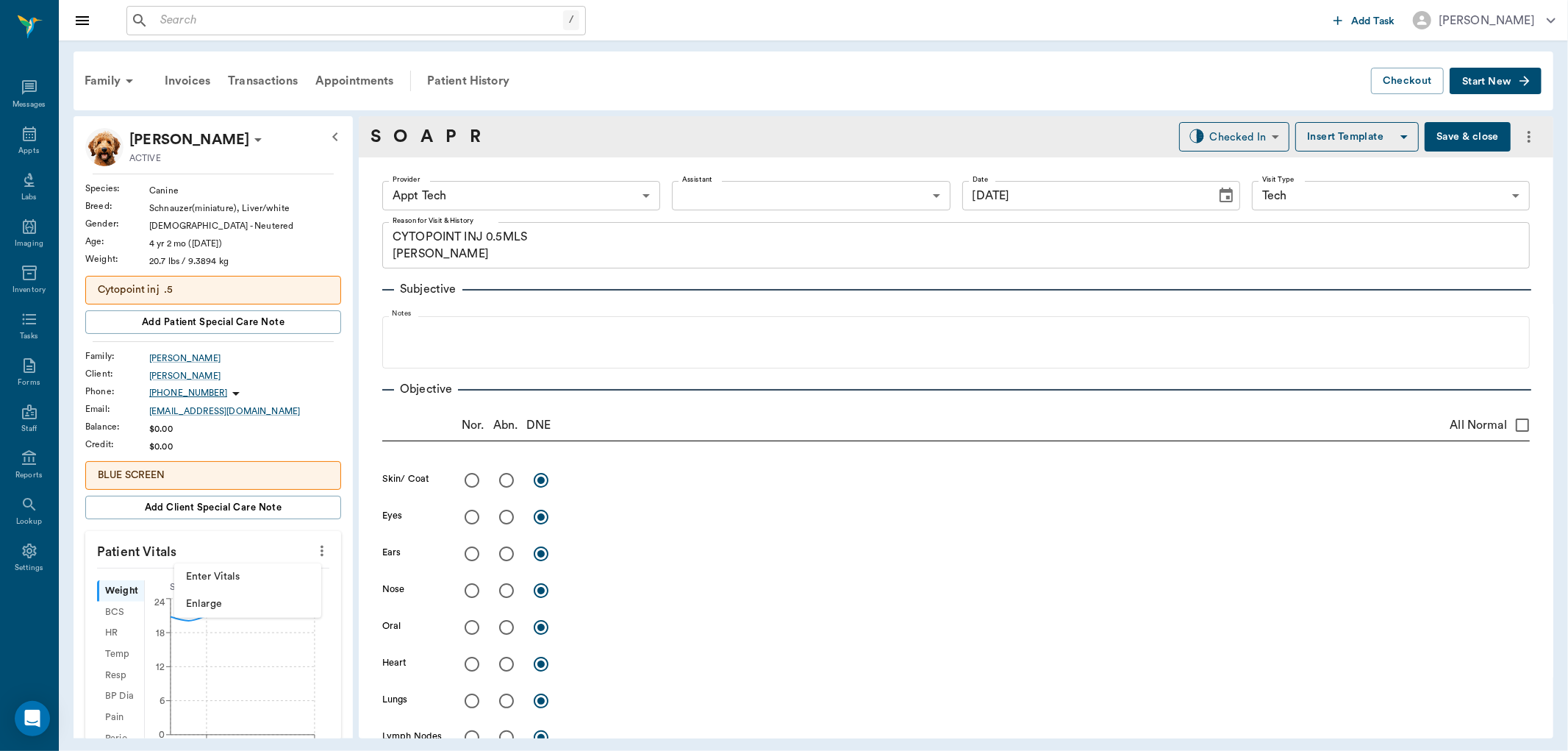
click at [248, 573] on span "Enter Vitals" at bounding box center [248, 576] width 124 height 16
click at [223, 598] on input "text" at bounding box center [213, 595] width 128 height 30
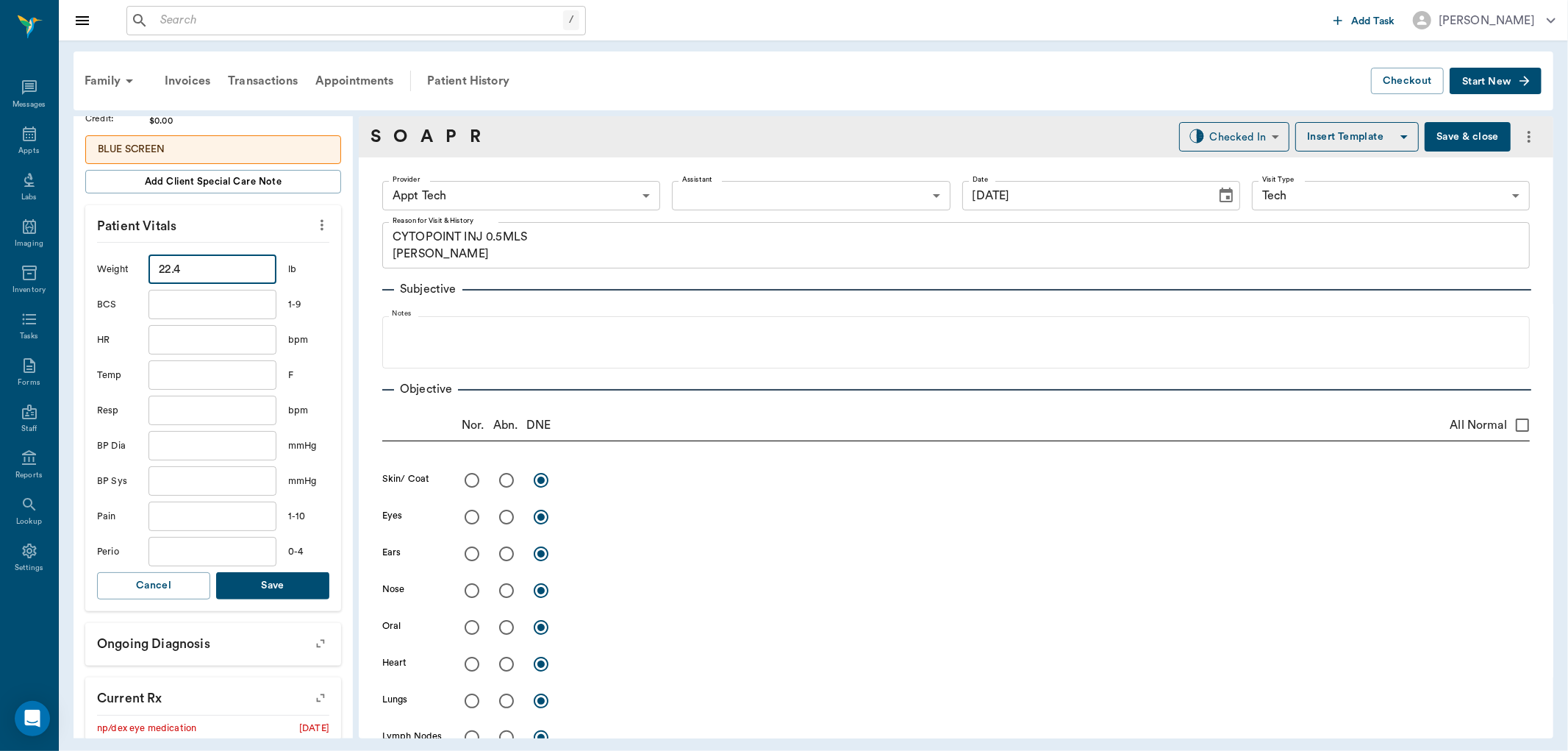
scroll to position [326, 0]
type input "22.4"
click at [277, 592] on button "Save" at bounding box center [272, 584] width 113 height 27
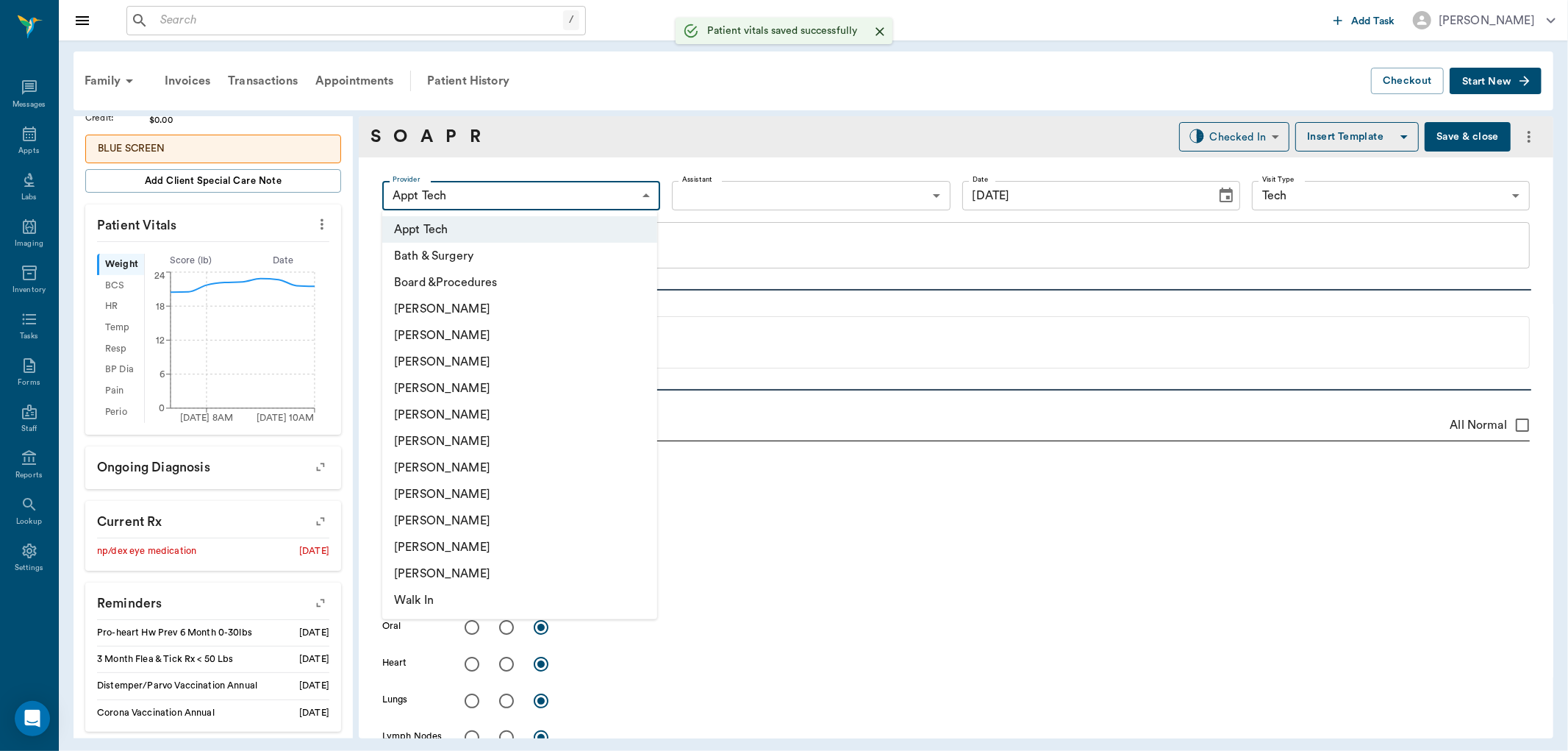
click at [503, 181] on body "/ ​ Add Task [PERSON_NAME] Nectar Messages Appts Labs Imaging Inventory Tasks F…" at bounding box center [784, 376] width 1568 height 751
drag, startPoint x: 432, startPoint y: 490, endPoint x: 432, endPoint y: 474, distance: 16.0
click at [434, 488] on li "[PERSON_NAME]" at bounding box center [520, 494] width 275 height 26
type input "63ec2e7e52e12b0ba117b124"
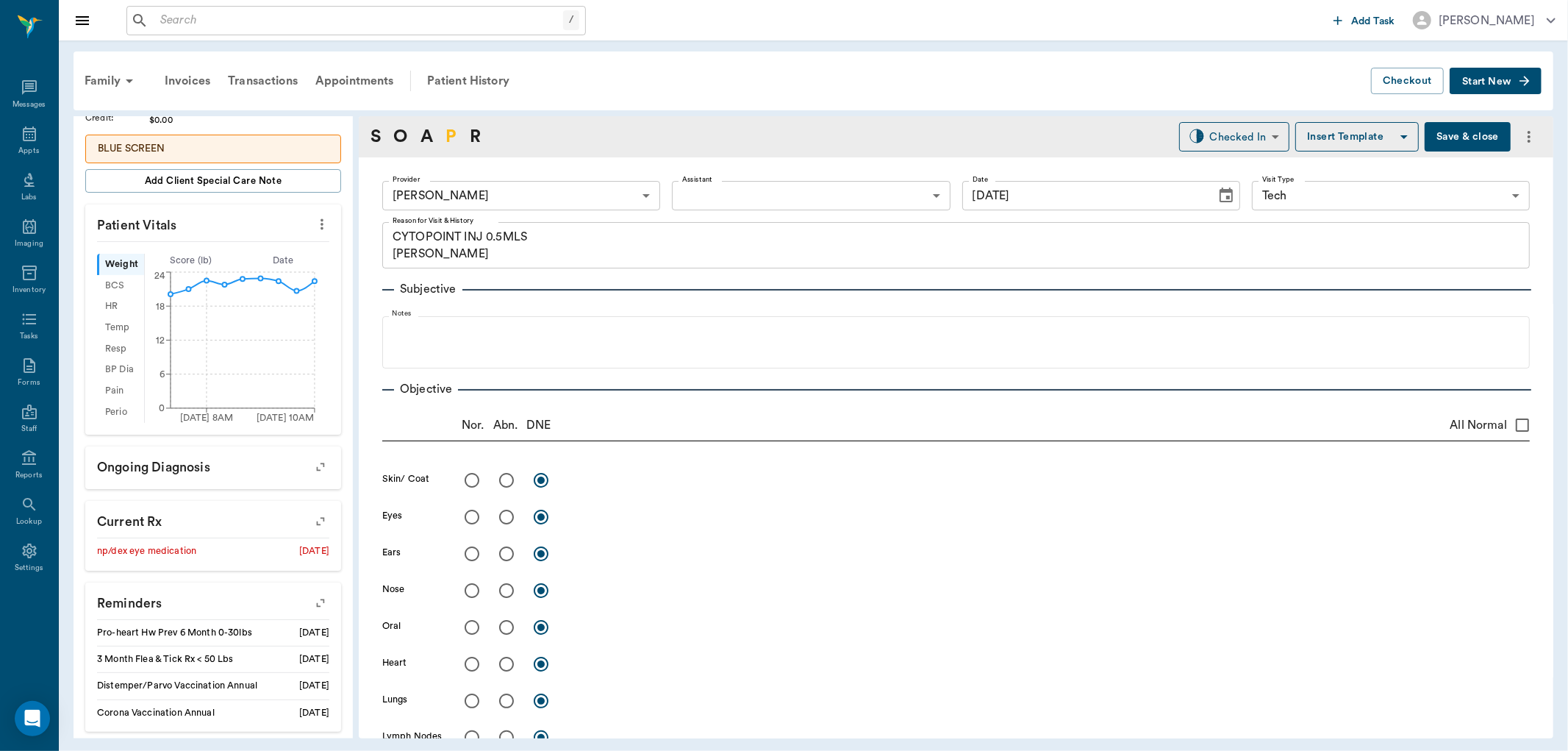
click at [447, 127] on link "P" at bounding box center [451, 137] width 11 height 26
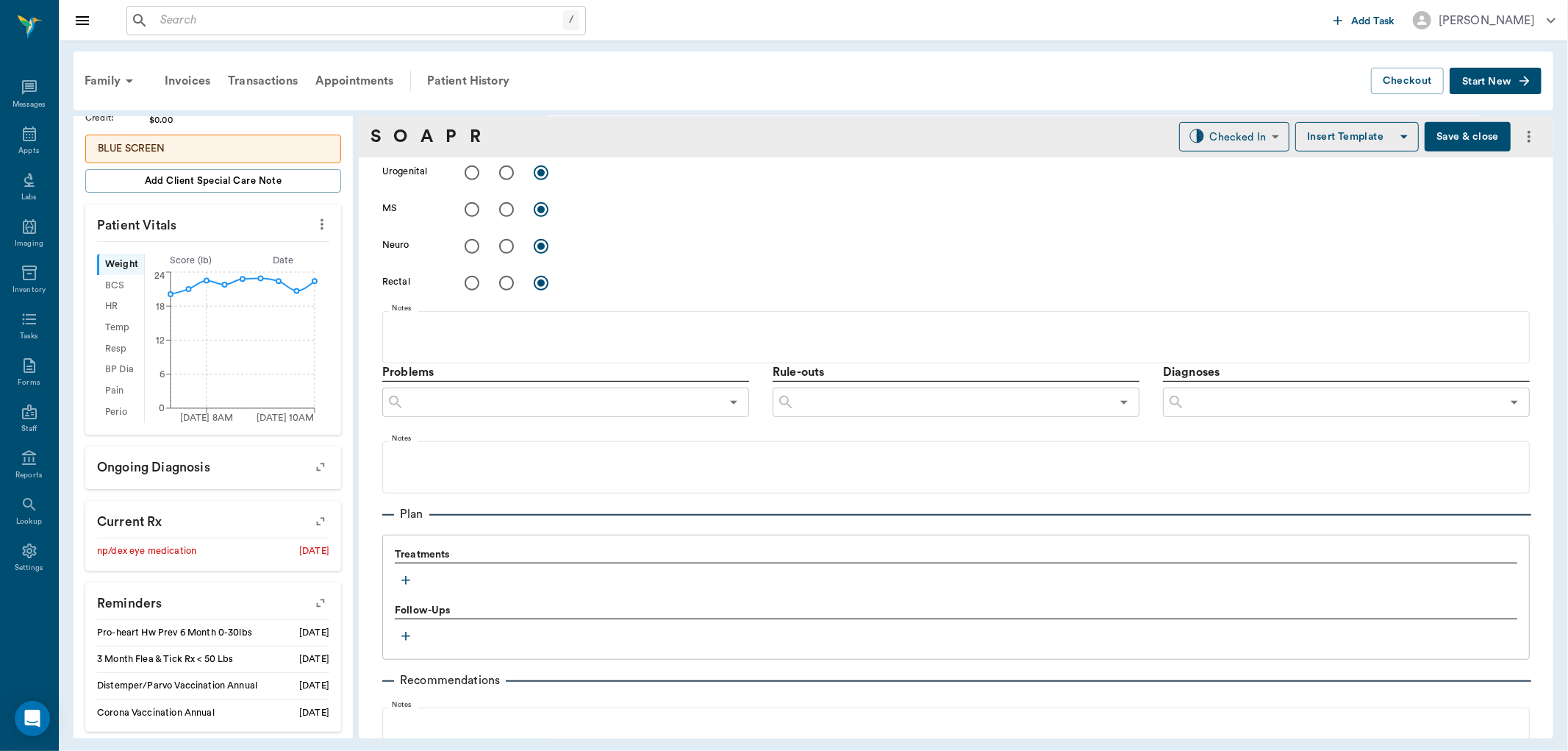
scroll to position [794, 0]
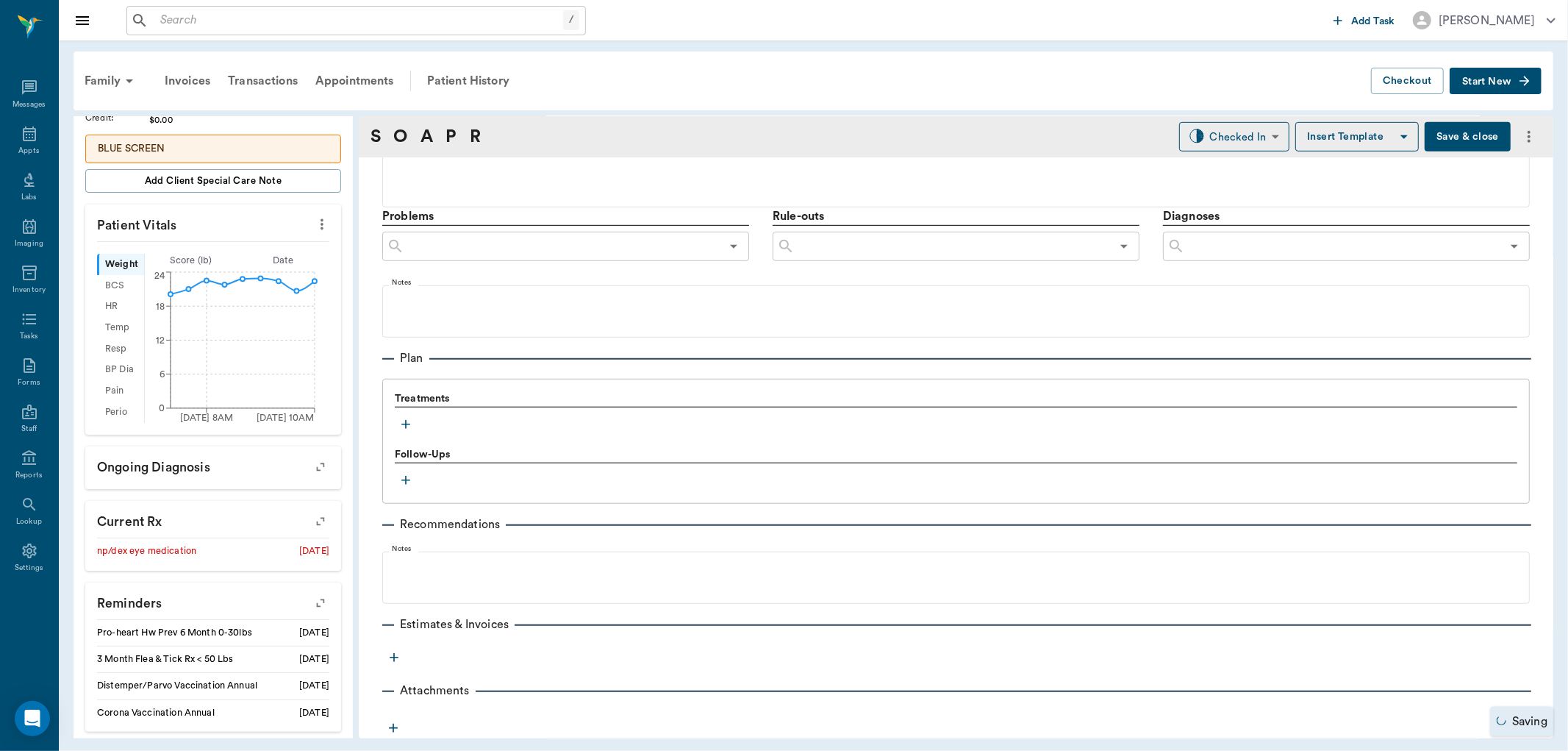
click at [399, 424] on icon "button" at bounding box center [406, 424] width 15 height 15
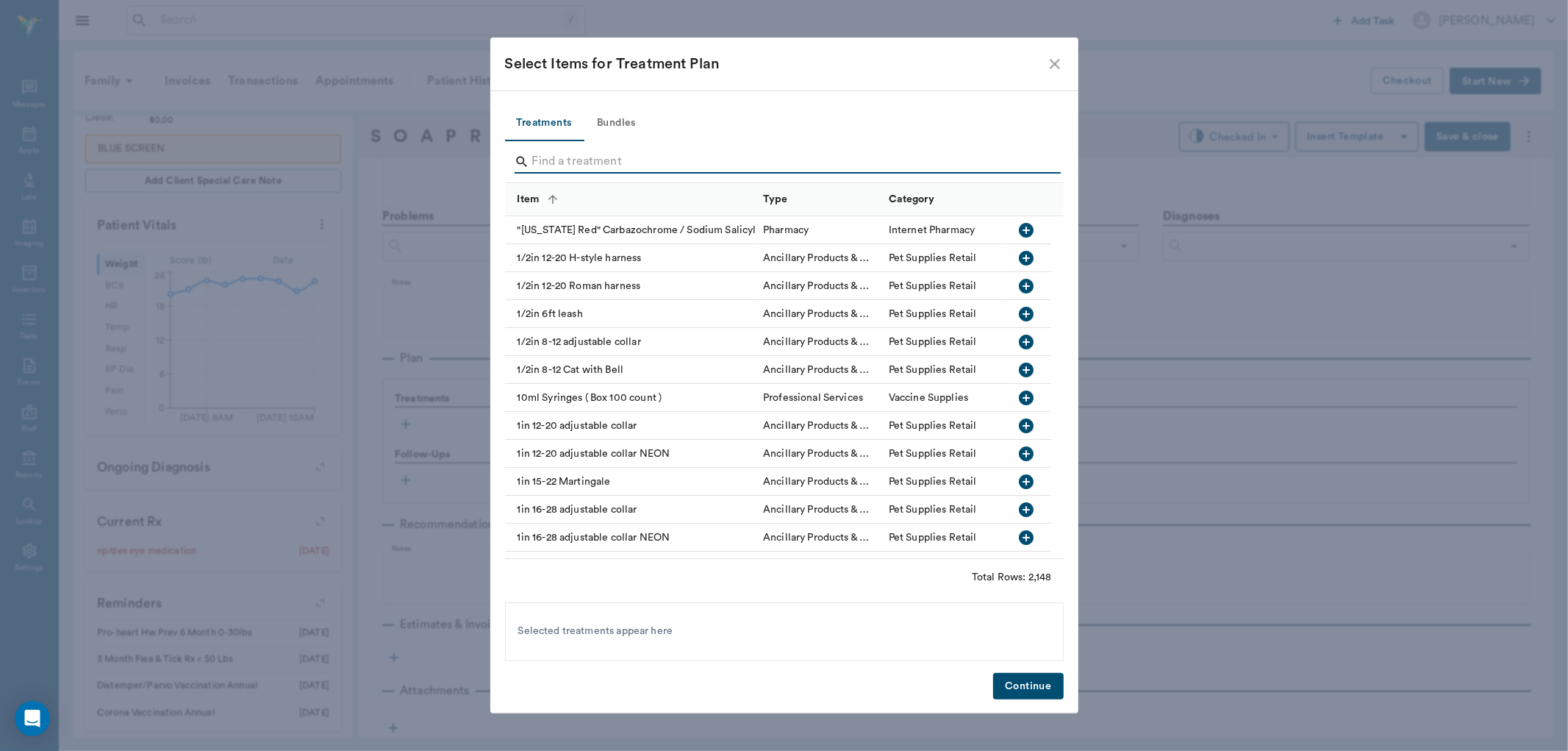
click at [576, 162] on input "Search" at bounding box center [785, 162] width 506 height 23
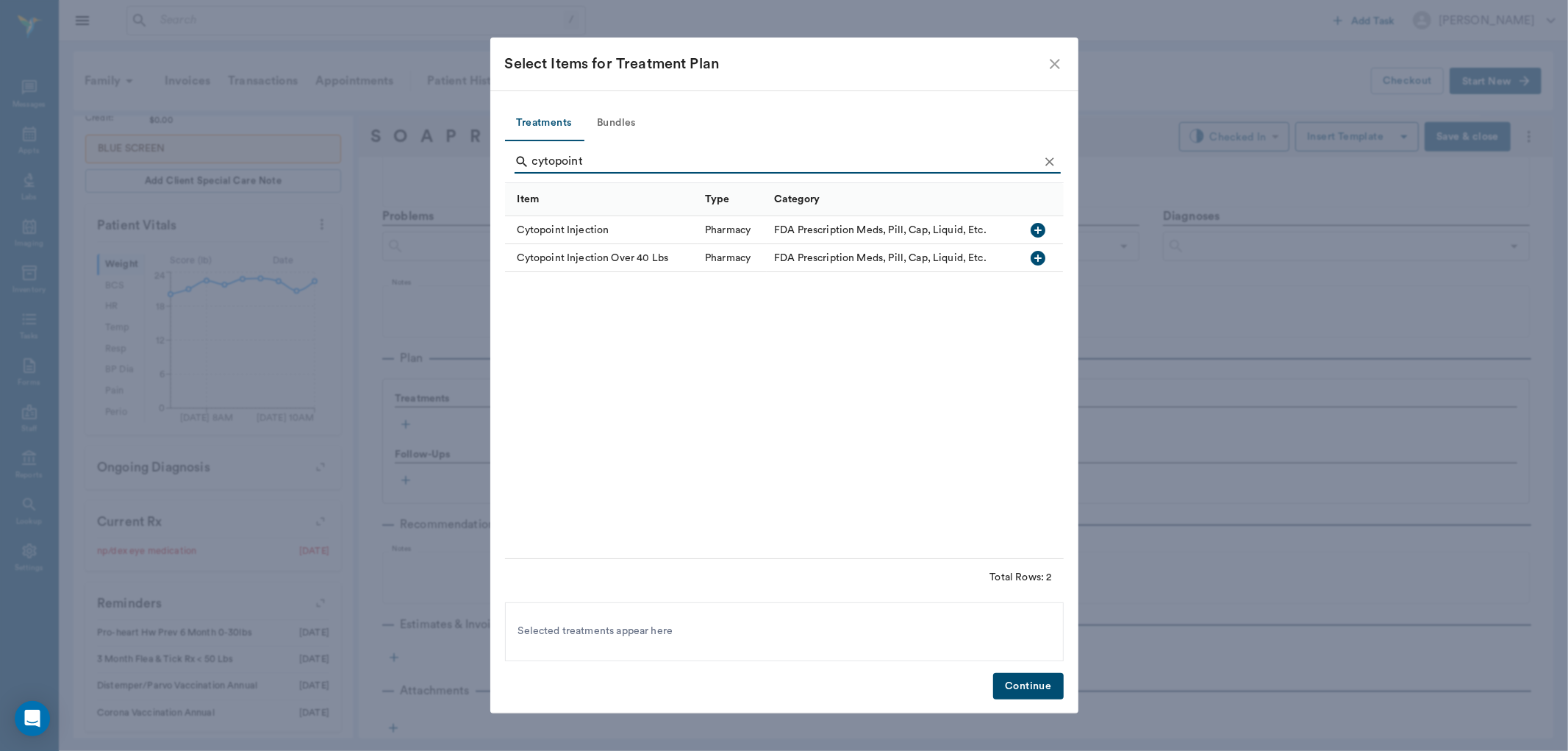
type input "cytopoint"
click at [1038, 228] on icon "button" at bounding box center [1038, 230] width 18 height 18
click at [1035, 689] on button "Continue" at bounding box center [1028, 686] width 70 height 27
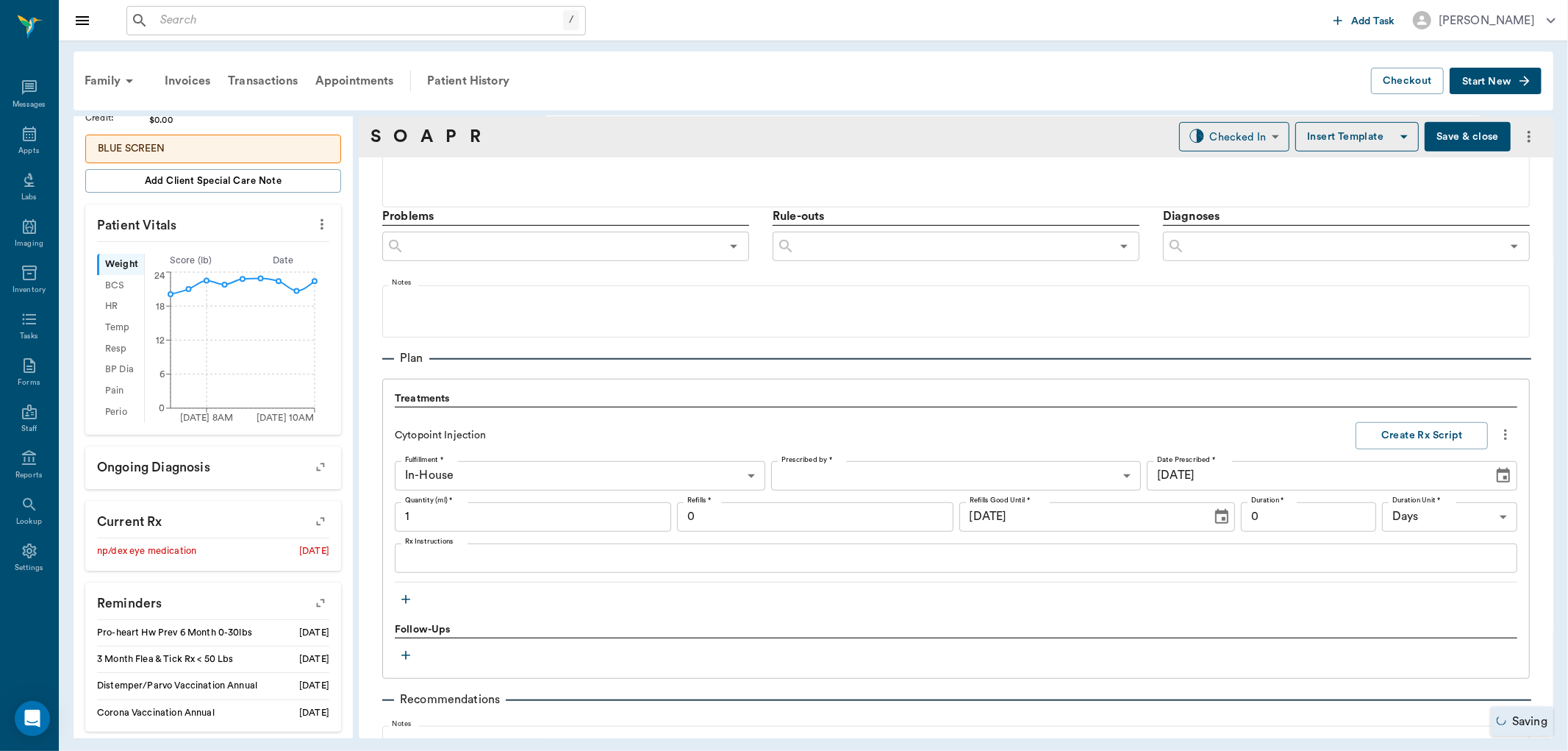
click at [473, 506] on input "1" at bounding box center [533, 517] width 277 height 30
type input "0.5"
click at [1373, 431] on button "Create Rx Script" at bounding box center [1422, 435] width 132 height 27
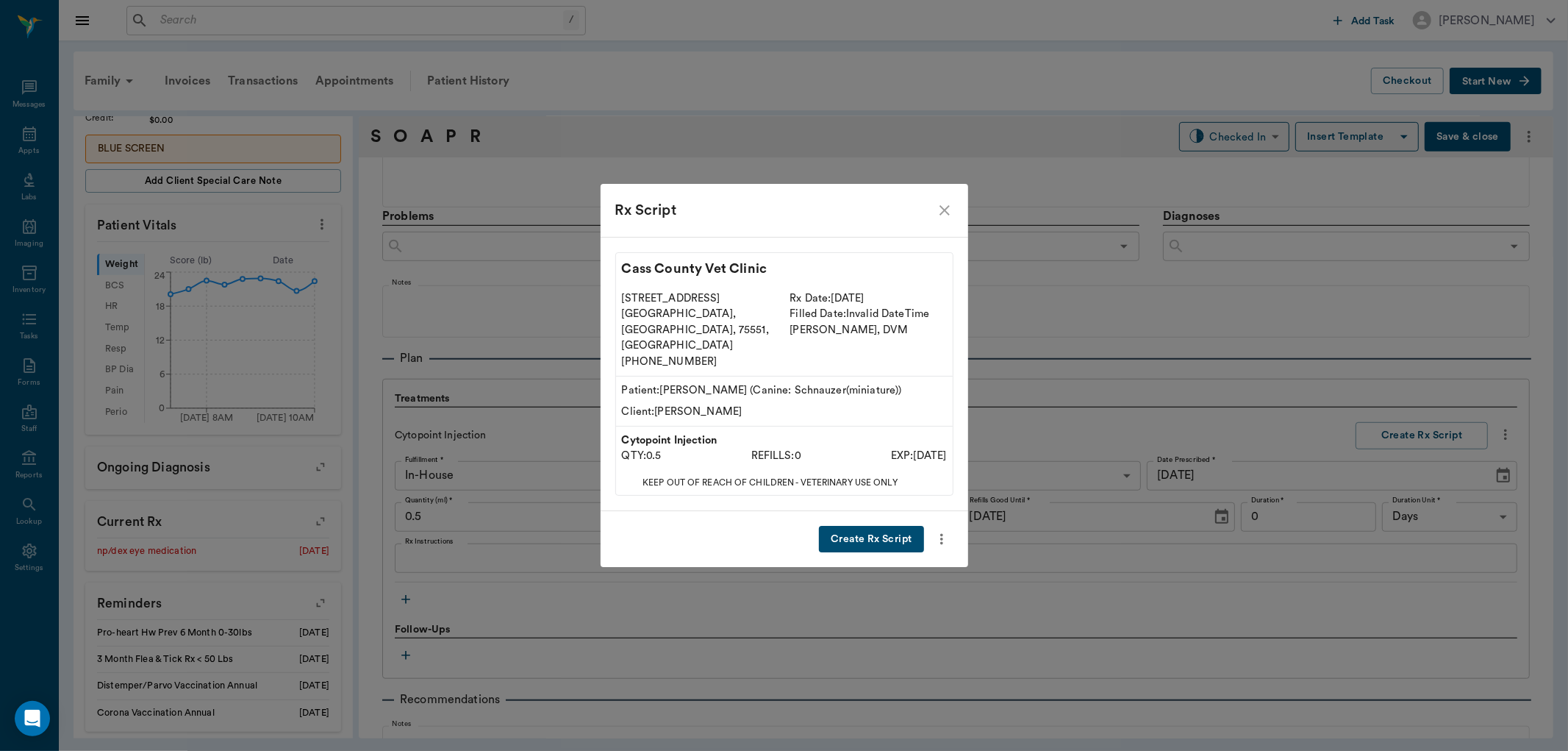
click at [939, 216] on div "Rx Script" at bounding box center [784, 210] width 368 height 53
click at [949, 219] on icon "close" at bounding box center [944, 210] width 18 height 18
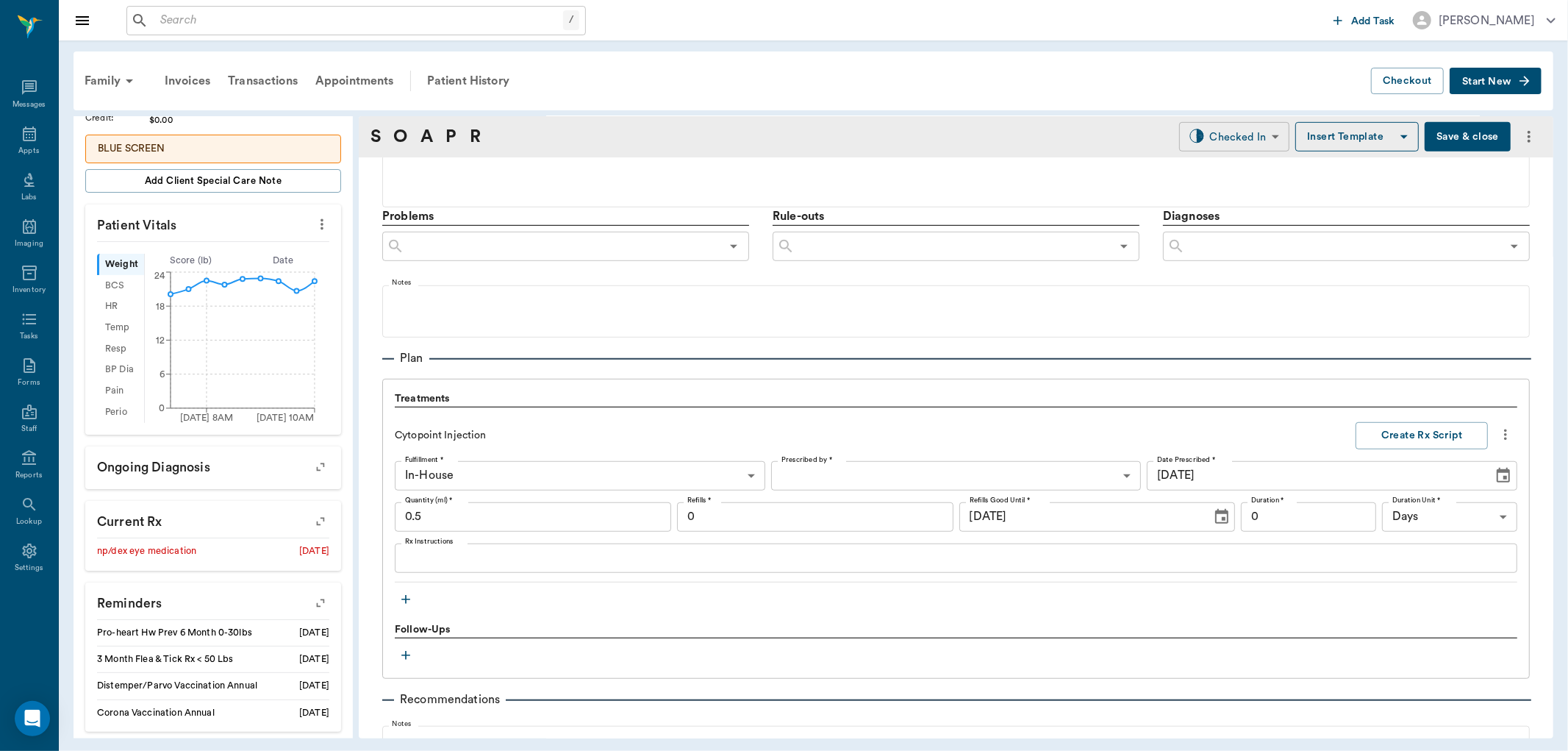
click at [1224, 126] on body "/ ​ Add Task [PERSON_NAME] Nectar Messages Appts Labs Imaging Inventory Tasks F…" at bounding box center [784, 376] width 1568 height 751
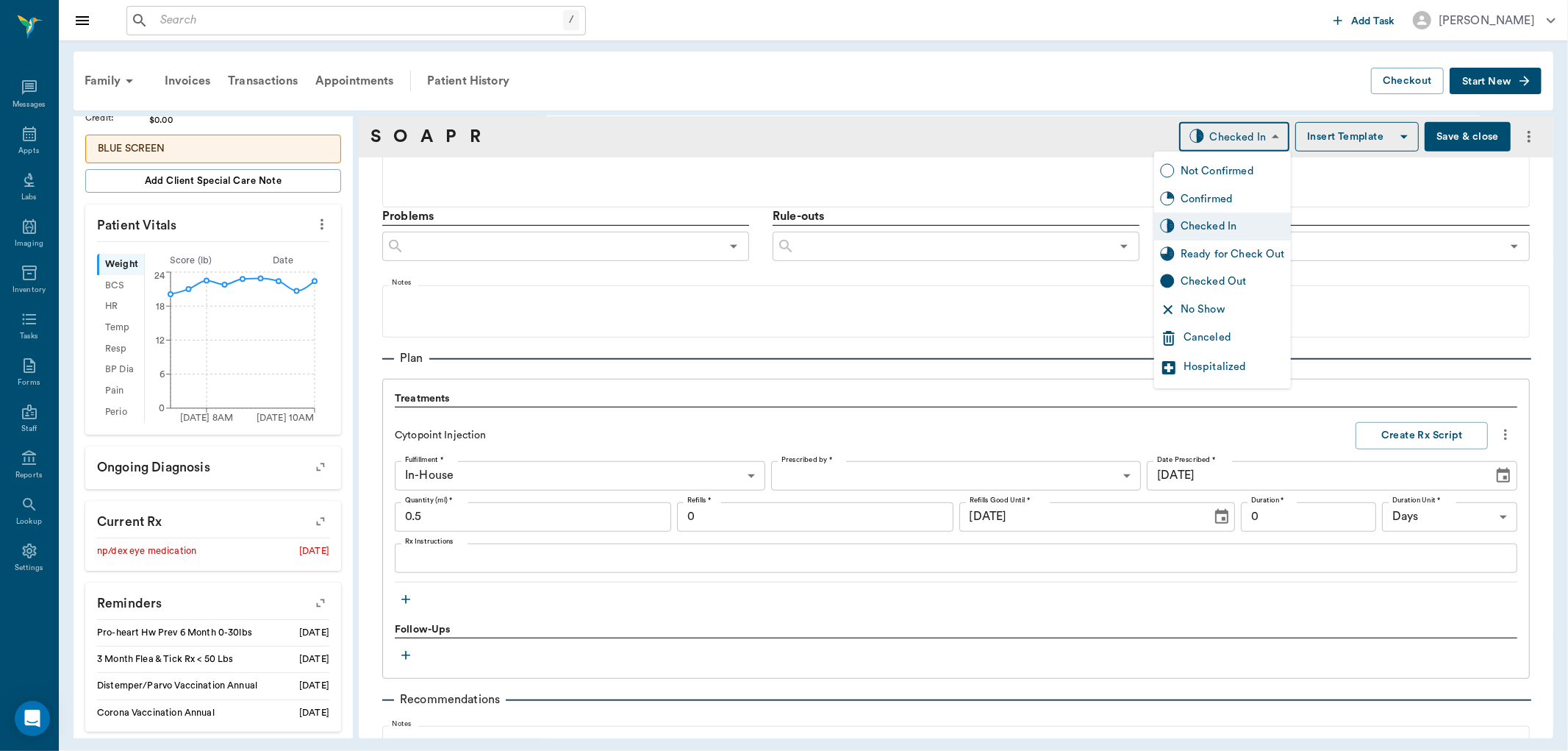
click at [1211, 246] on div "Ready for Check Out" at bounding box center [1233, 254] width 104 height 16
type input "READY_TO_CHECKOUT"
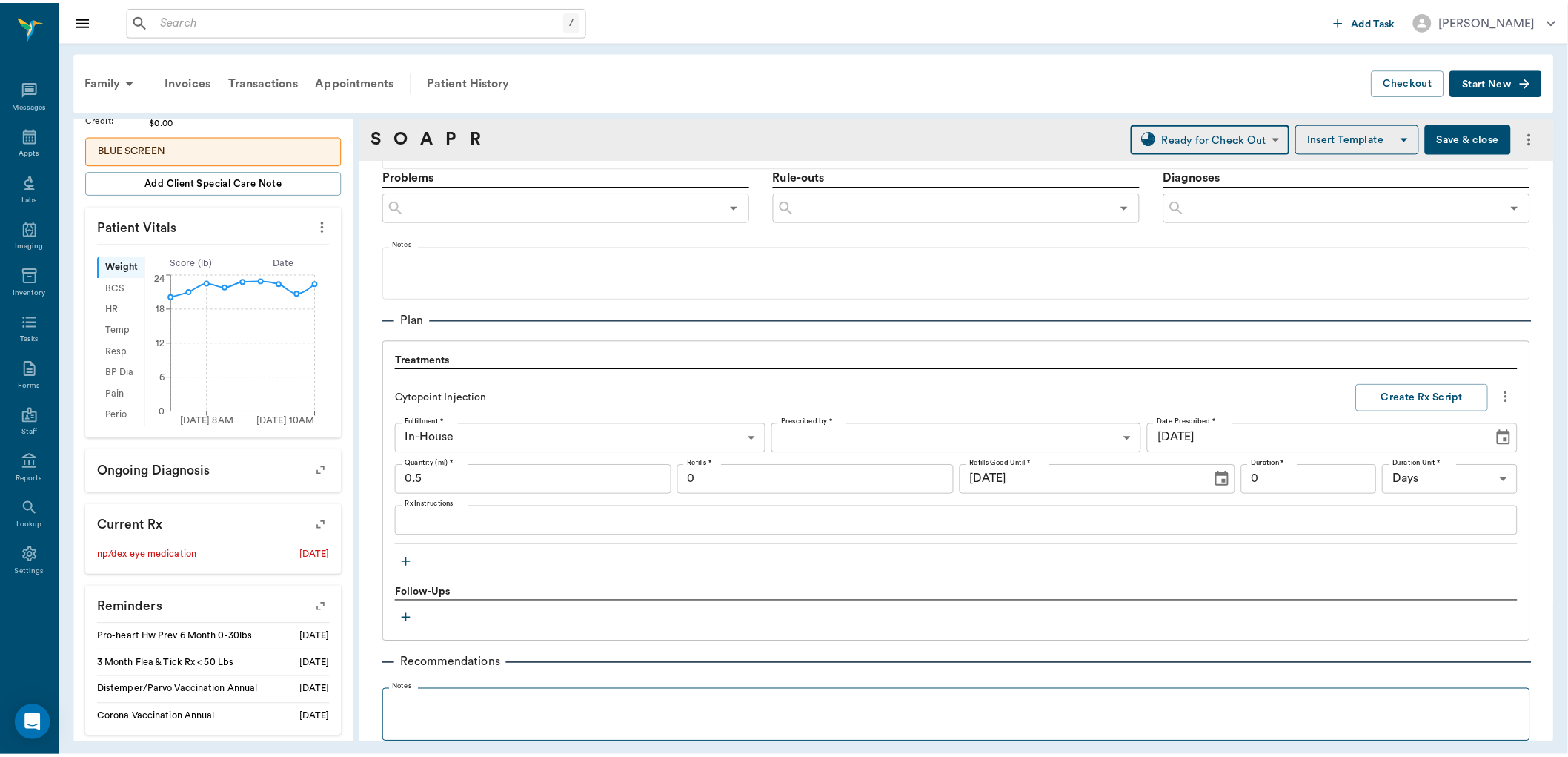
scroll to position [994, 0]
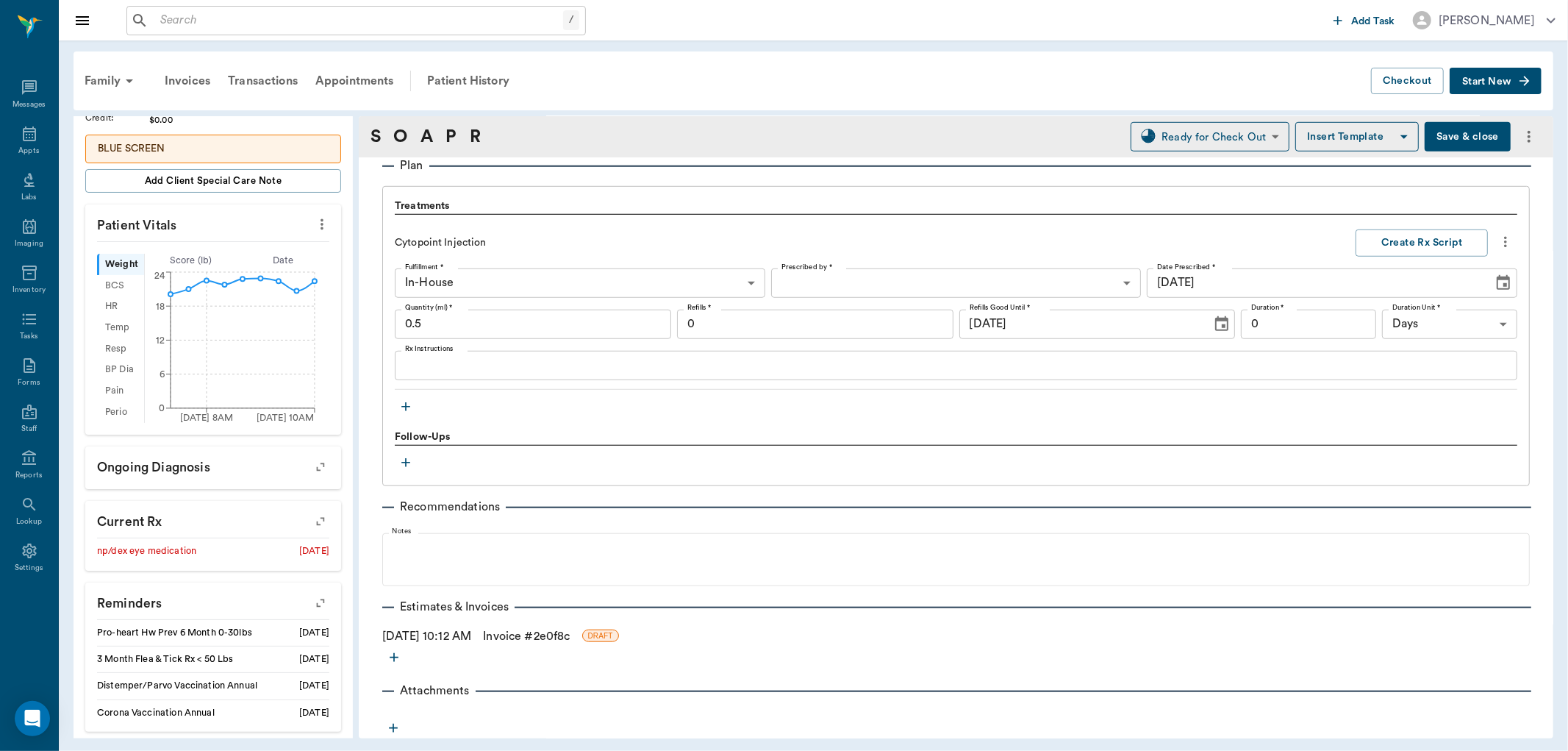
click at [569, 627] on link "Invoice # 2e0f8c" at bounding box center [526, 636] width 86 height 18
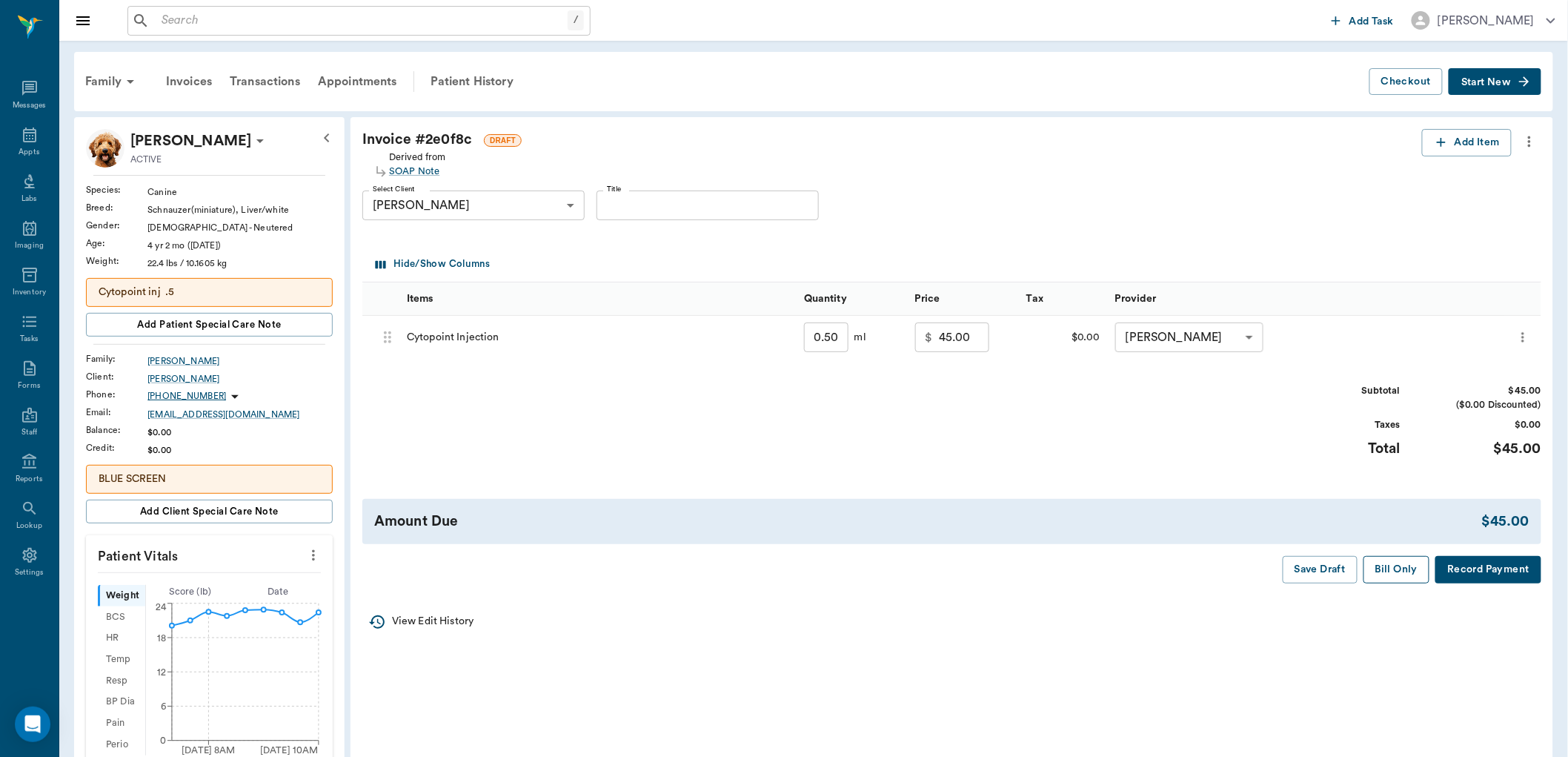
click at [1396, 576] on button "Bill Only" at bounding box center [1396, 569] width 67 height 27
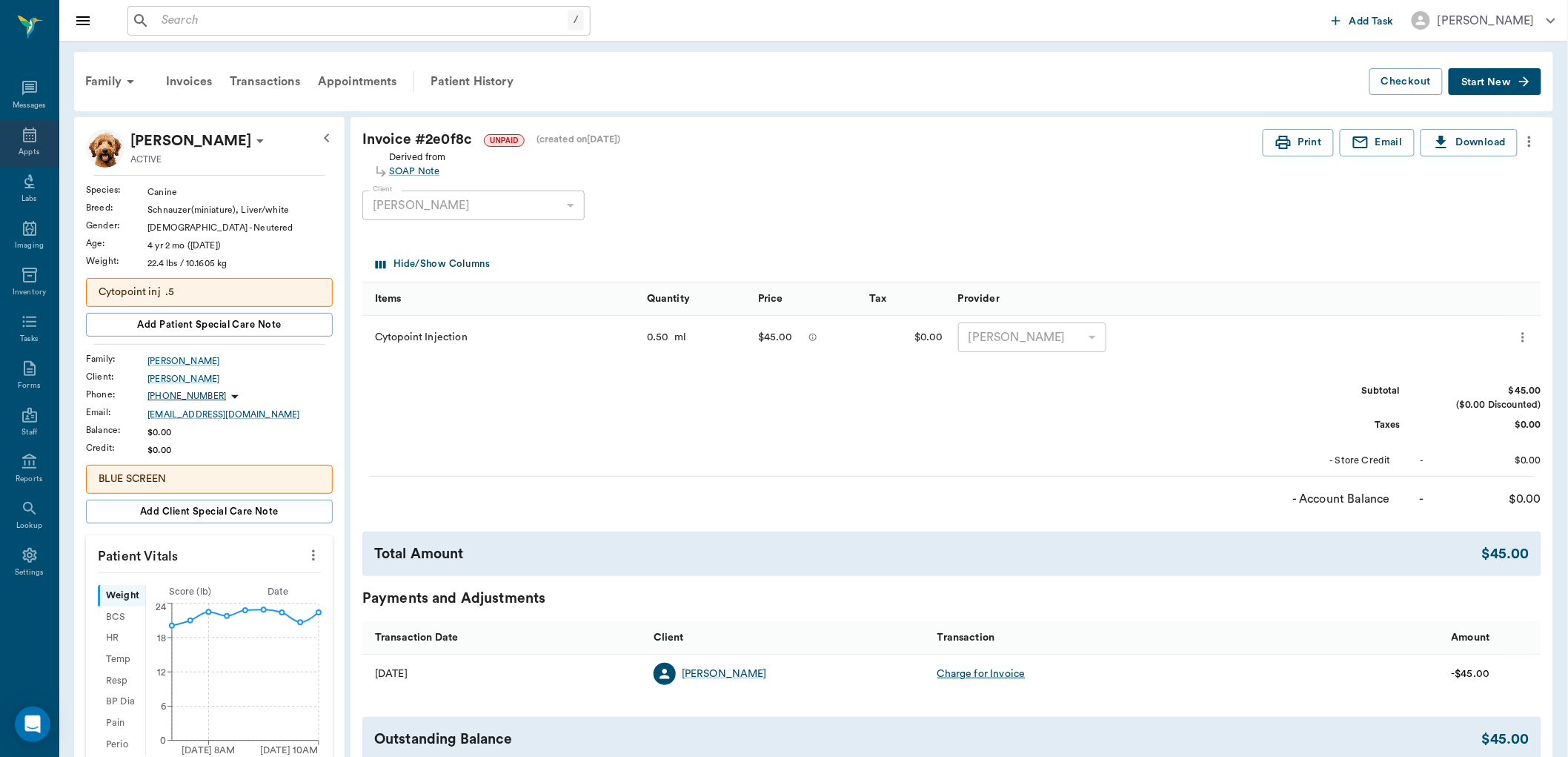
click at [33, 153] on div "Appts" at bounding box center [29, 152] width 20 height 11
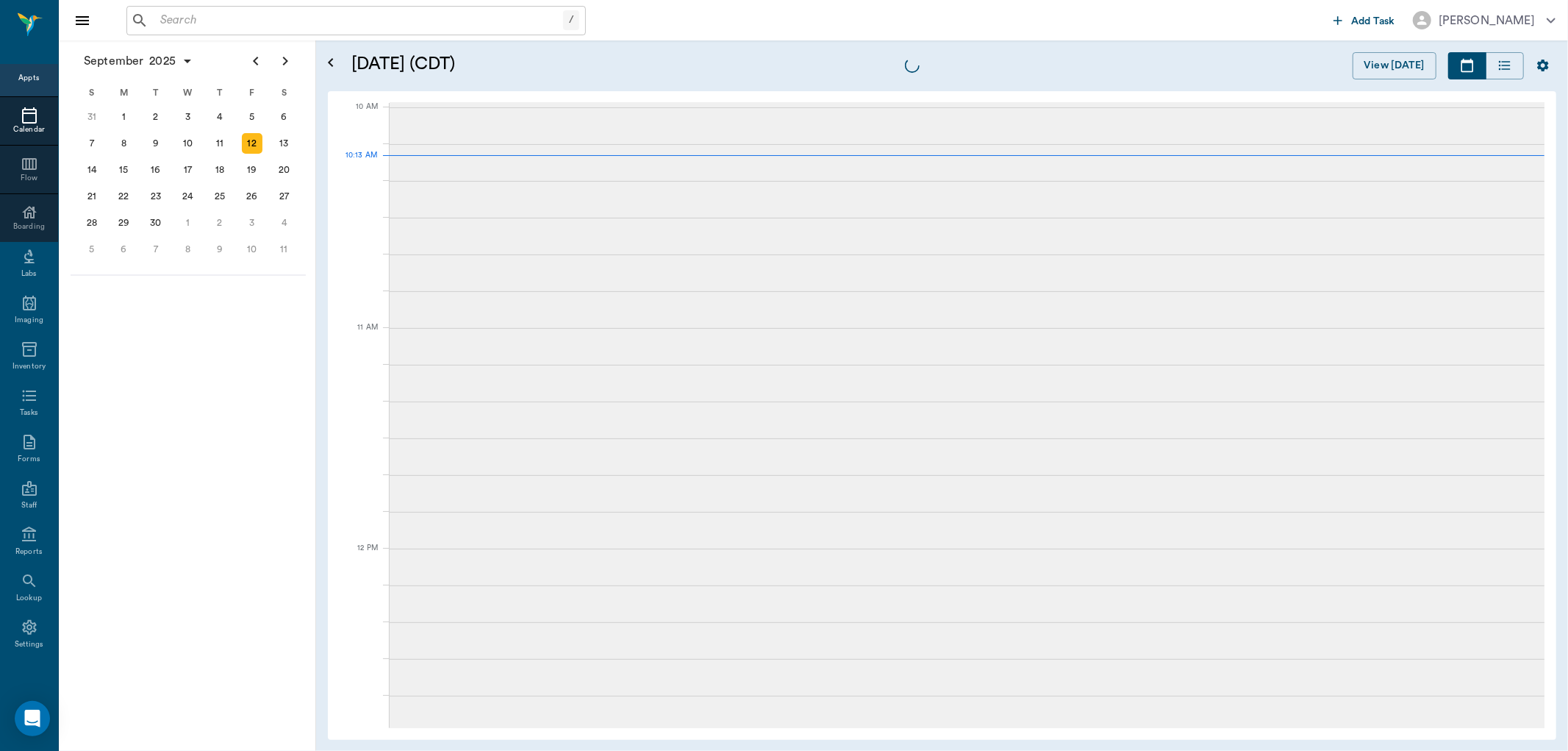
scroll to position [442, 0]
